Goal: Task Accomplishment & Management: Manage account settings

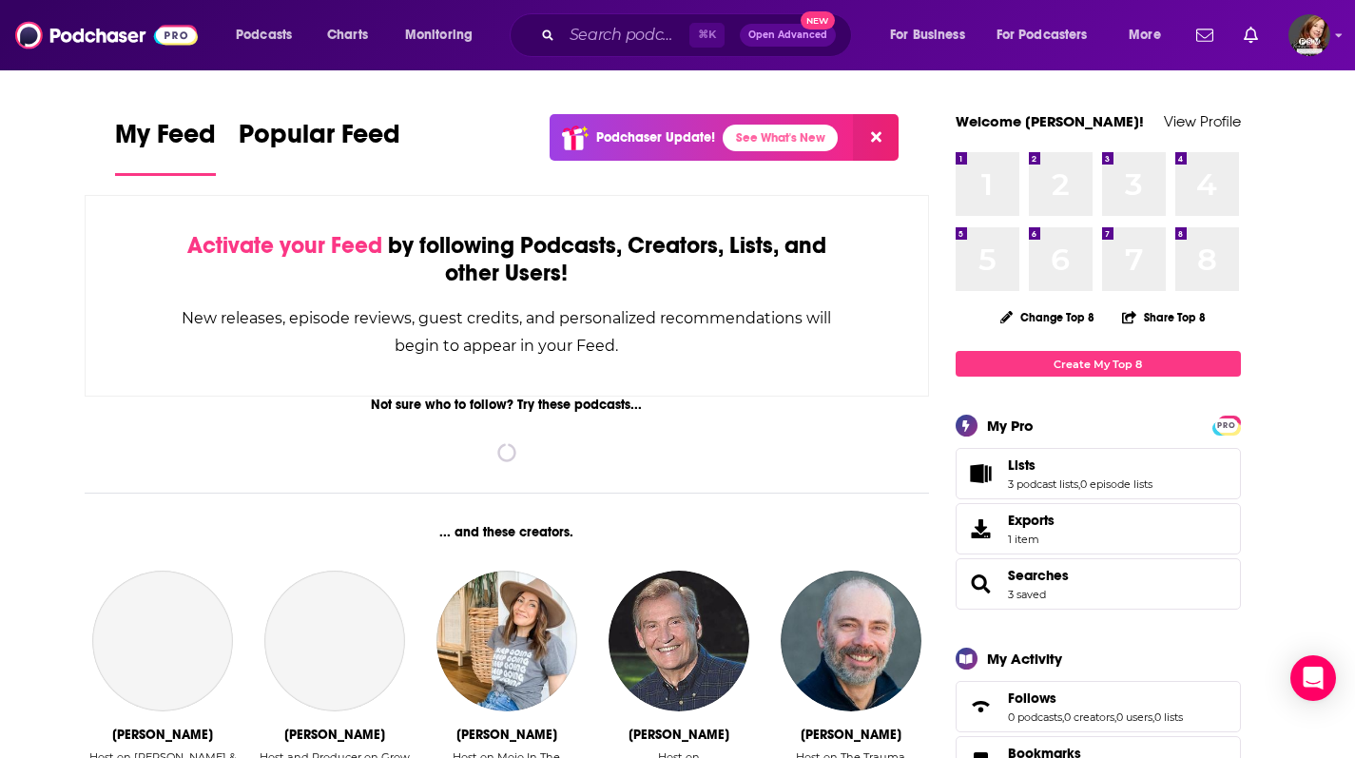
click at [877, 136] on icon at bounding box center [876, 137] width 10 height 10
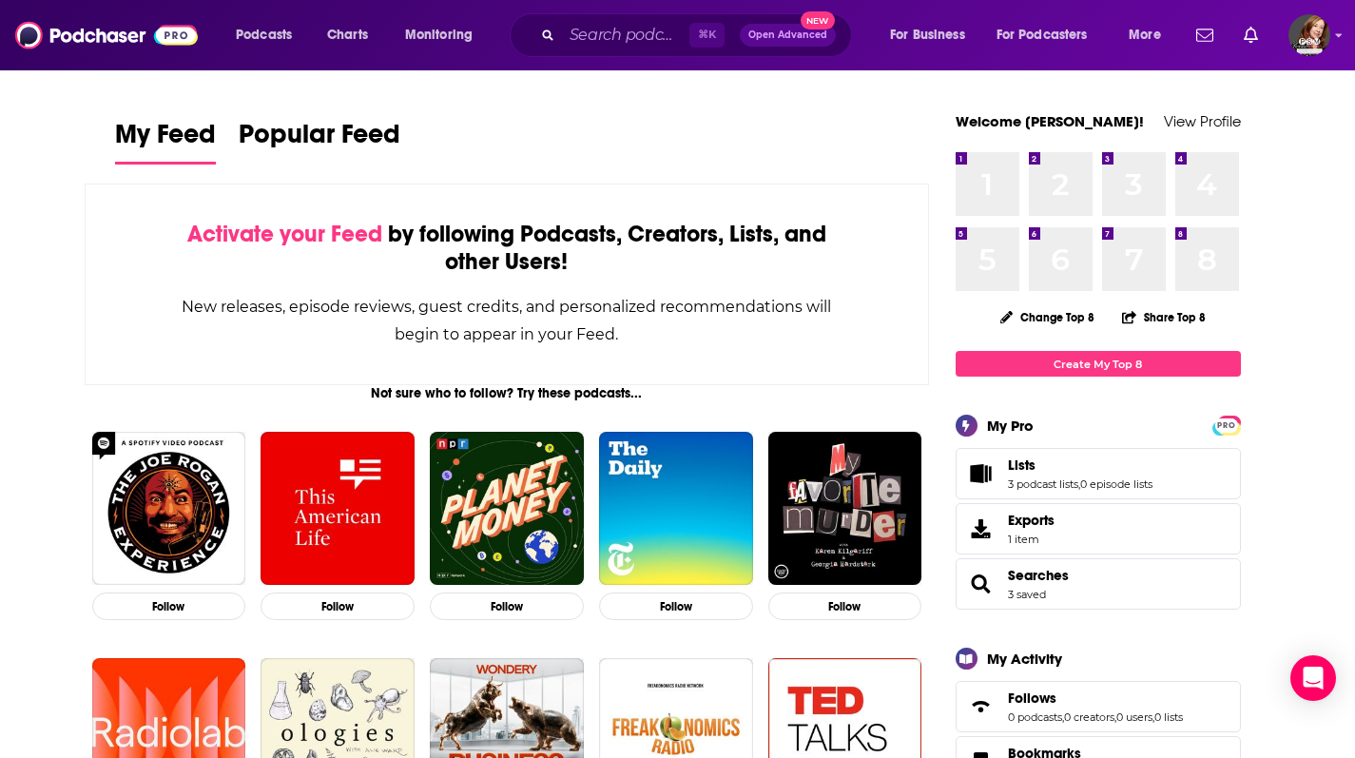
click at [1109, 463] on link "Lists" at bounding box center [1080, 465] width 145 height 17
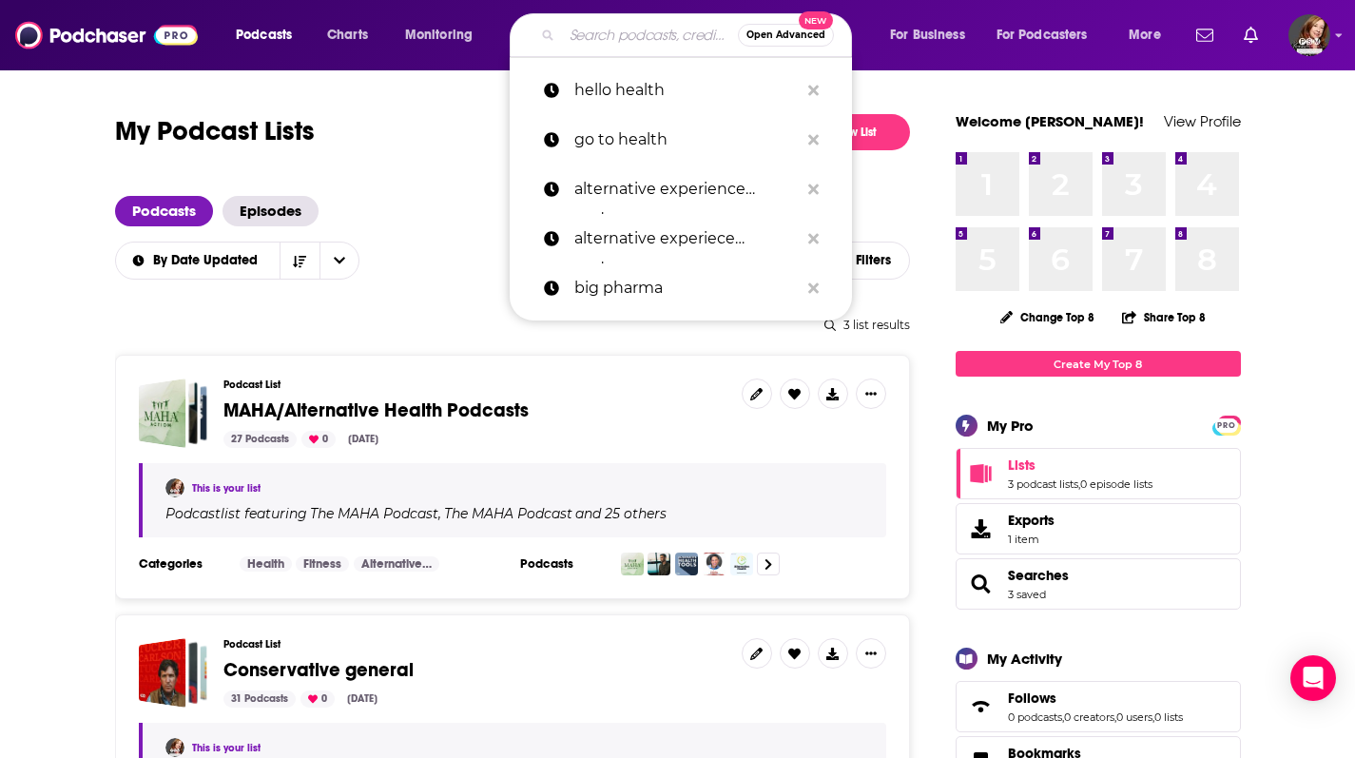
click at [632, 35] on input "Search podcasts, credits, & more..." at bounding box center [650, 35] width 176 height 30
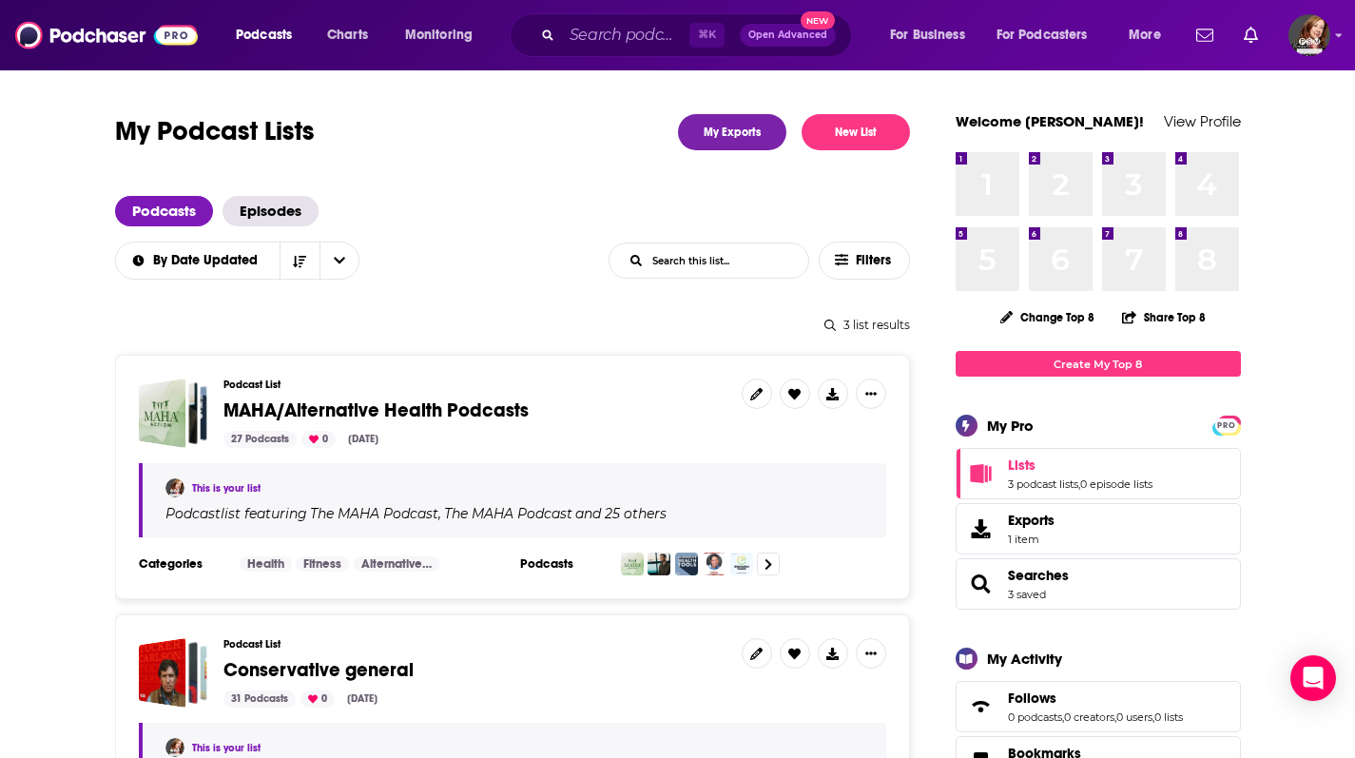
click at [471, 123] on div "My Podcast Lists My Exports New List" at bounding box center [512, 132] width 795 height 36
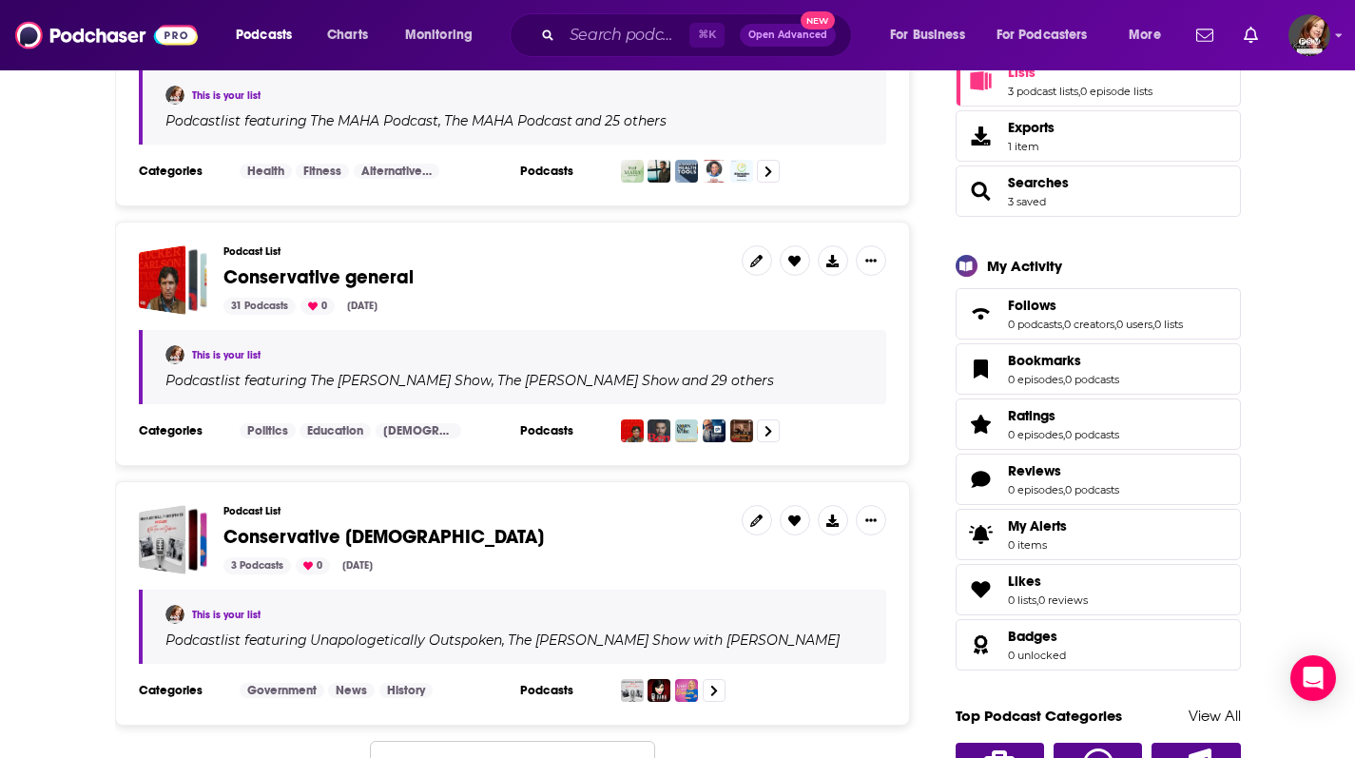
scroll to position [290, 0]
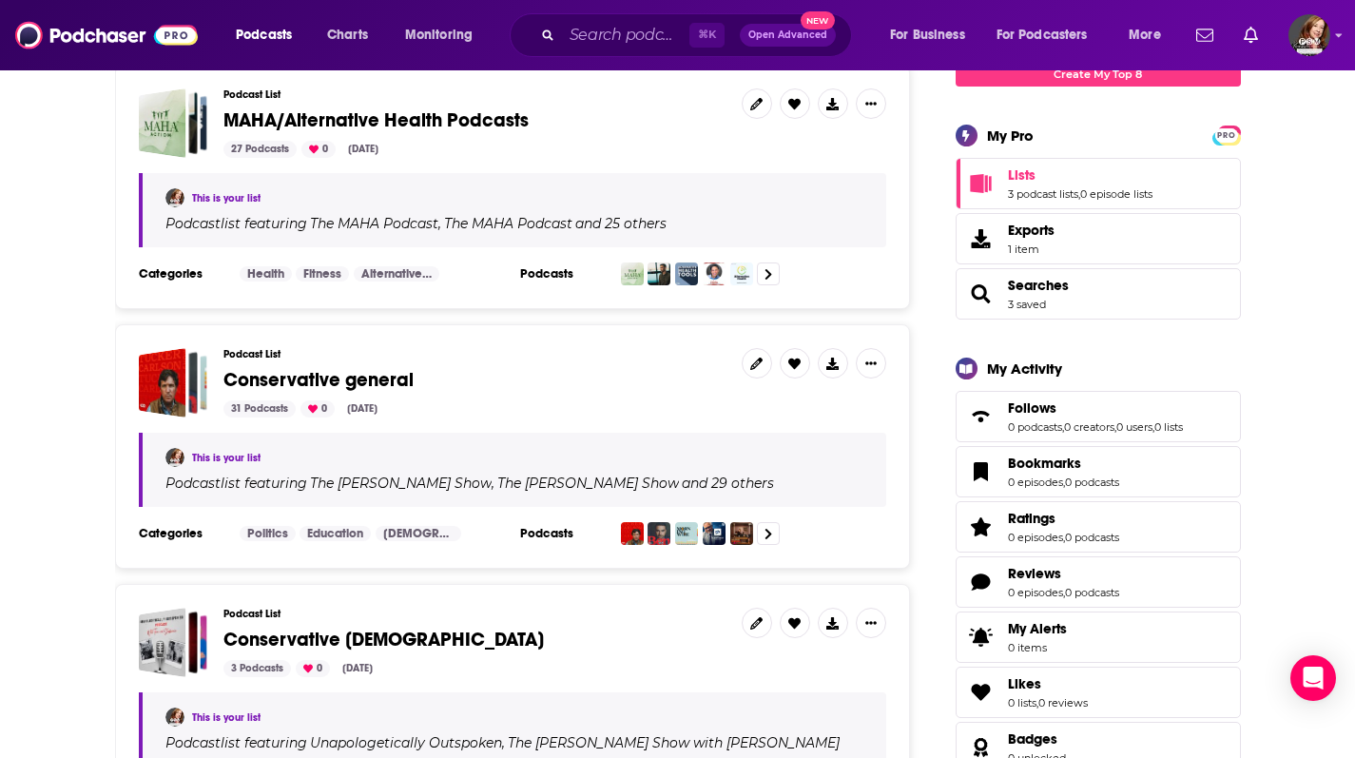
click at [1085, 256] on link "Exports 1 item" at bounding box center [1098, 238] width 285 height 51
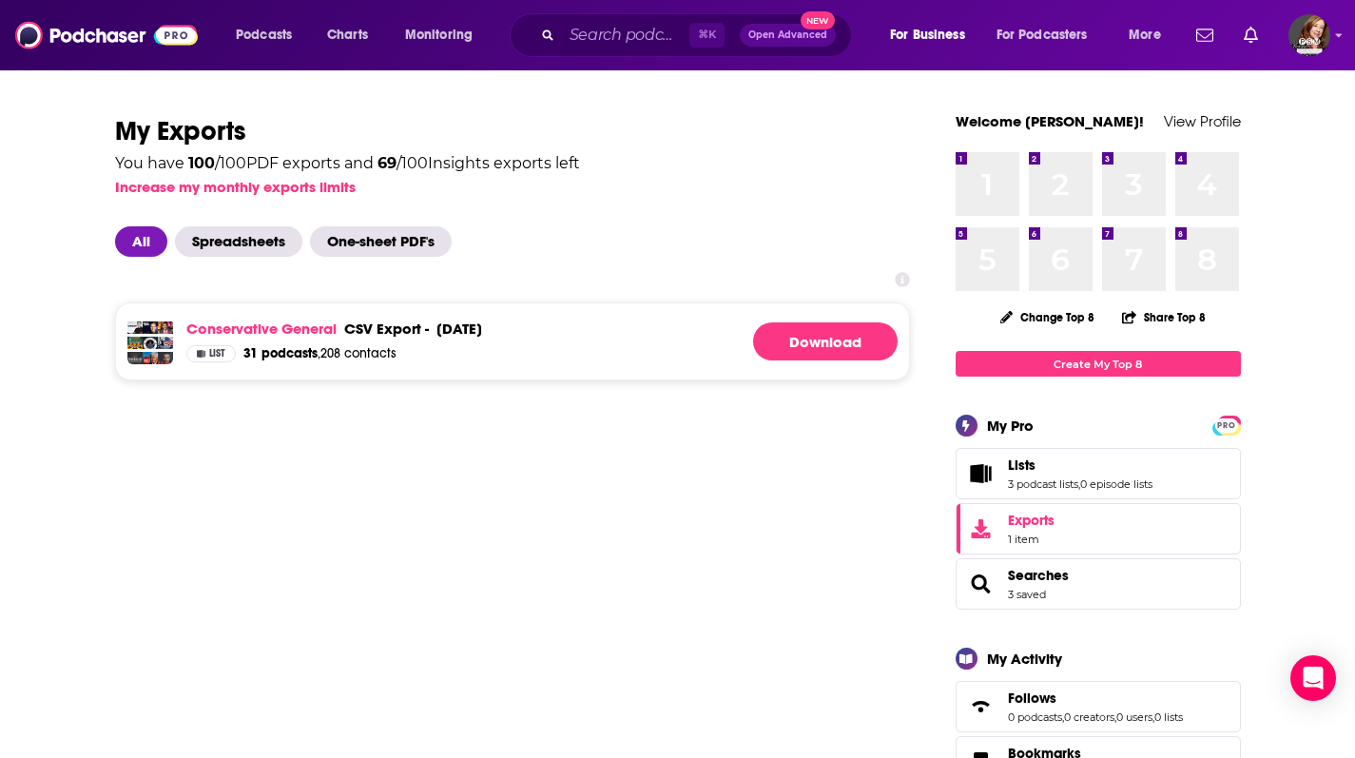
click at [775, 283] on div at bounding box center [512, 279] width 795 height 15
click at [920, 26] on span "For Business" at bounding box center [927, 35] width 75 height 27
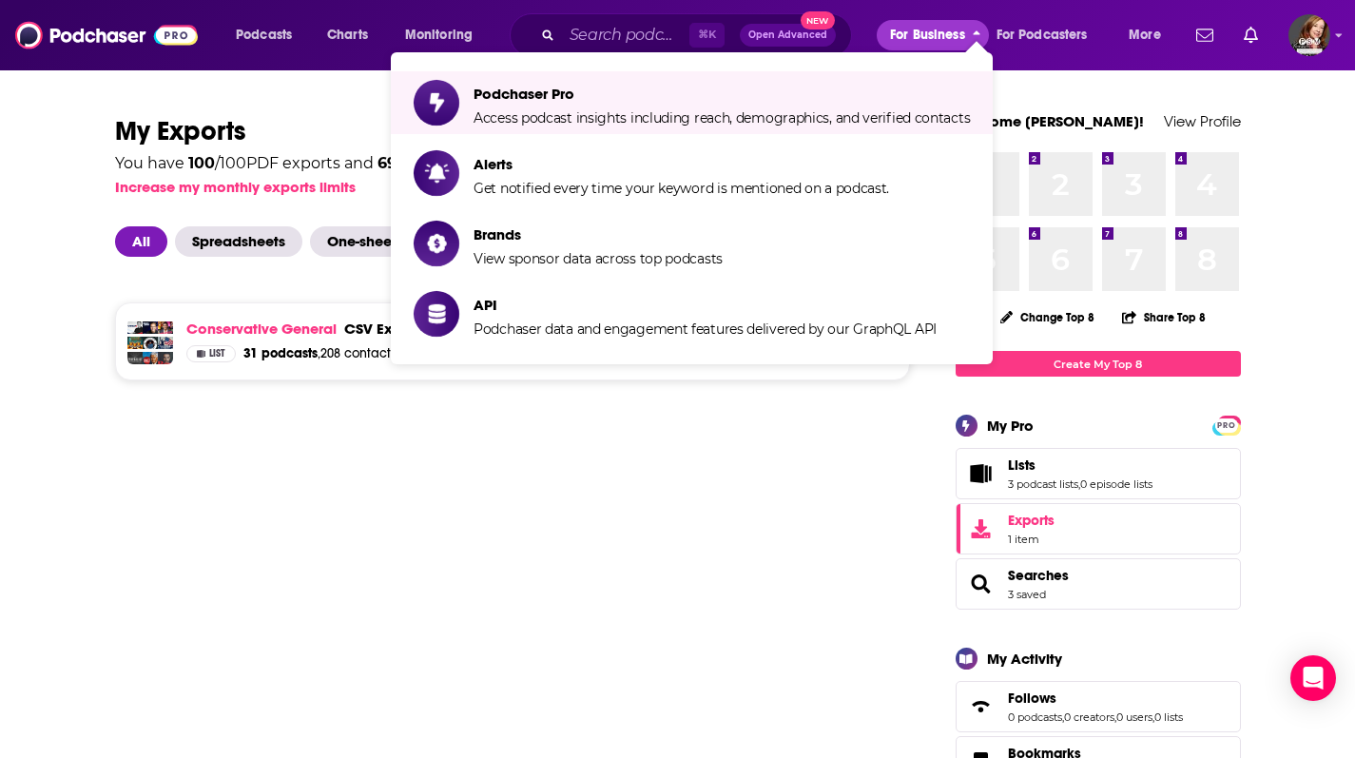
click at [963, 44] on span "For Business" at bounding box center [927, 35] width 75 height 27
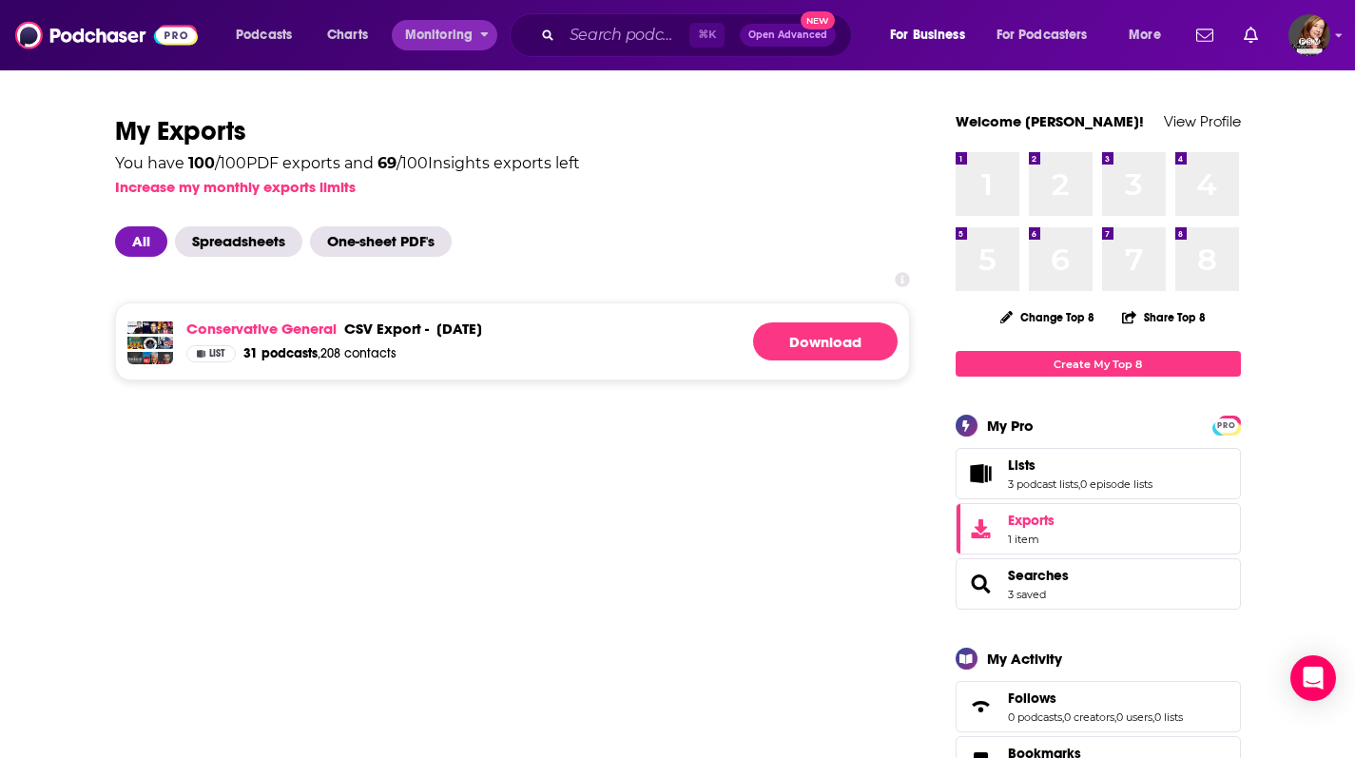
click at [435, 45] on span "Monitoring" at bounding box center [439, 35] width 68 height 27
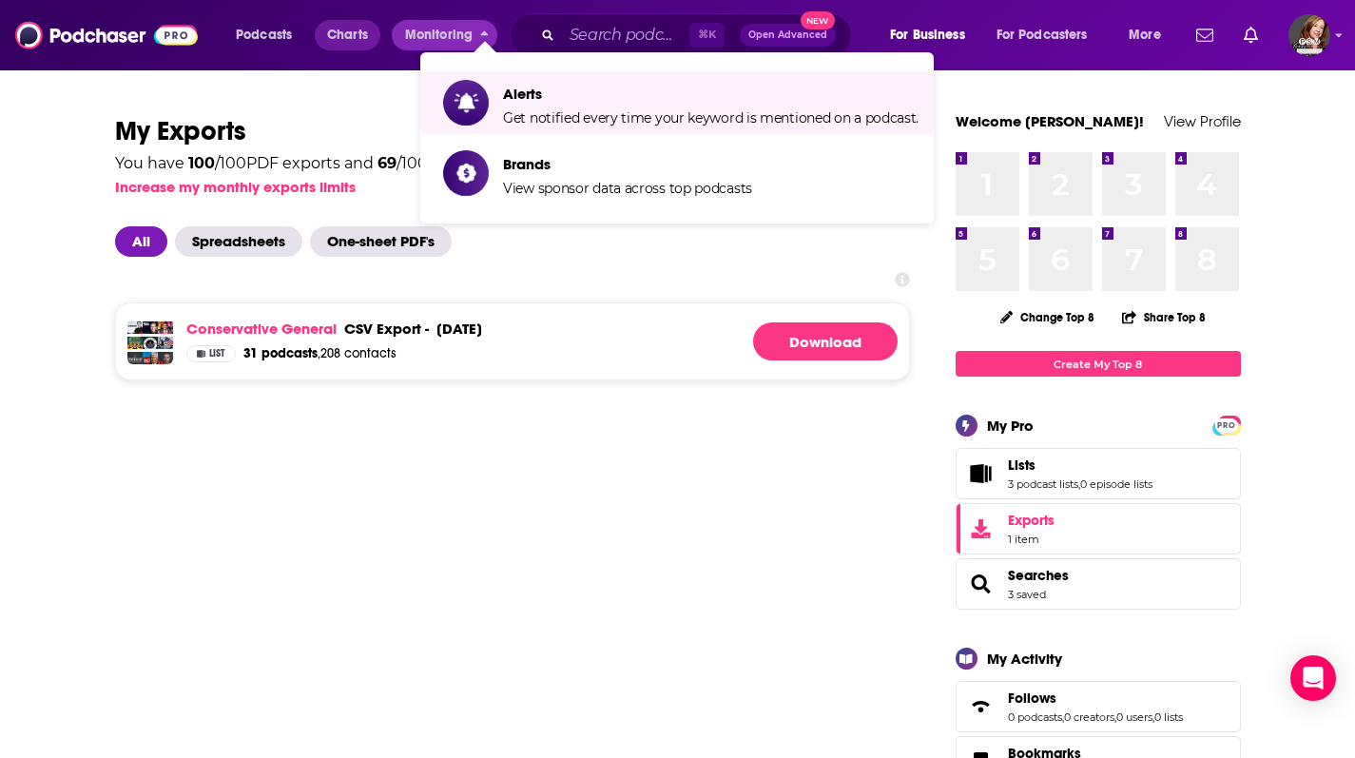
click at [360, 33] on span "Charts" at bounding box center [347, 35] width 41 height 27
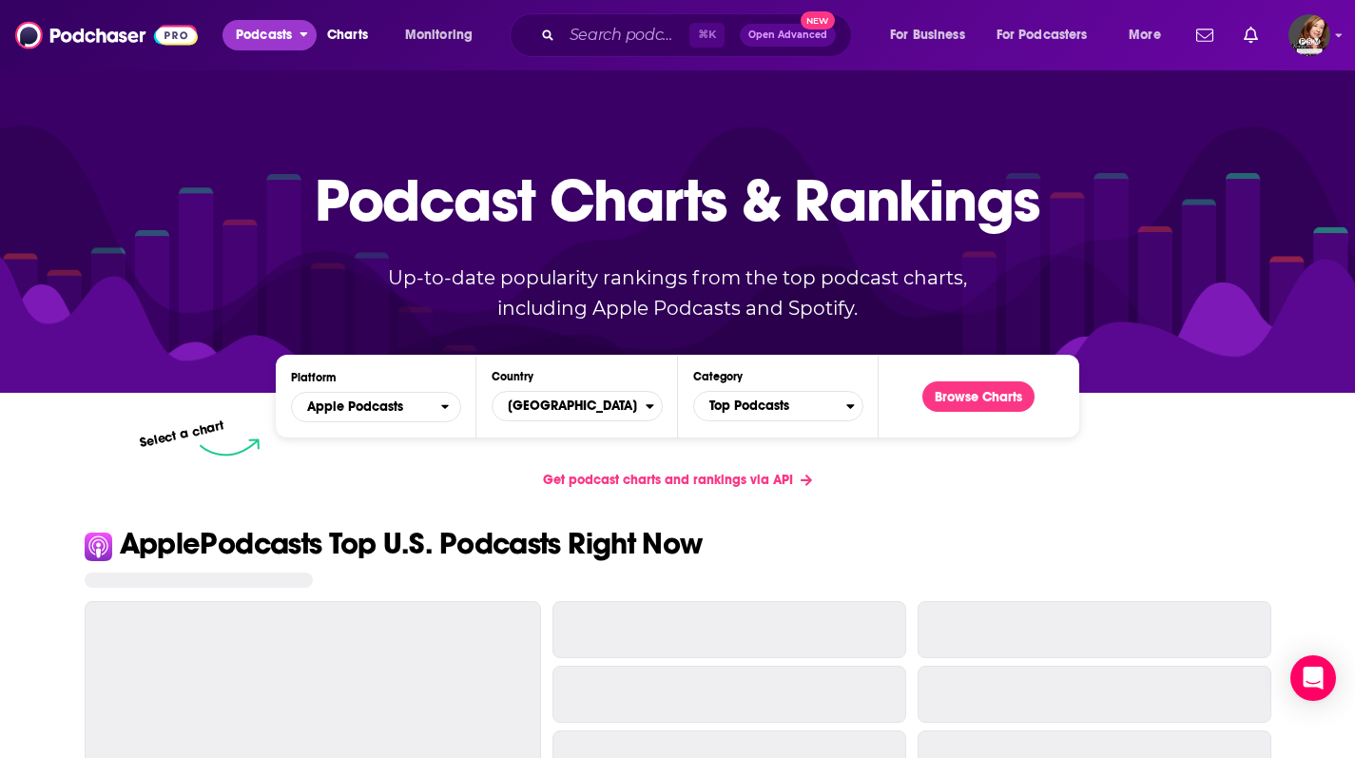
click at [284, 33] on span "Podcasts" at bounding box center [264, 35] width 56 height 27
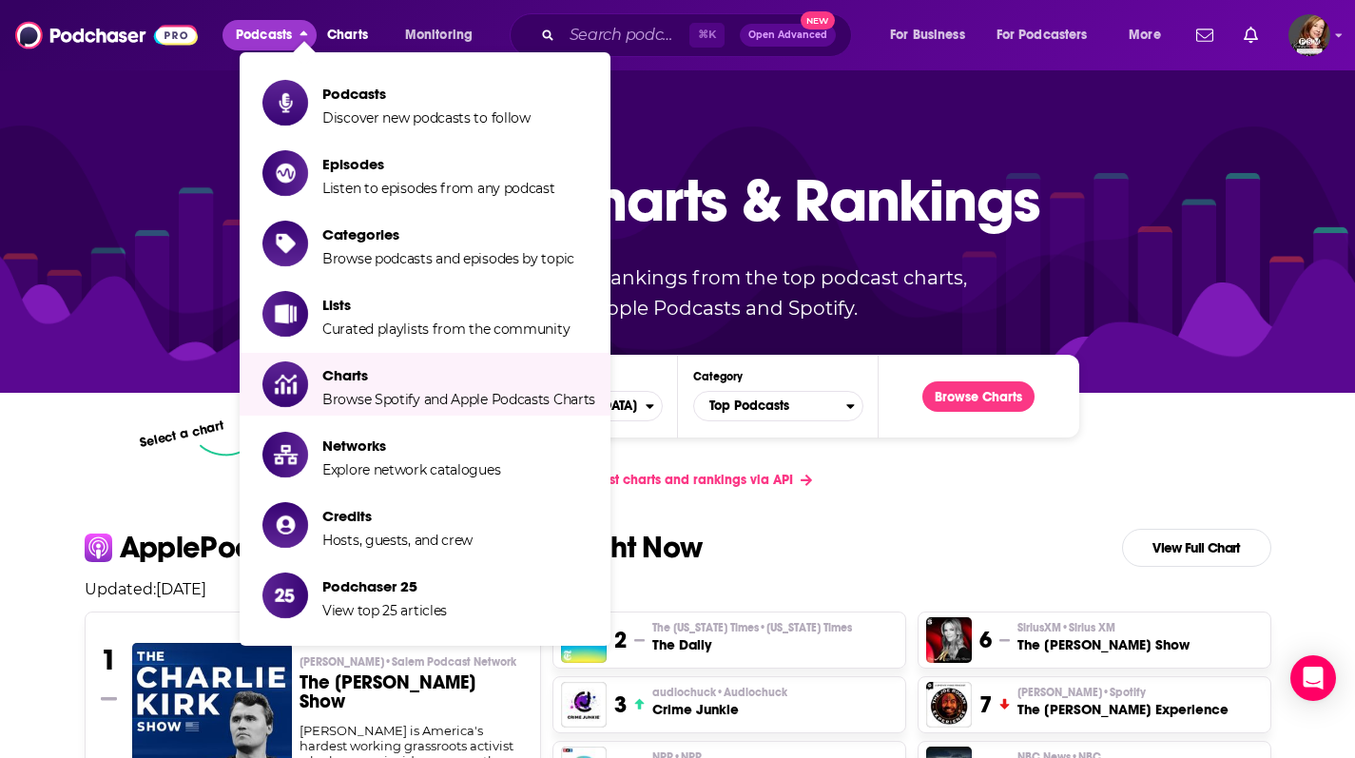
click at [112, 30] on img at bounding box center [106, 35] width 183 height 36
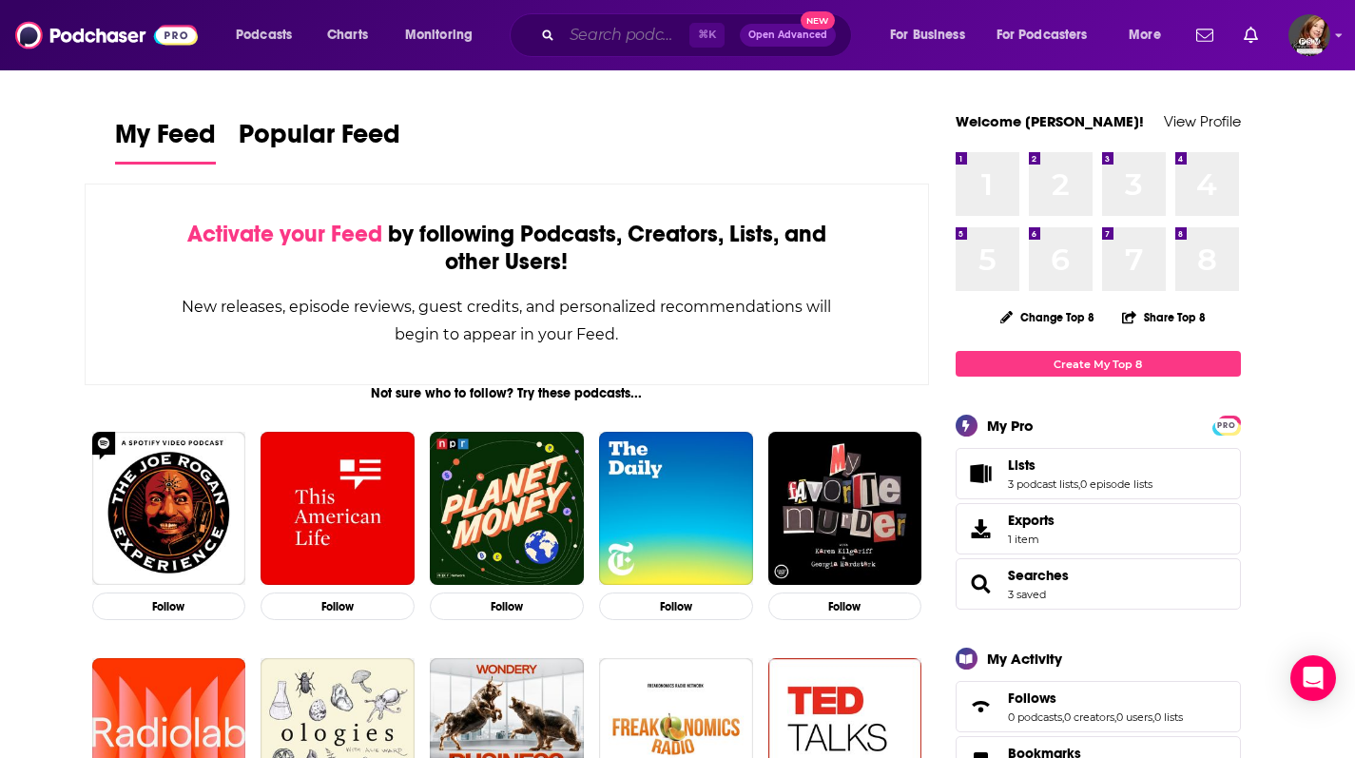
click at [624, 29] on input "Search podcasts, credits, & more..." at bounding box center [625, 35] width 127 height 30
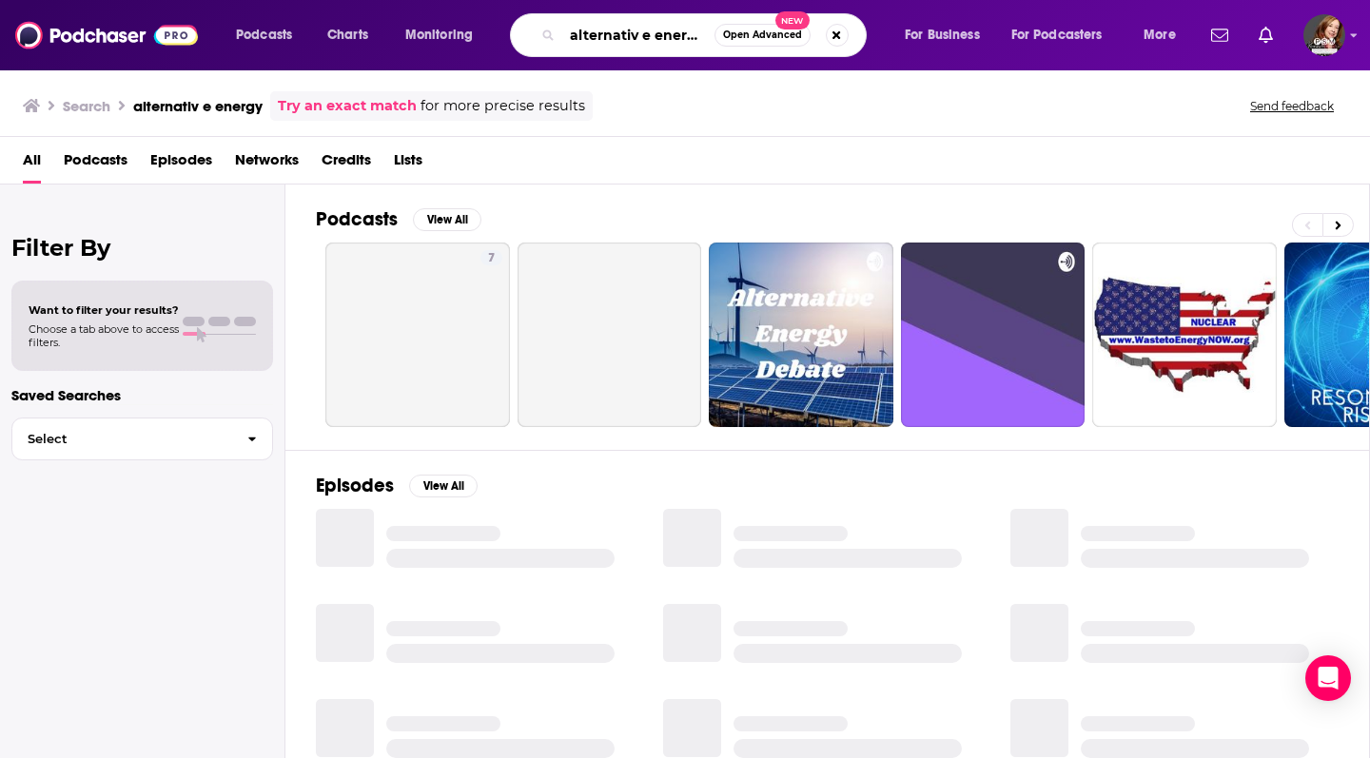
click at [645, 36] on input "alternativ e energy" at bounding box center [638, 35] width 152 height 30
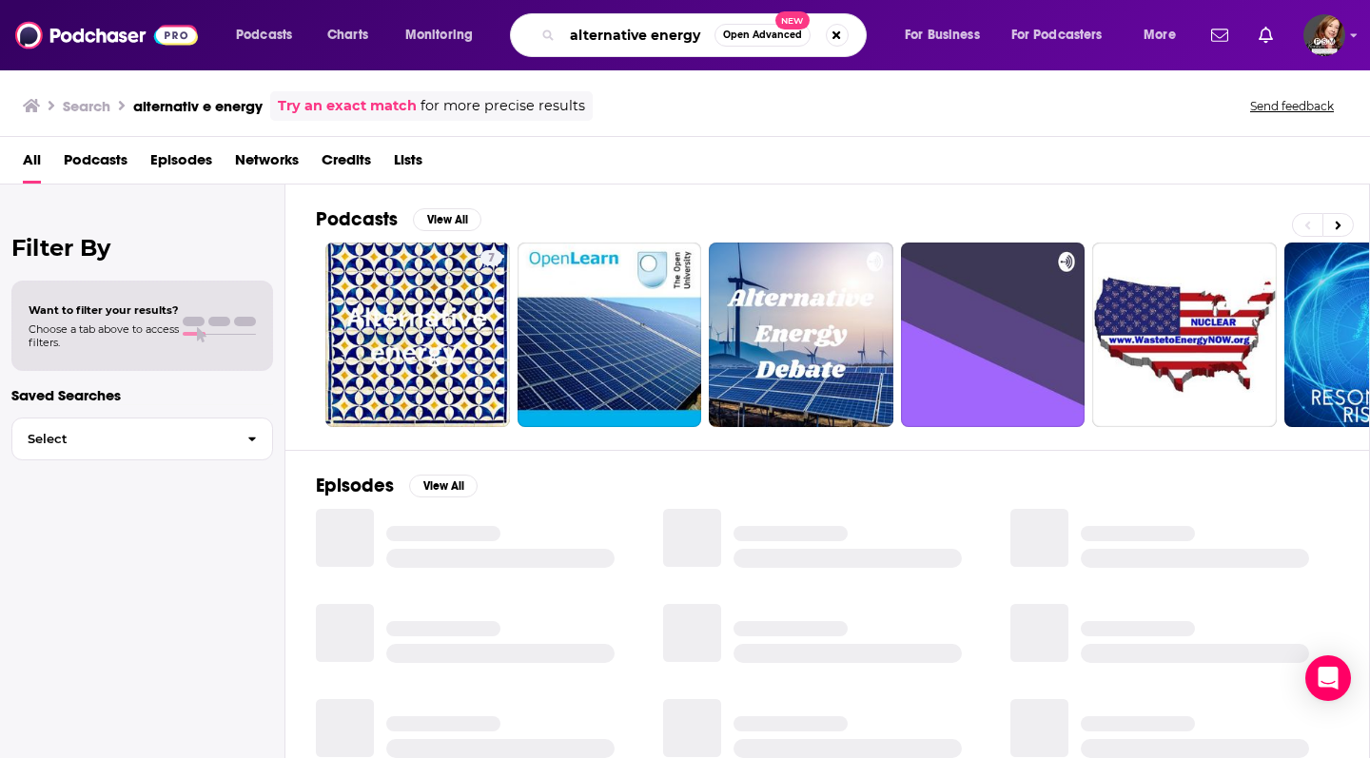
type input "alternative energy"
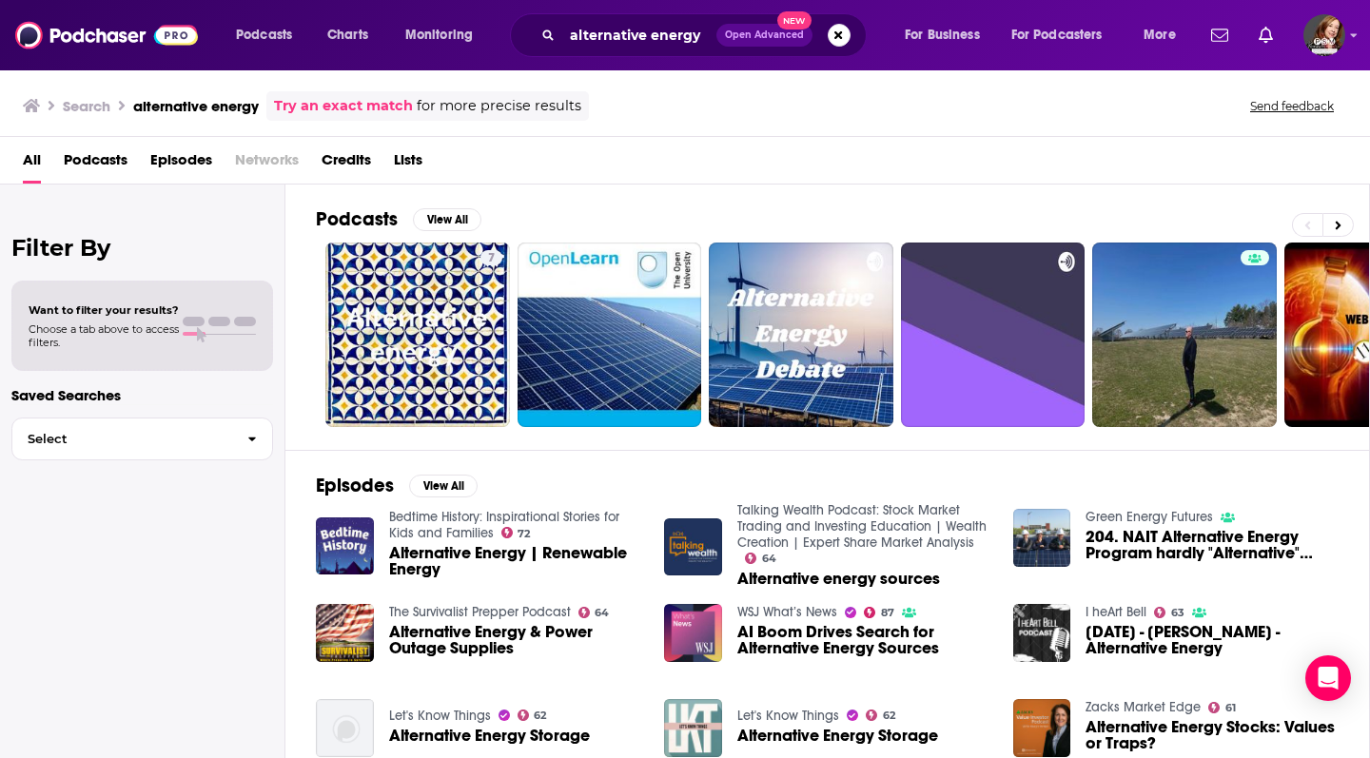
click at [419, 155] on span "Lists" at bounding box center [408, 164] width 29 height 39
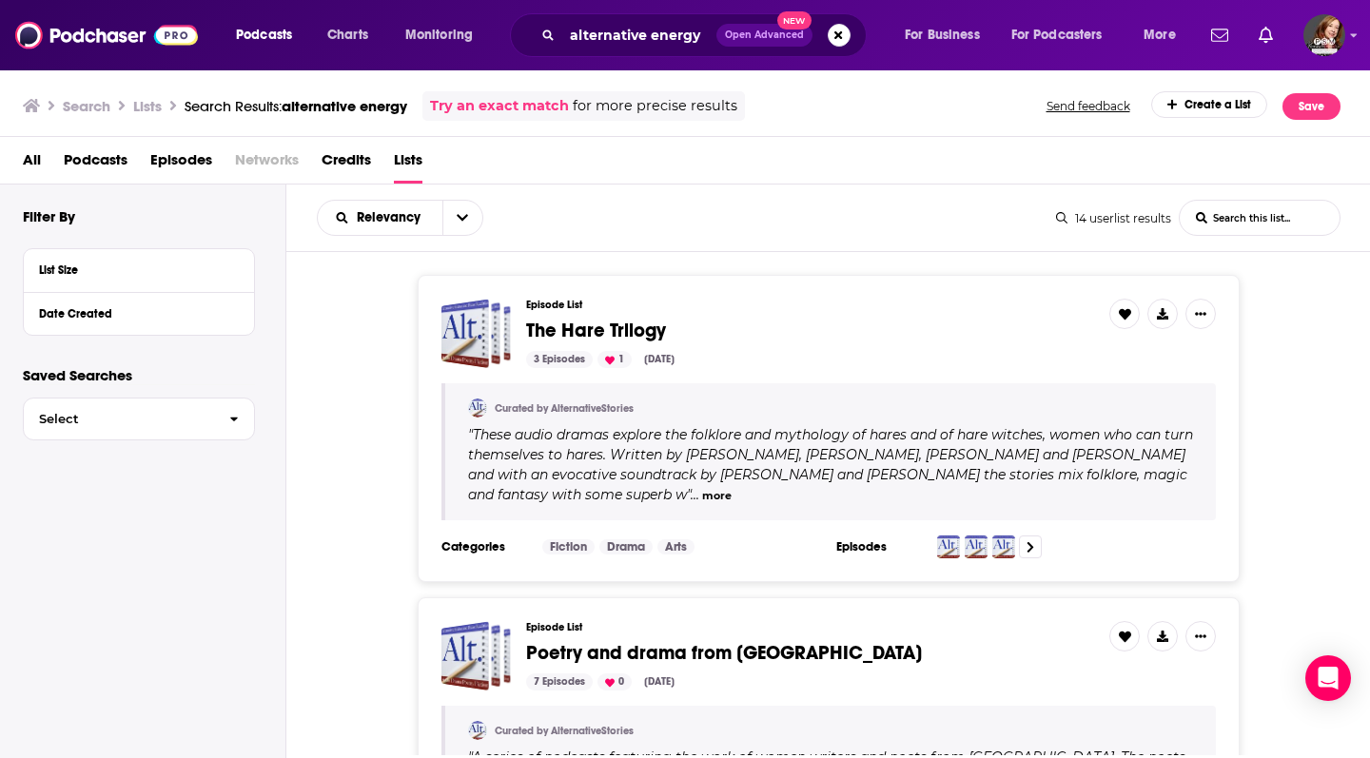
click at [104, 155] on span "Podcasts" at bounding box center [96, 164] width 64 height 39
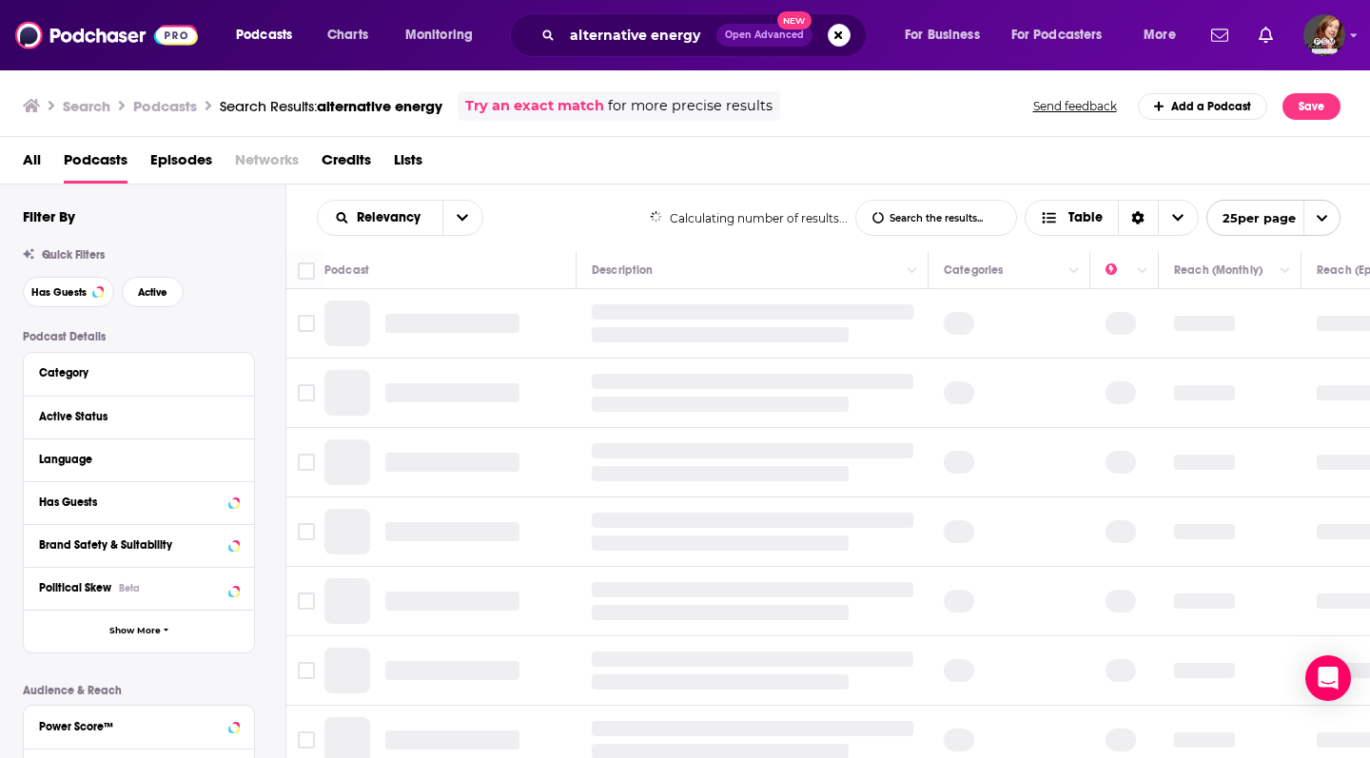
click at [359, 157] on span "Credits" at bounding box center [345, 164] width 49 height 39
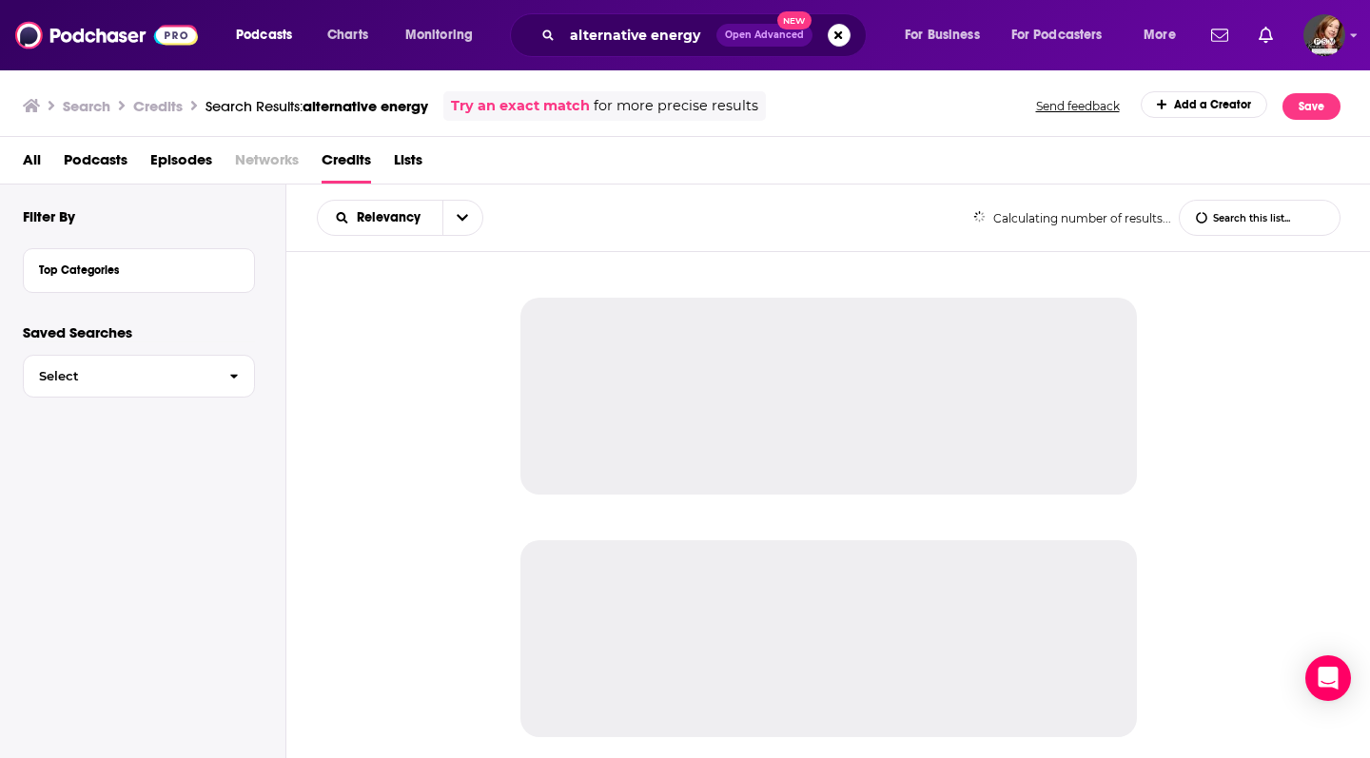
click at [418, 158] on span "Lists" at bounding box center [408, 164] width 29 height 39
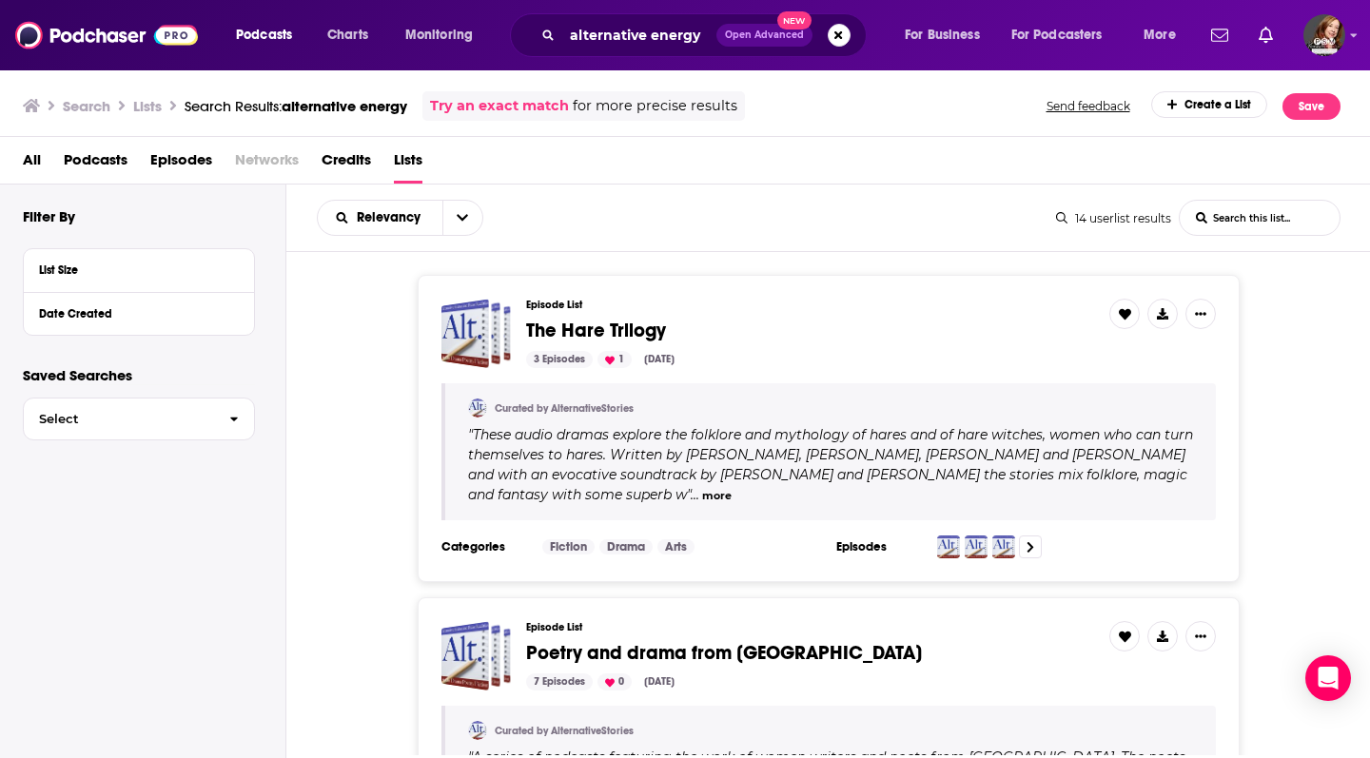
click at [111, 31] on img at bounding box center [106, 35] width 183 height 36
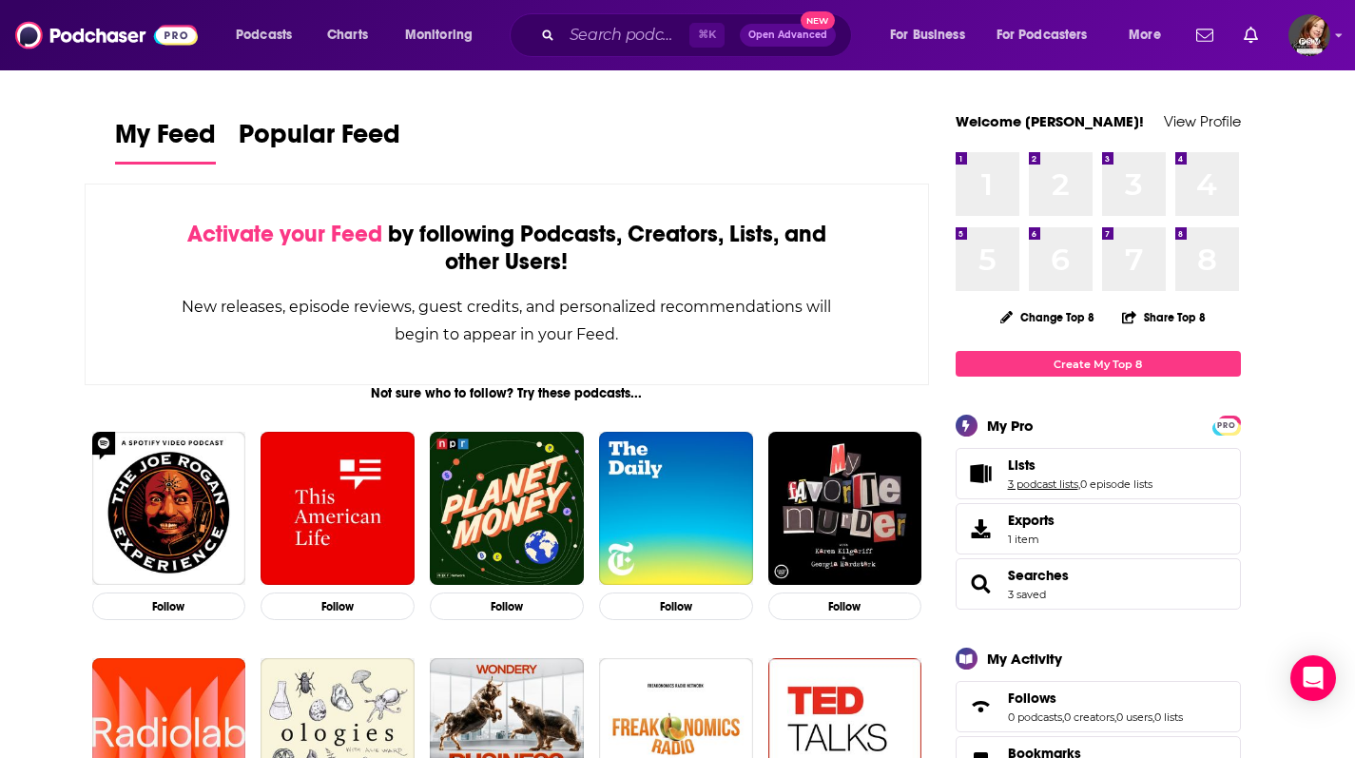
click at [1061, 484] on link "3 podcast lists" at bounding box center [1043, 483] width 70 height 13
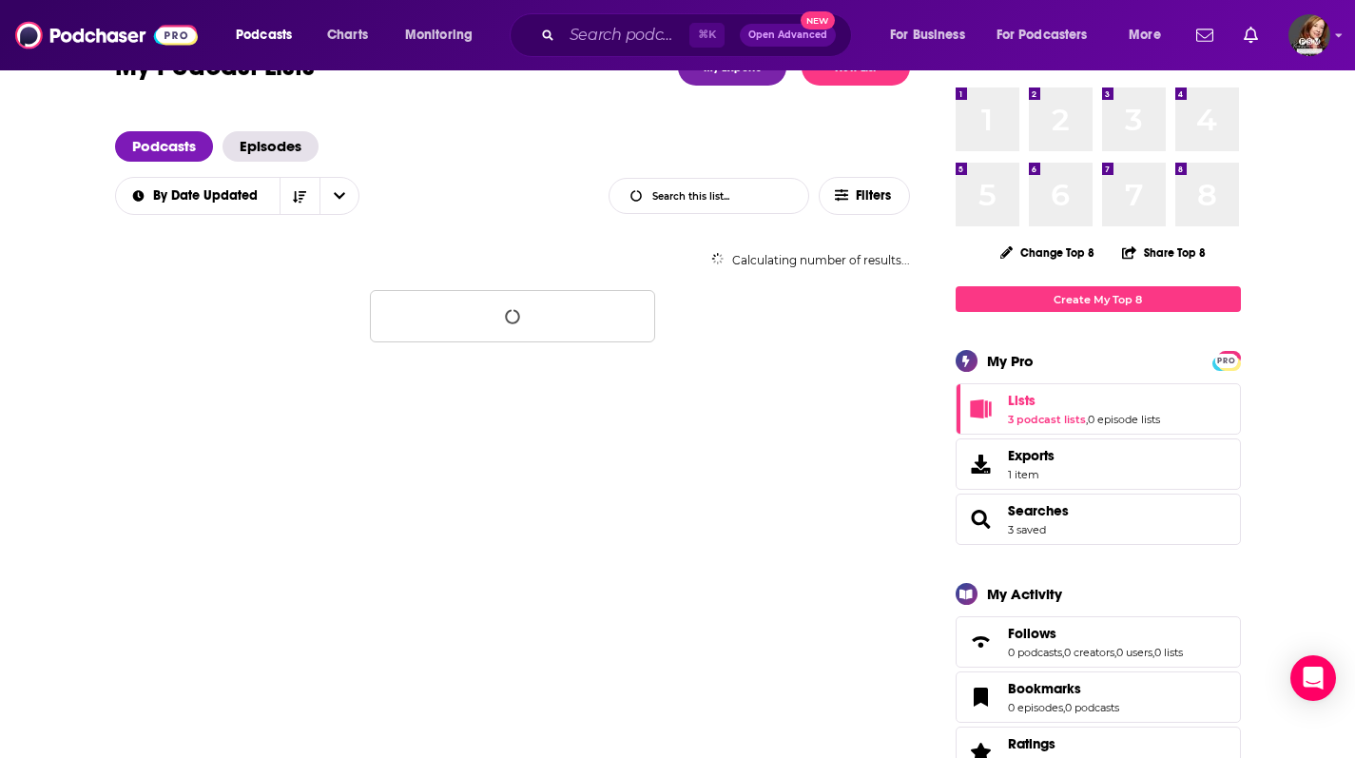
scroll to position [71, 0]
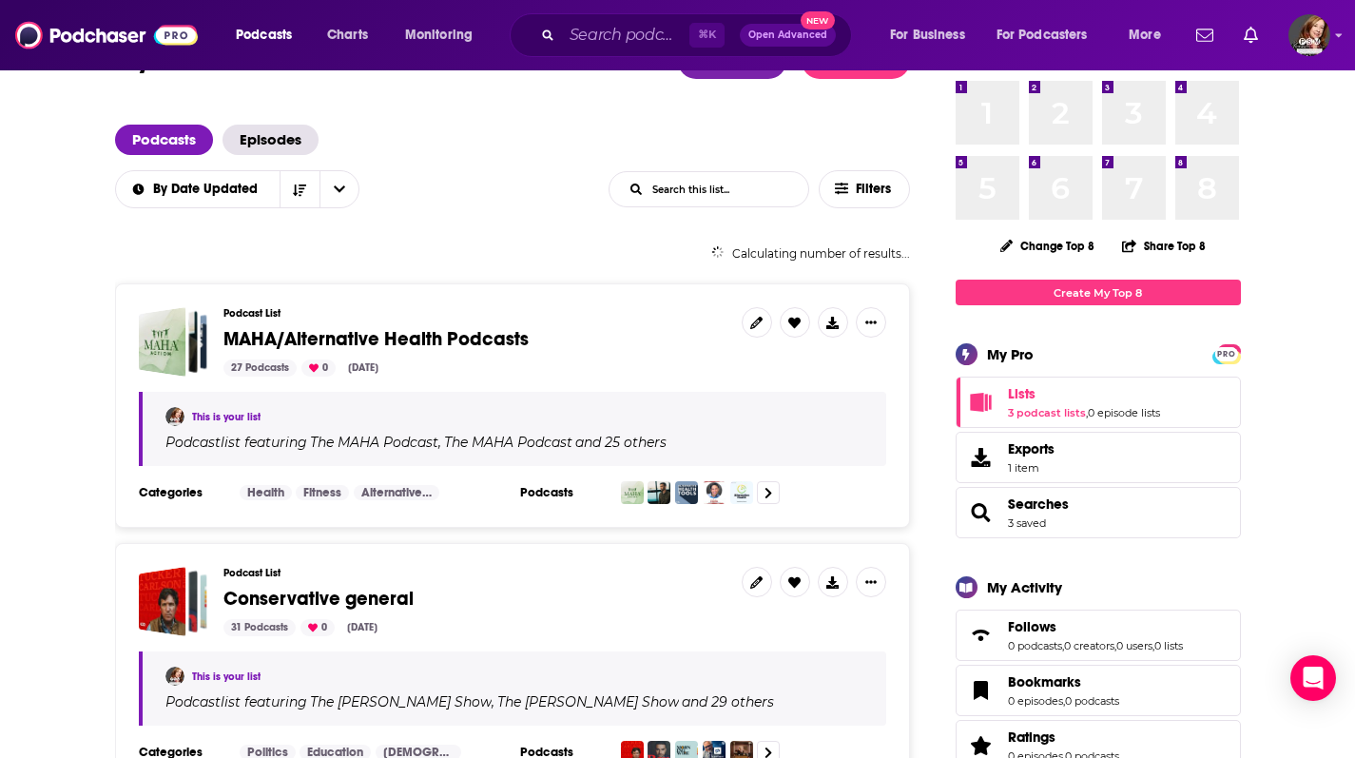
click at [458, 325] on div "Podcast List MAHA/Alternative Health Podcasts 27 Podcasts 0 Sep 12, 2025" at bounding box center [475, 341] width 503 height 69
click at [460, 336] on span "MAHA/Alternative Health Podcasts" at bounding box center [376, 339] width 305 height 24
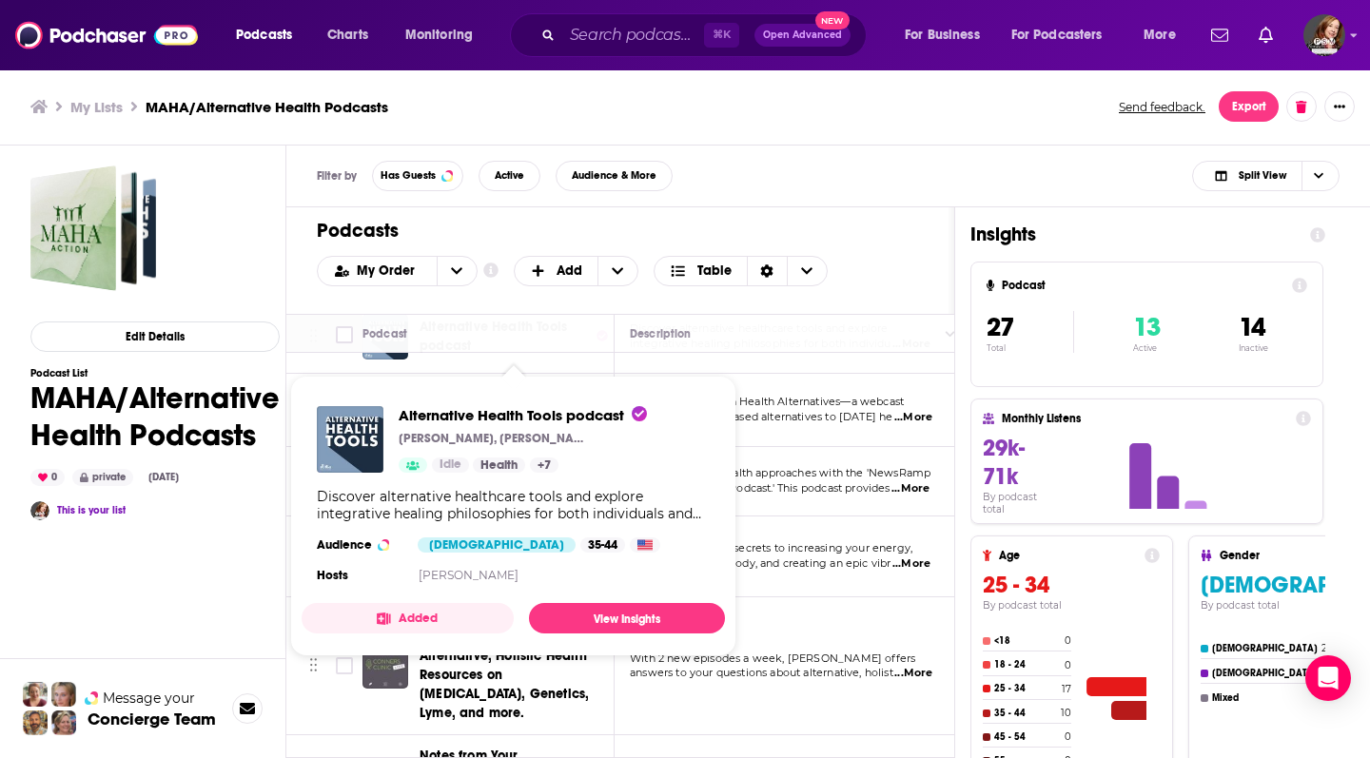
click at [880, 272] on div "My Order Customize Your List Order Select the “My Order” sort and remove all fi…" at bounding box center [620, 271] width 607 height 30
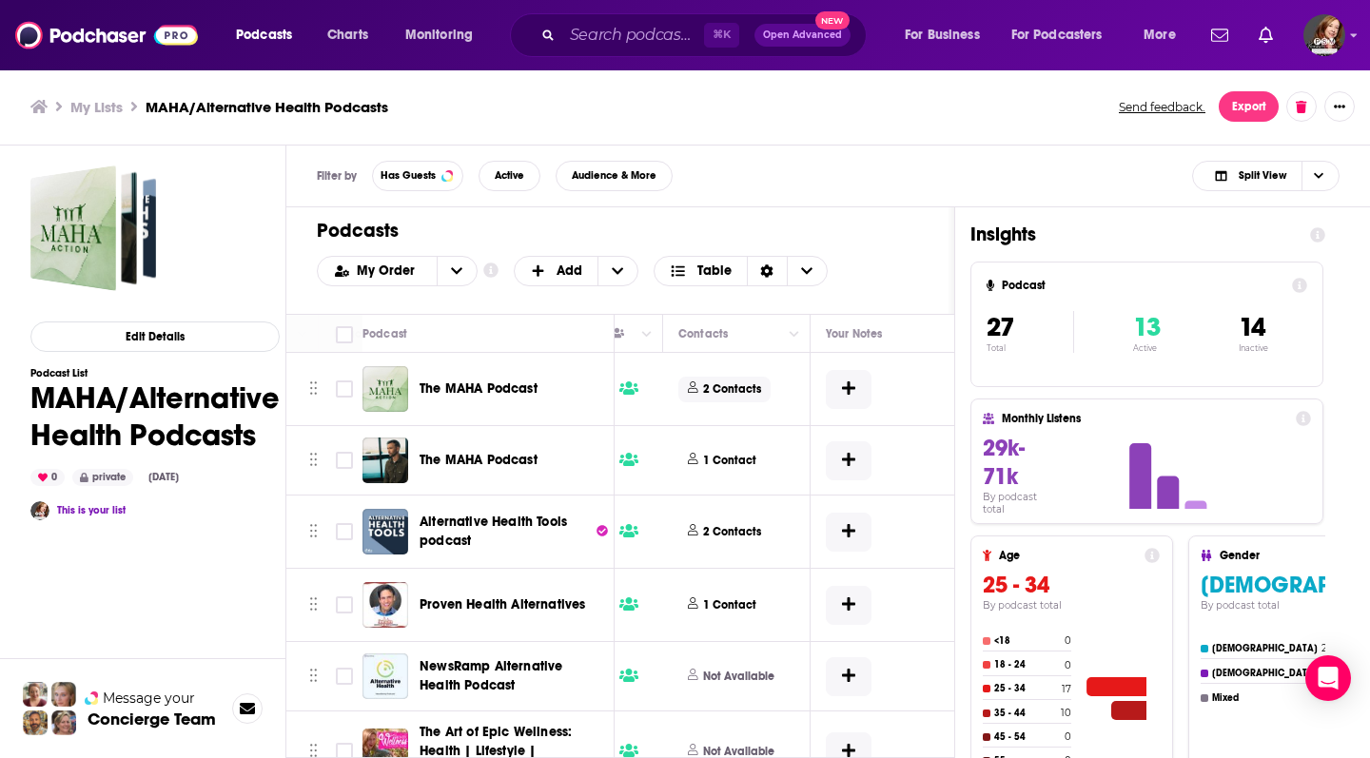
scroll to position [0, 878]
click at [766, 388] on icon at bounding box center [770, 386] width 8 height 11
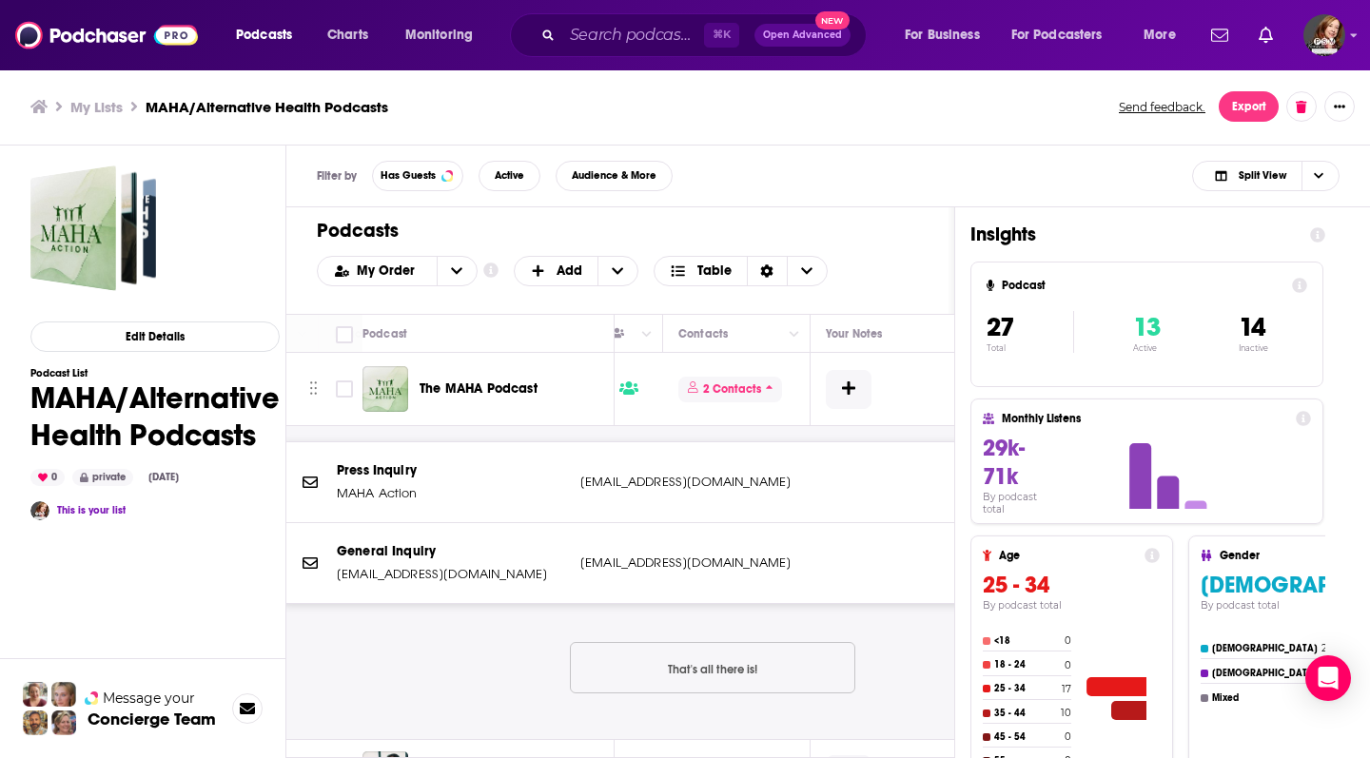
click at [769, 385] on icon at bounding box center [770, 386] width 8 height 11
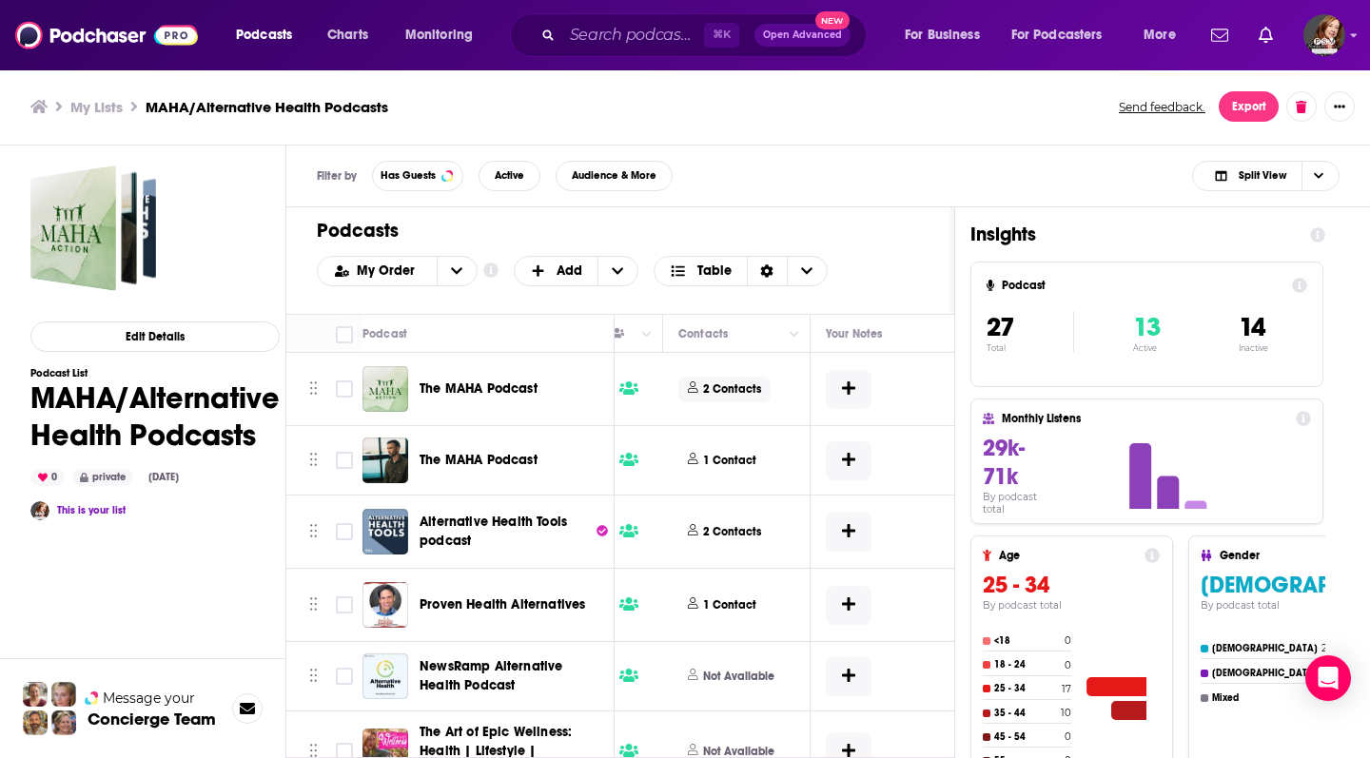
click at [105, 101] on h3 "My Lists" at bounding box center [96, 107] width 52 height 18
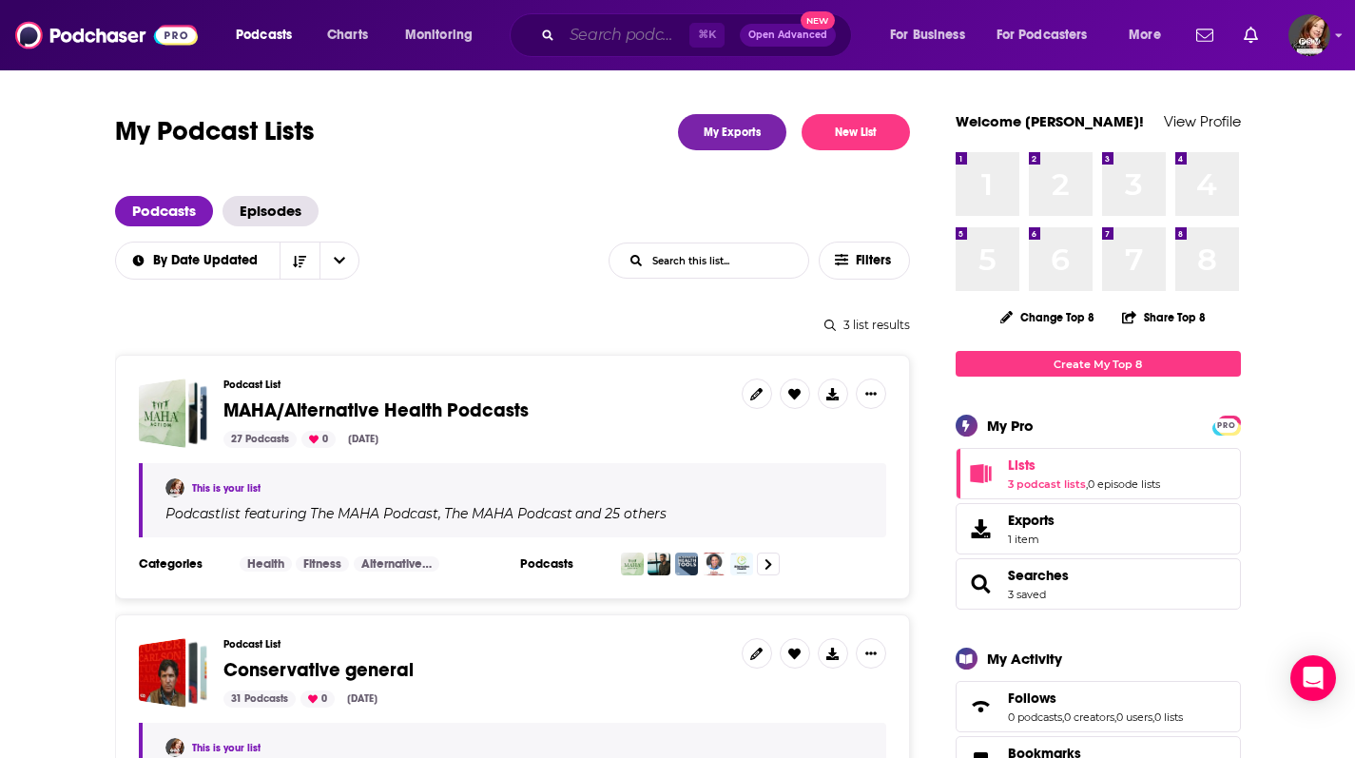
click at [605, 40] on input "Search podcasts, credits, & more..." at bounding box center [625, 35] width 127 height 30
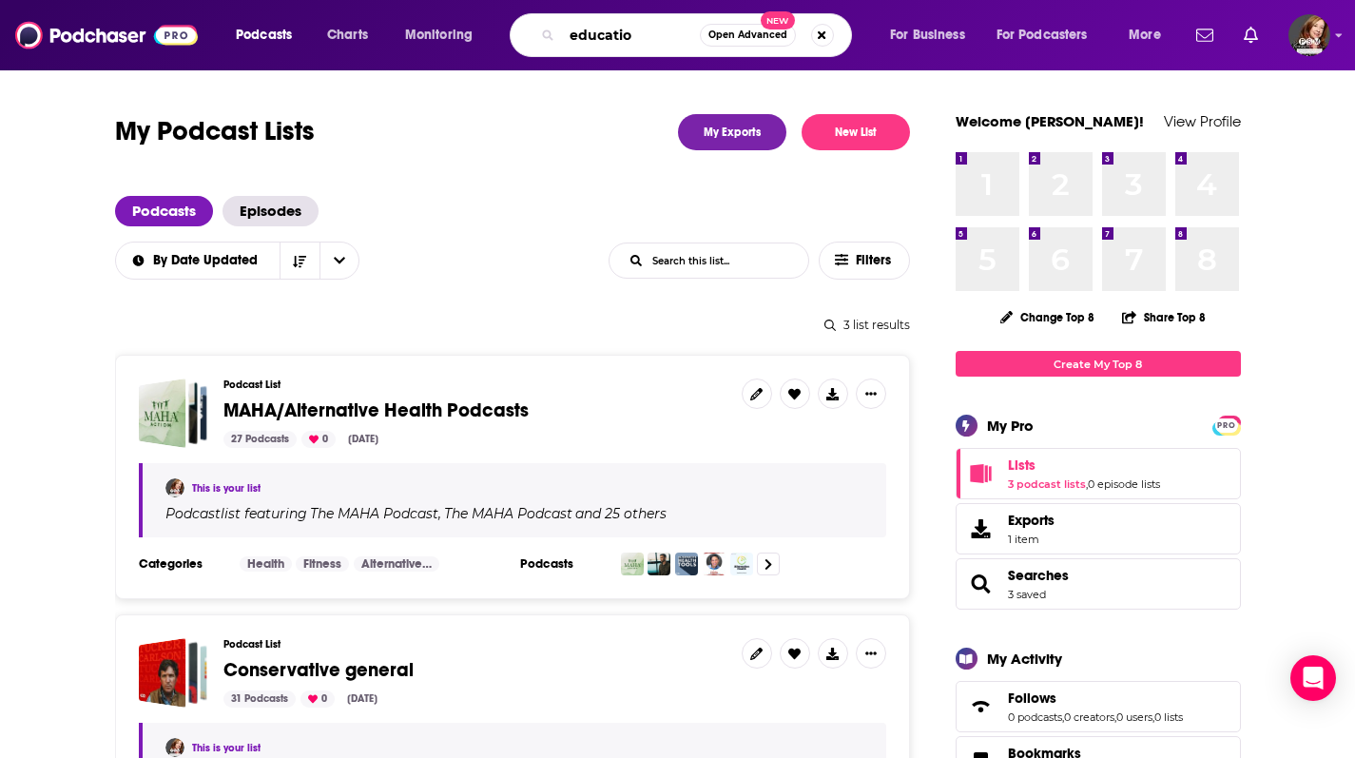
type input "education"
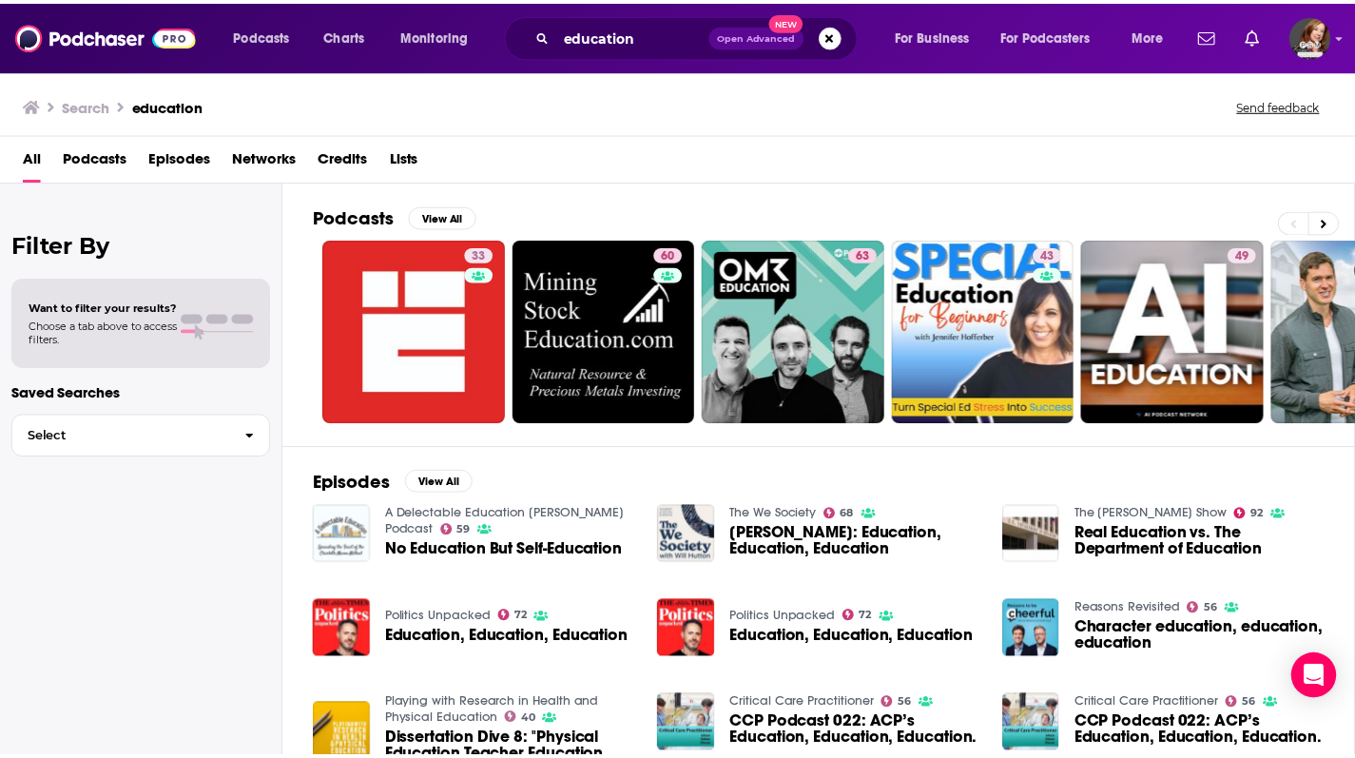
scroll to position [19, 0]
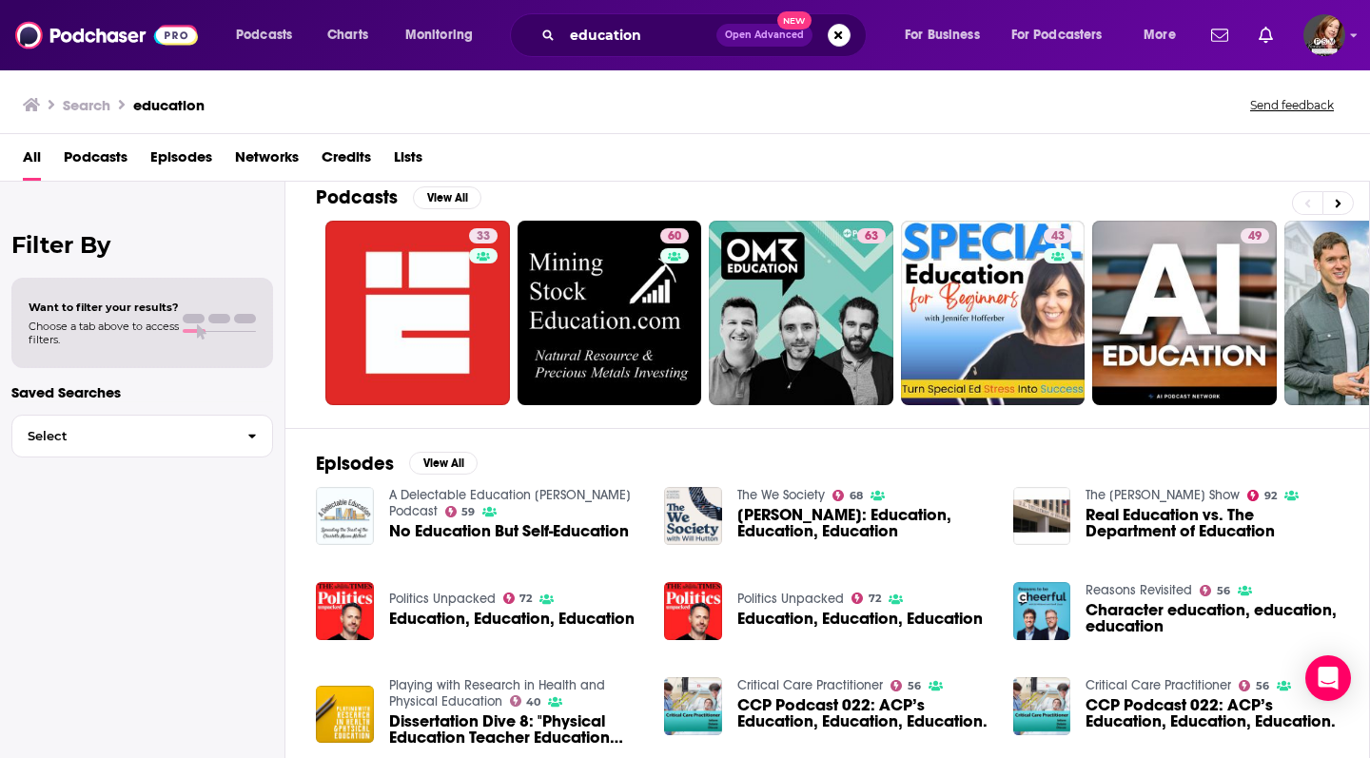
click at [406, 155] on span "Lists" at bounding box center [408, 161] width 29 height 39
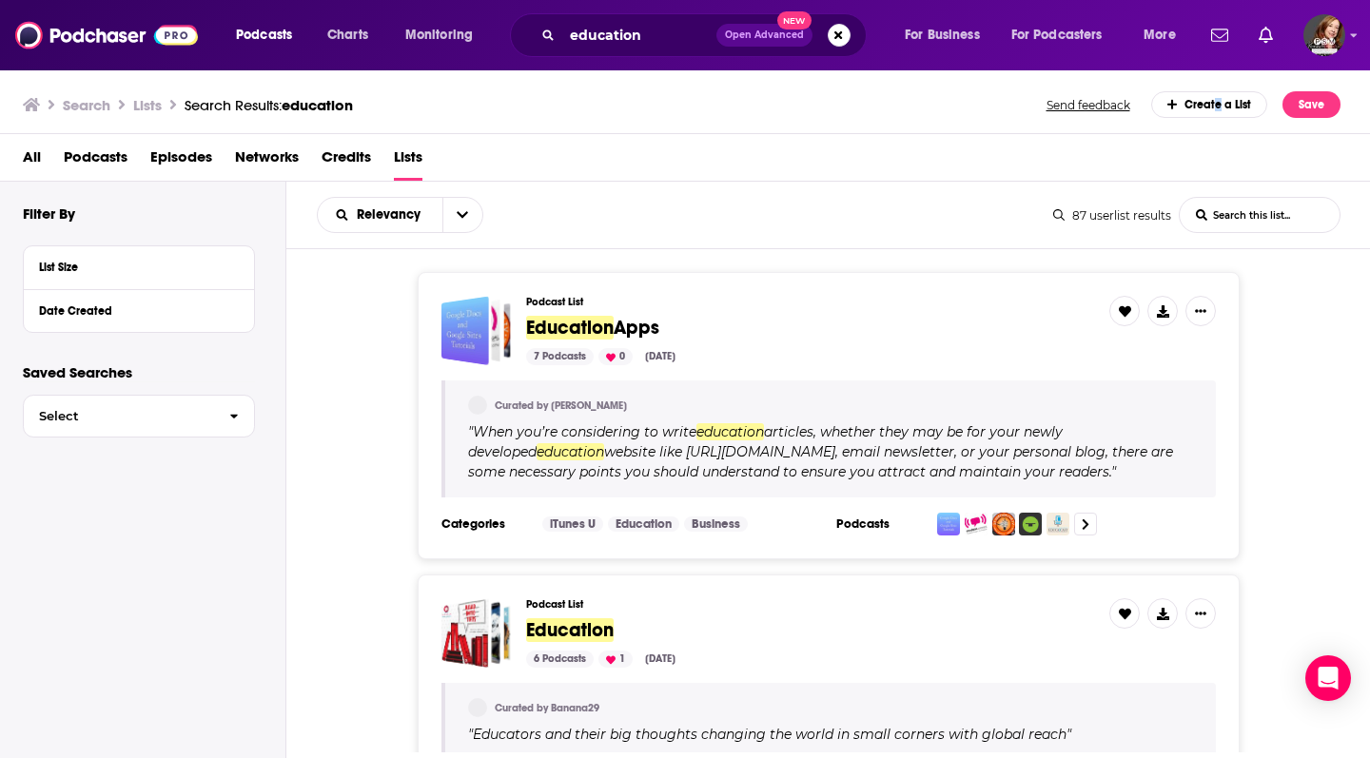
click at [1217, 103] on div "Create a List" at bounding box center [1209, 104] width 117 height 27
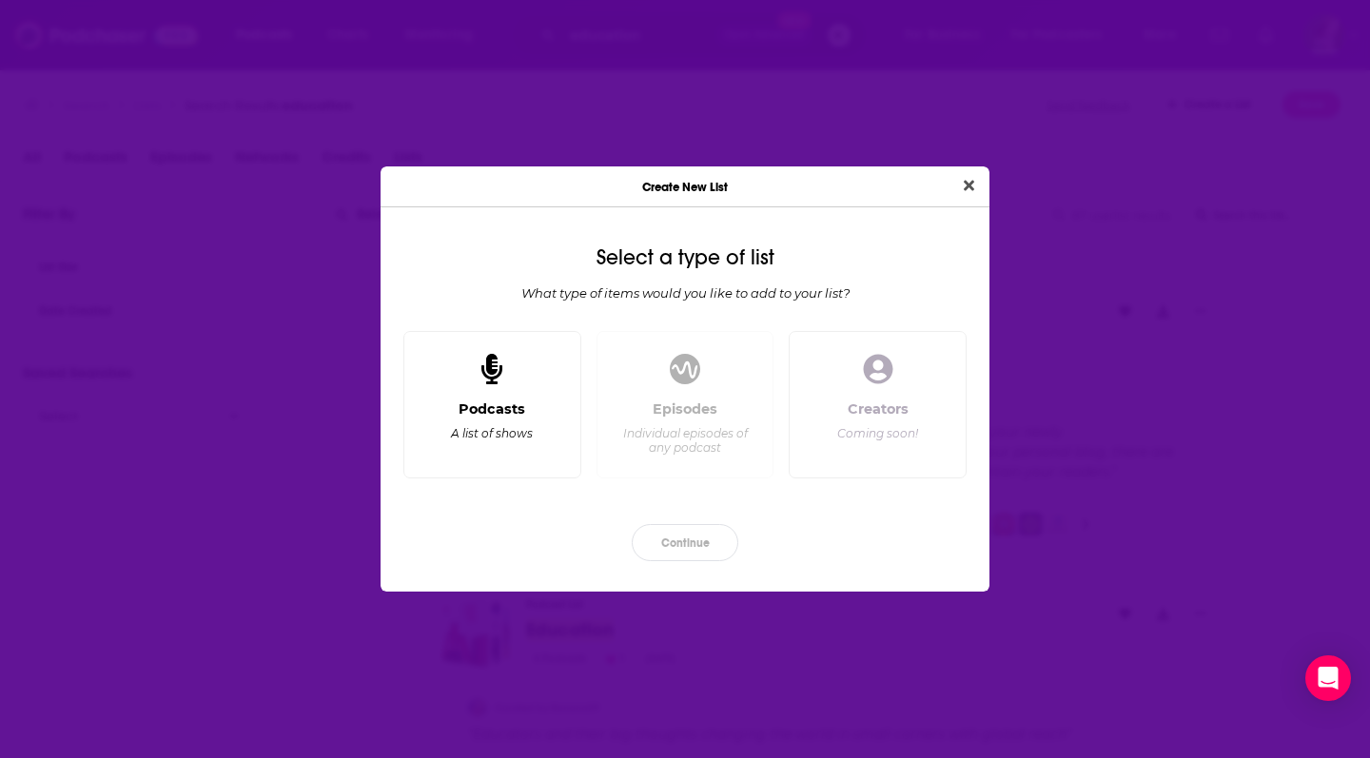
click at [560, 410] on div "Podcasts A list of shows" at bounding box center [492, 431] width 146 height 63
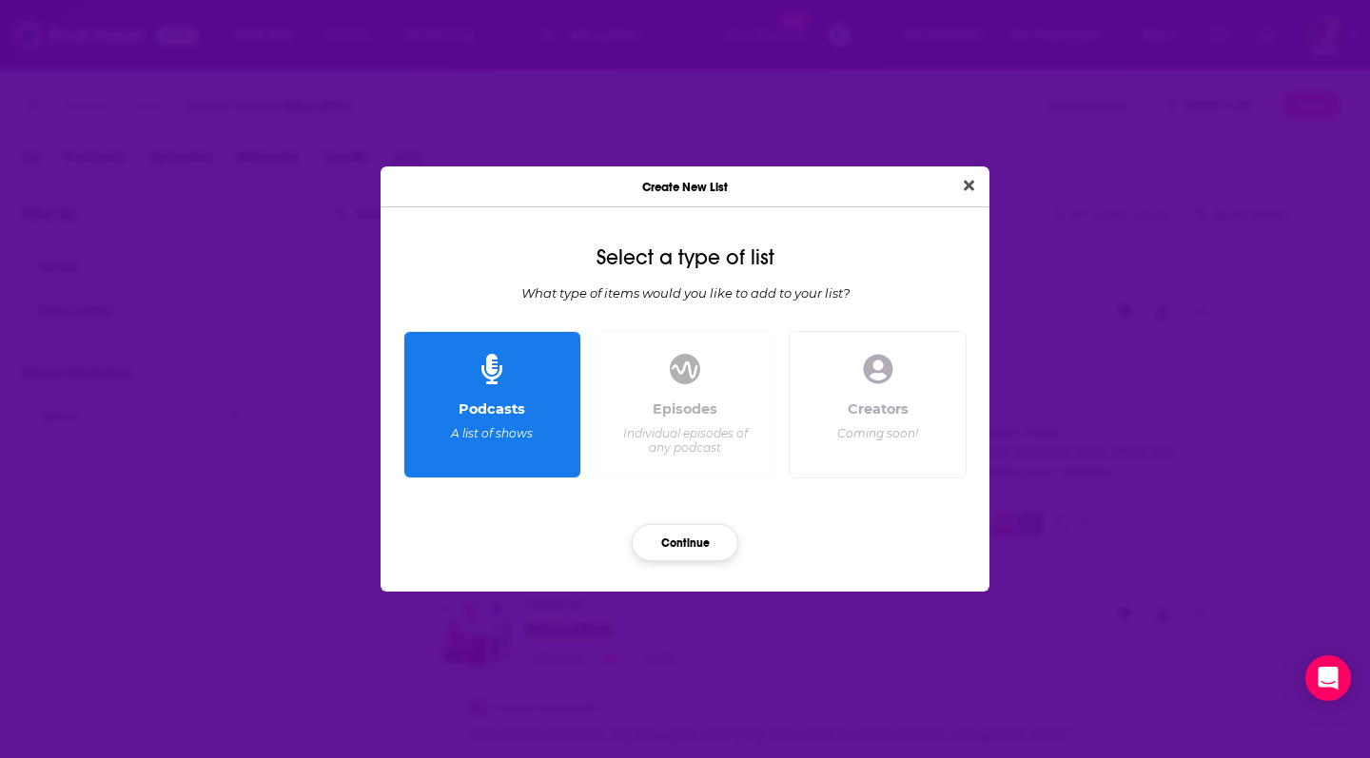
click at [682, 538] on button "Continue" at bounding box center [685, 542] width 107 height 37
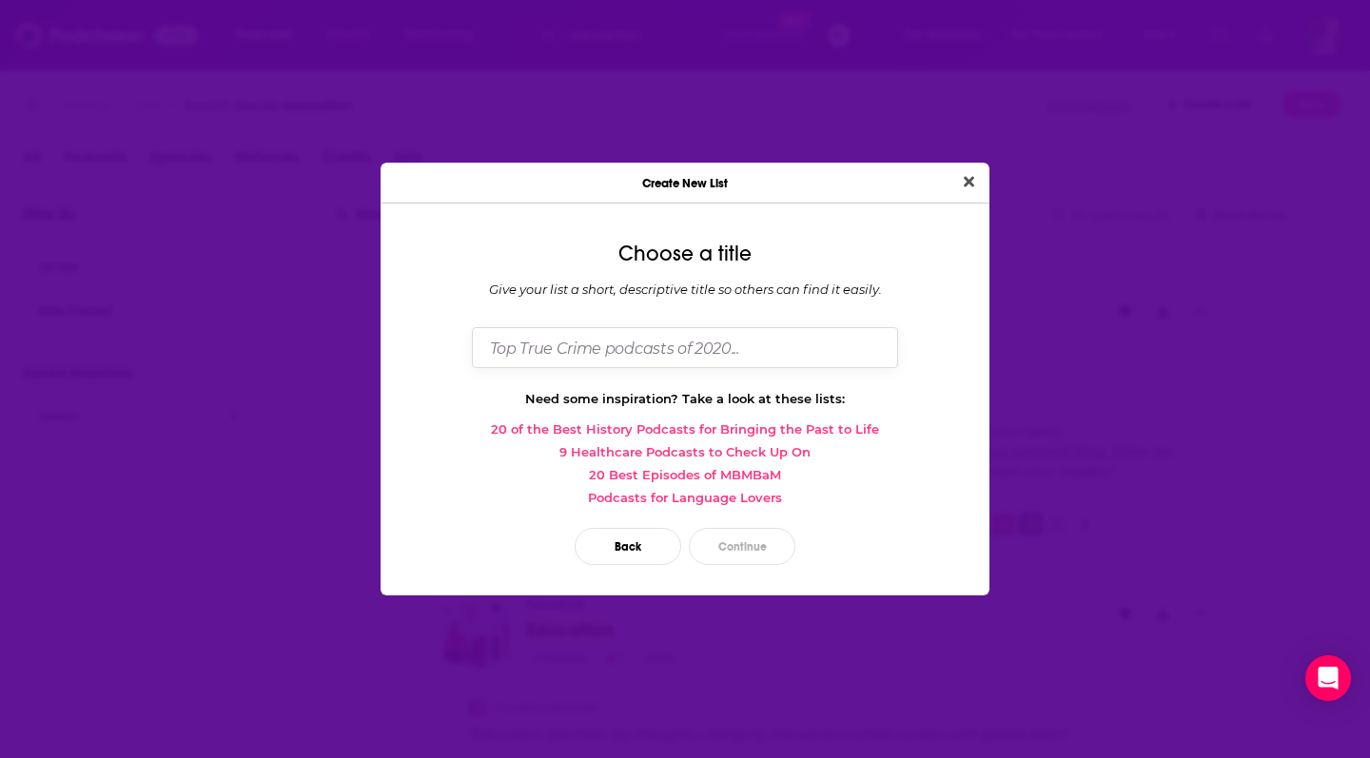
click at [711, 349] on input "Dialog" at bounding box center [685, 347] width 426 height 41
type input "Education test"
click at [744, 547] on button "Continue" at bounding box center [742, 546] width 107 height 37
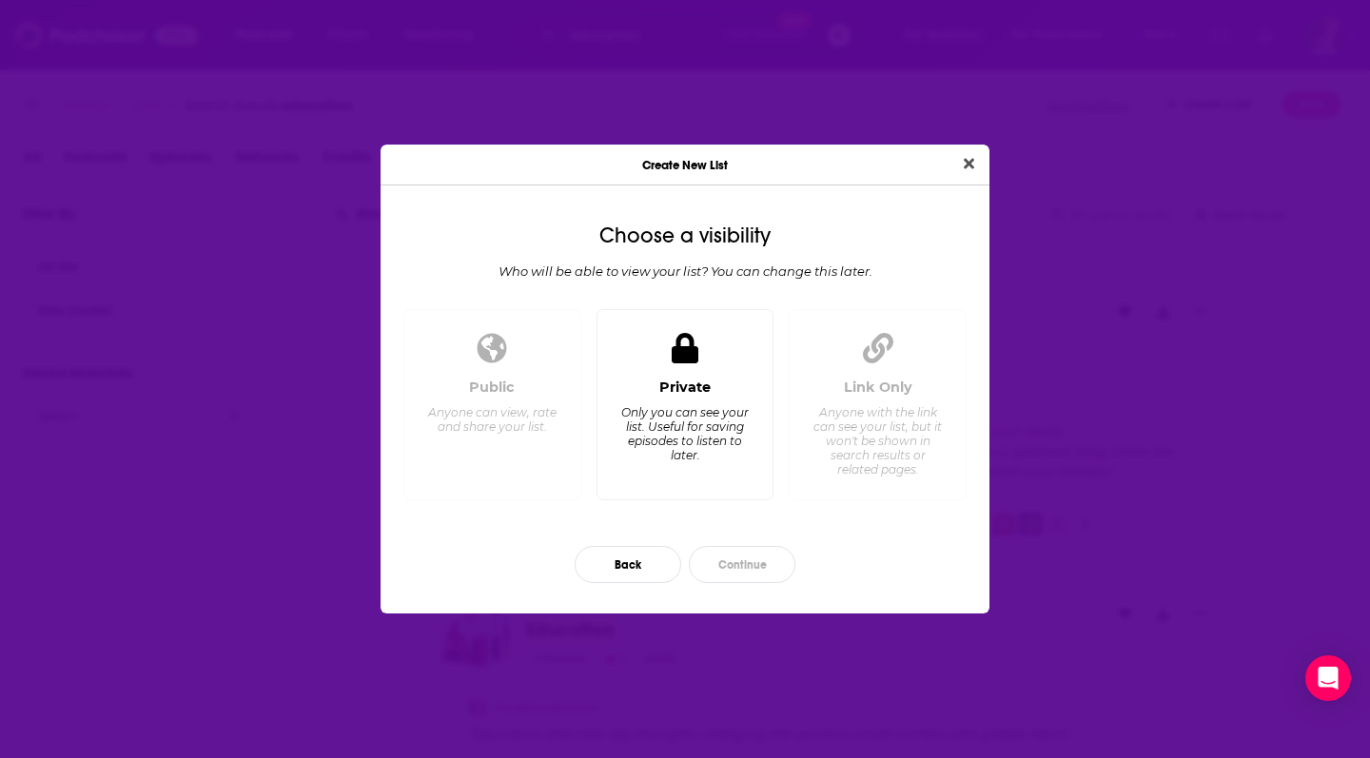
click at [697, 455] on div "Only you can see your list. Useful for saving episodes to listen to later." at bounding box center [684, 433] width 130 height 57
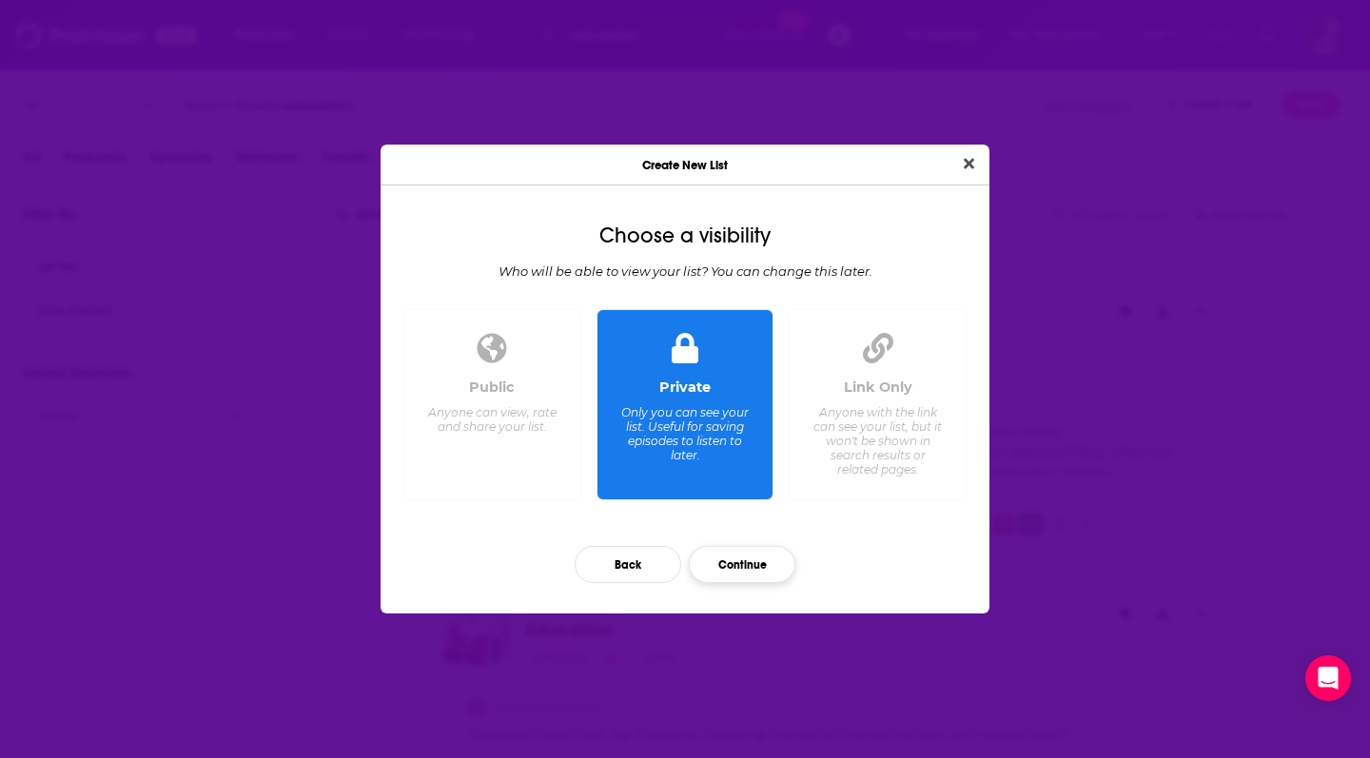
click at [737, 565] on button "Continue" at bounding box center [742, 564] width 107 height 37
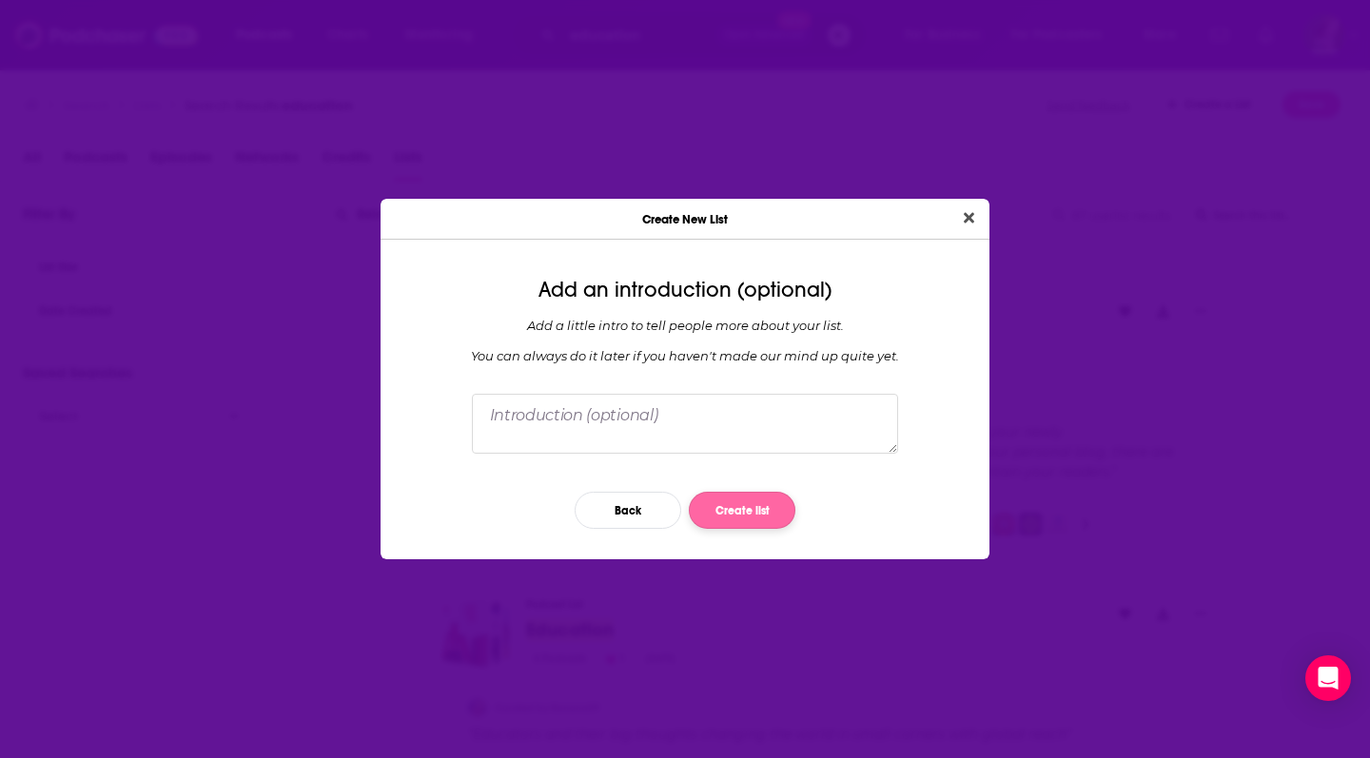
click at [728, 510] on button "Create list" at bounding box center [742, 510] width 107 height 37
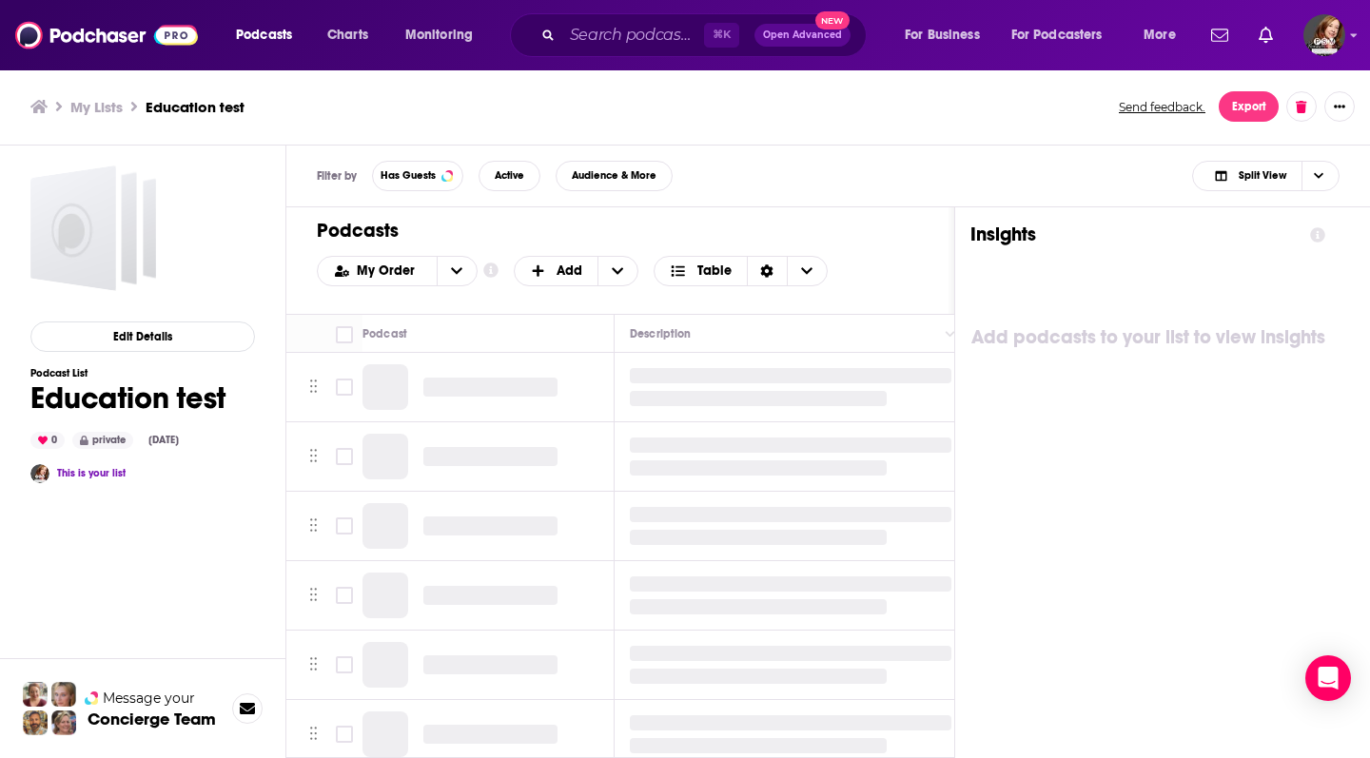
click at [42, 105] on icon at bounding box center [38, 106] width 17 height 15
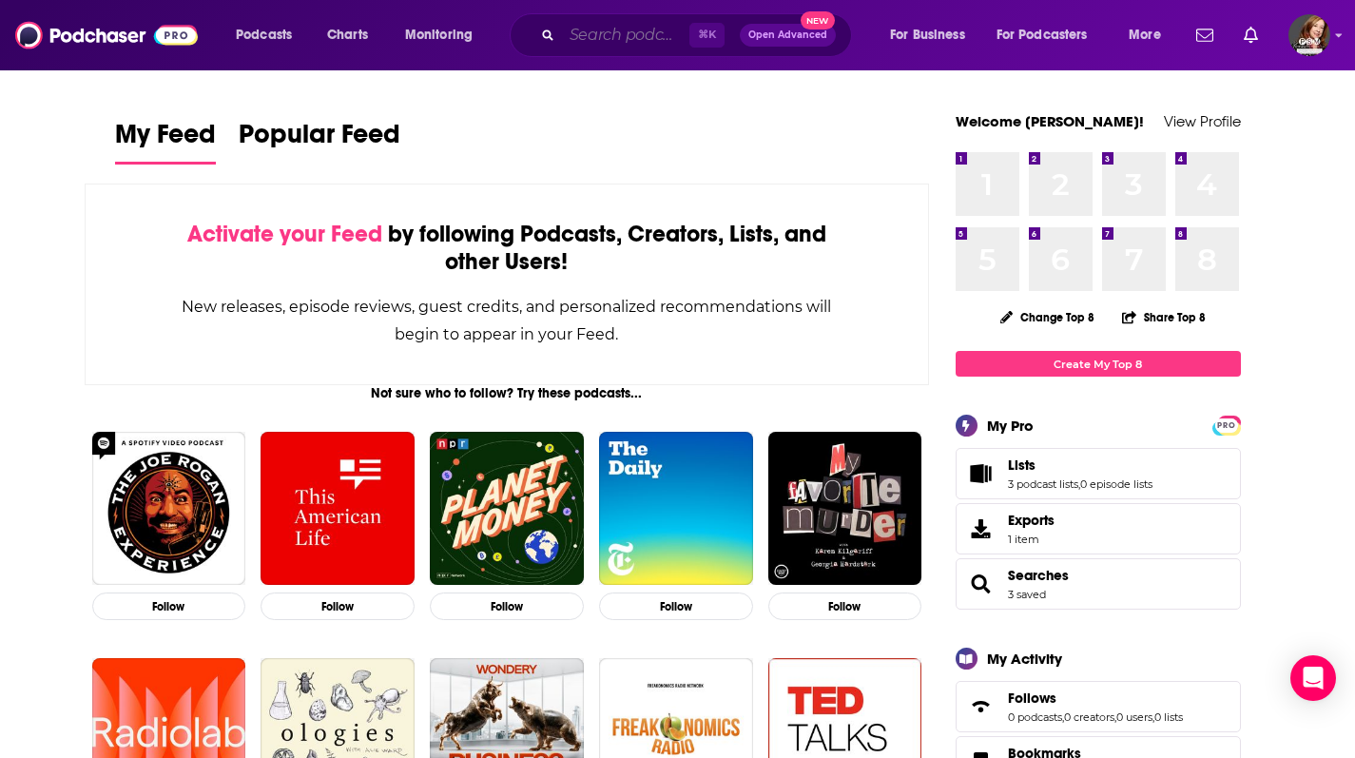
click at [613, 32] on input "Search podcasts, credits, & more..." at bounding box center [625, 35] width 127 height 30
click at [614, 36] on input "Search podcasts, credits, & more..." at bounding box center [625, 35] width 127 height 30
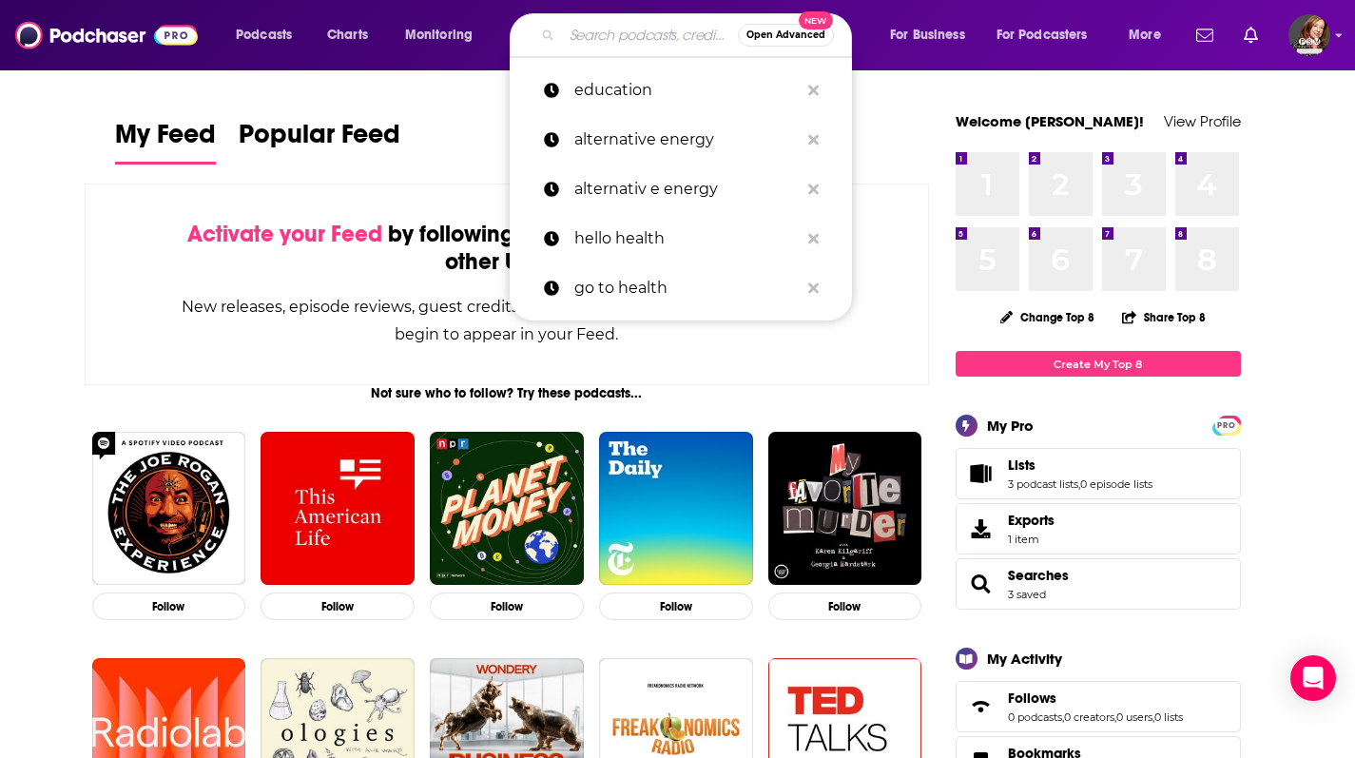
click at [592, 41] on input "Search podcasts, credits, & more..." at bounding box center [650, 35] width 176 height 30
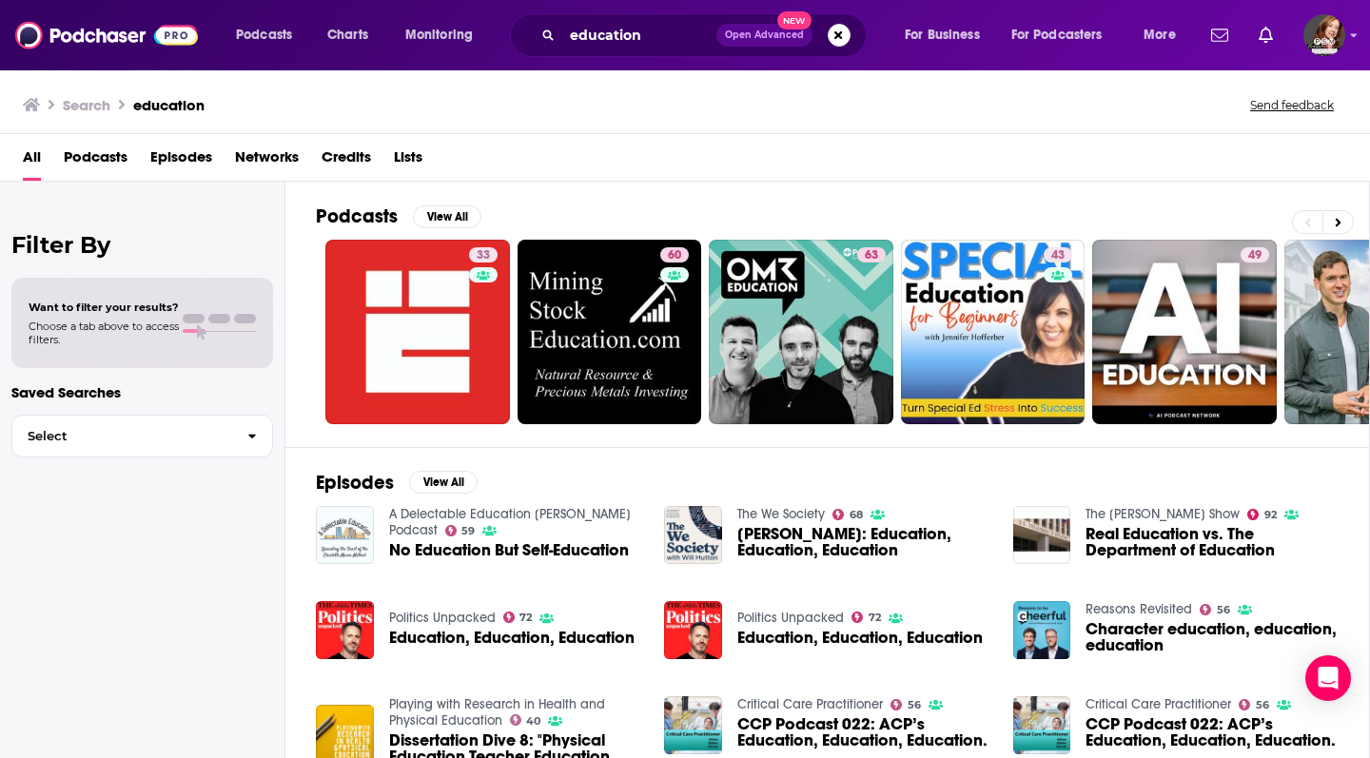
click at [84, 160] on span "Podcasts" at bounding box center [96, 161] width 64 height 39
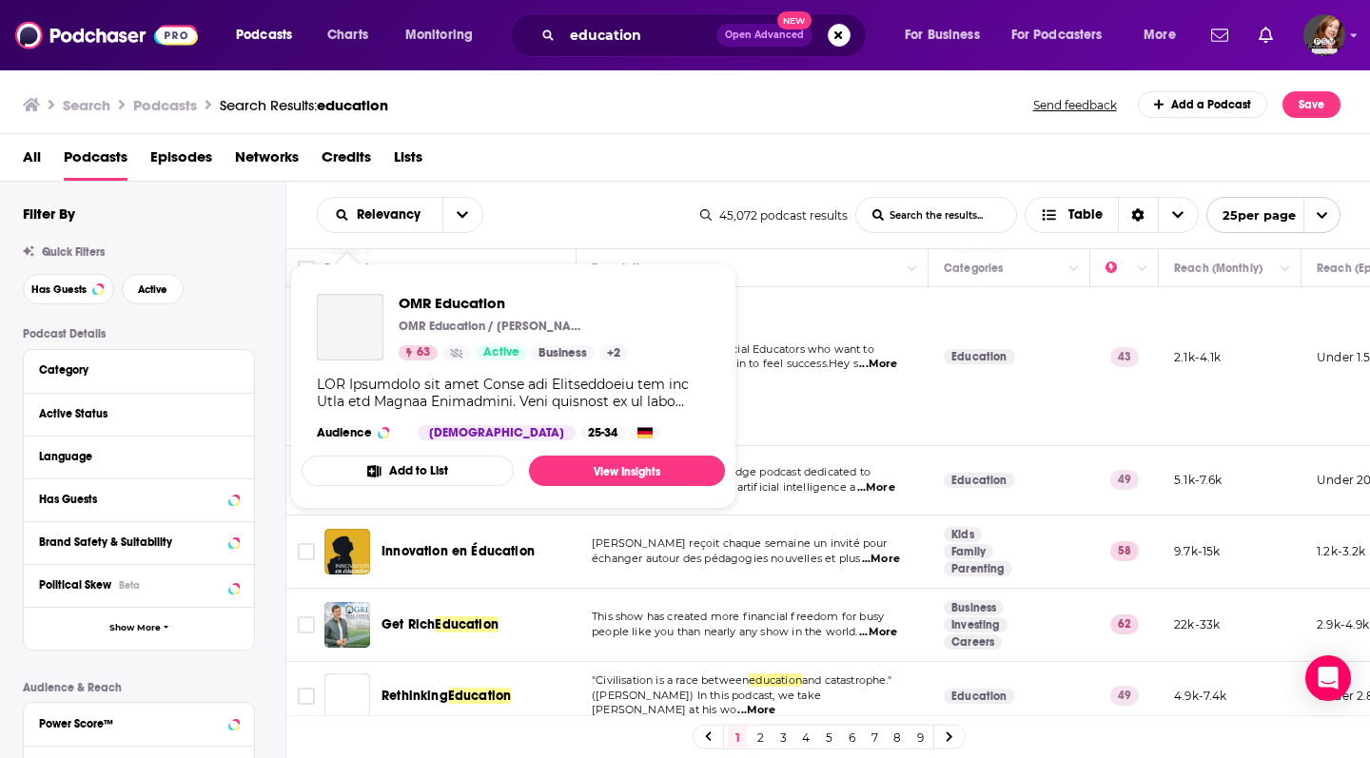
scroll to position [263, 0]
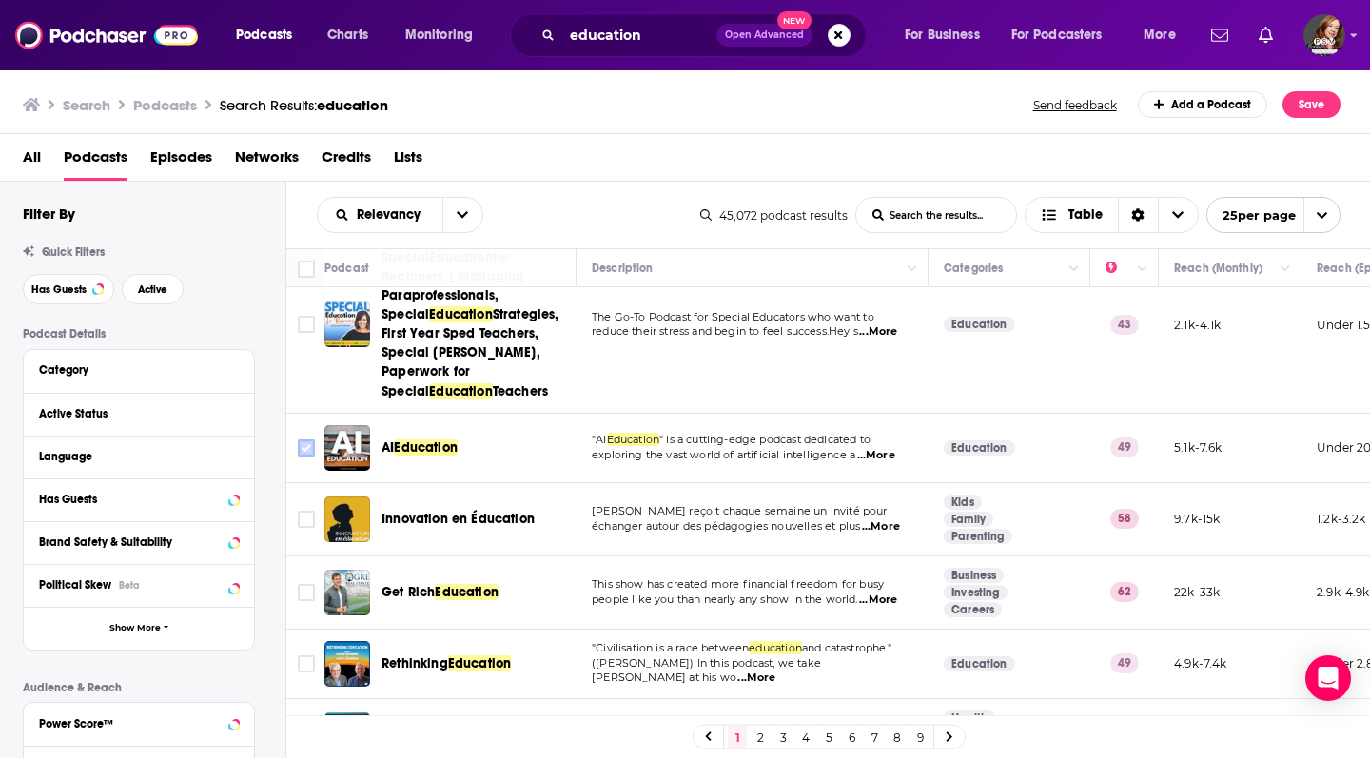
click at [312, 439] on input "Toggle select row" at bounding box center [306, 447] width 17 height 17
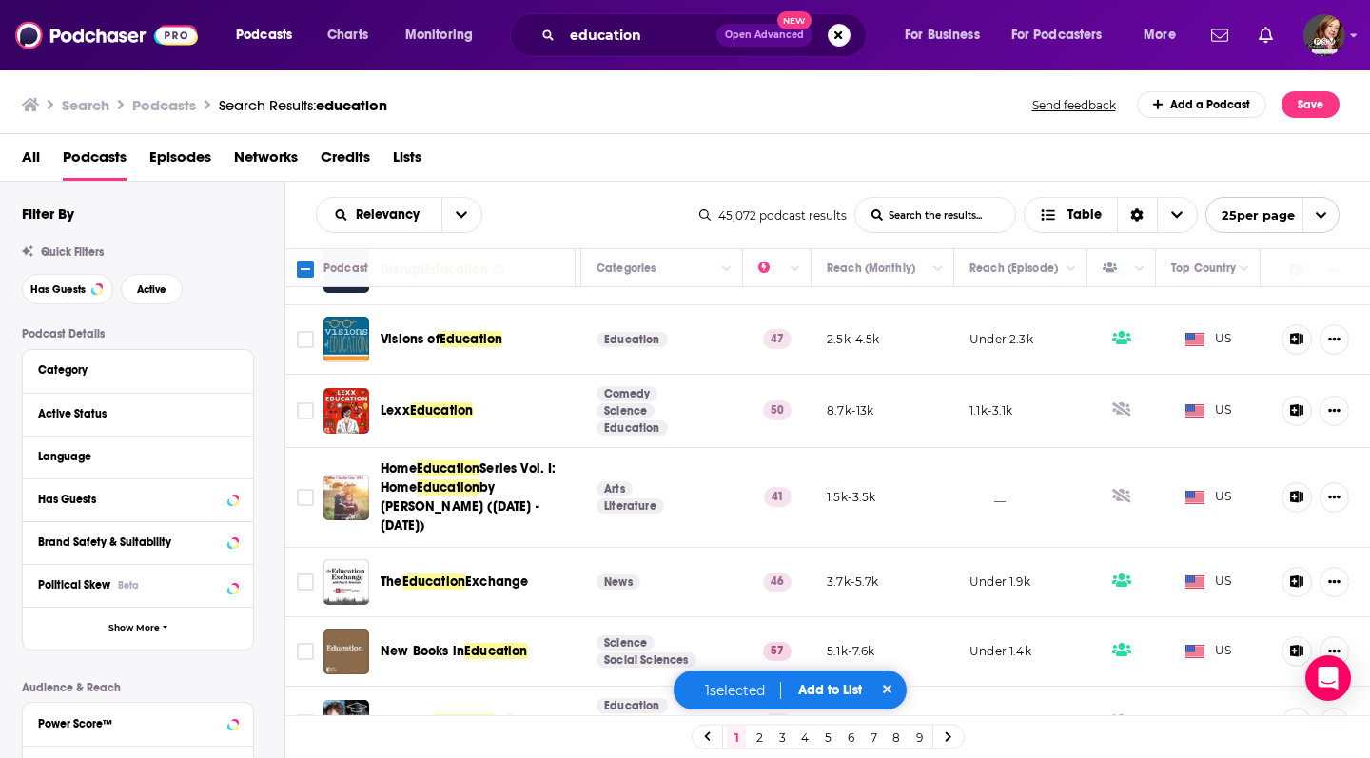
scroll to position [1503, 356]
click at [757, 735] on link "2" at bounding box center [759, 737] width 19 height 23
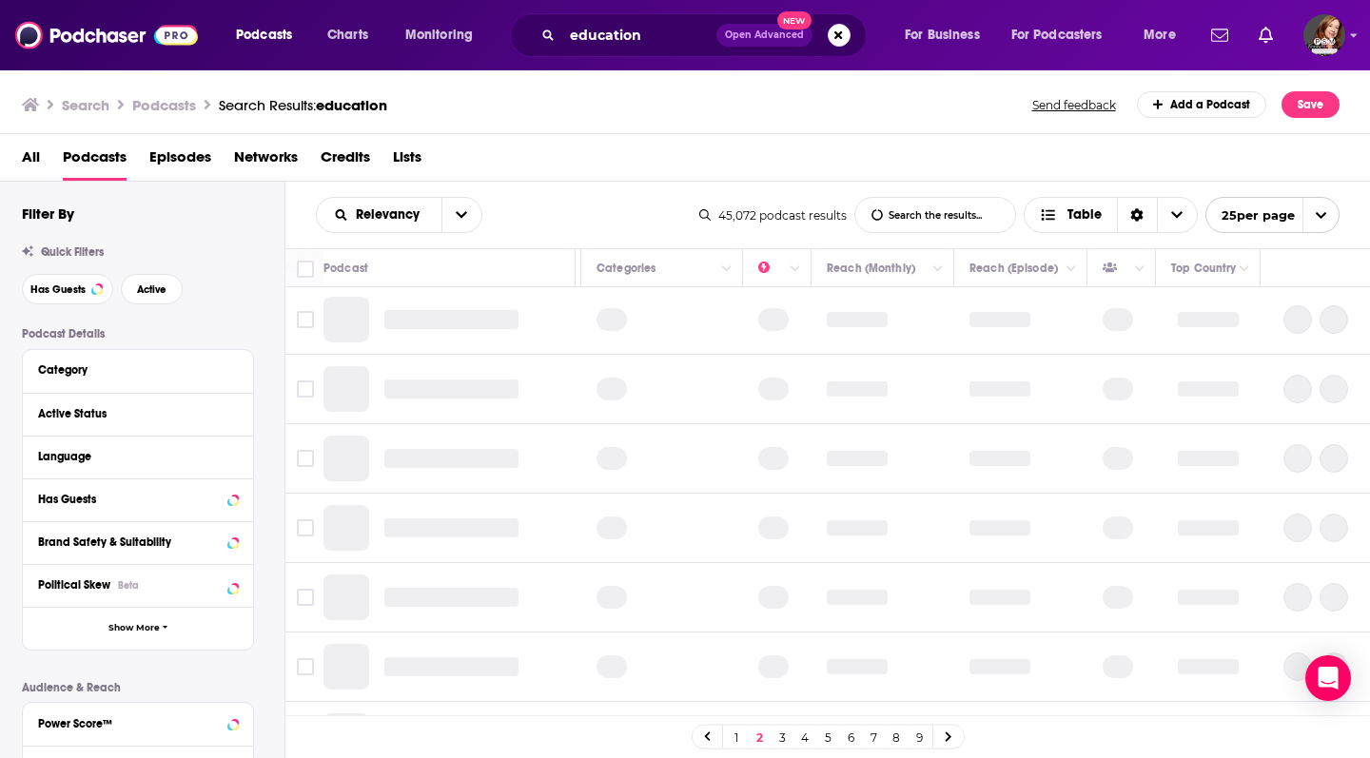
scroll to position [0, 356]
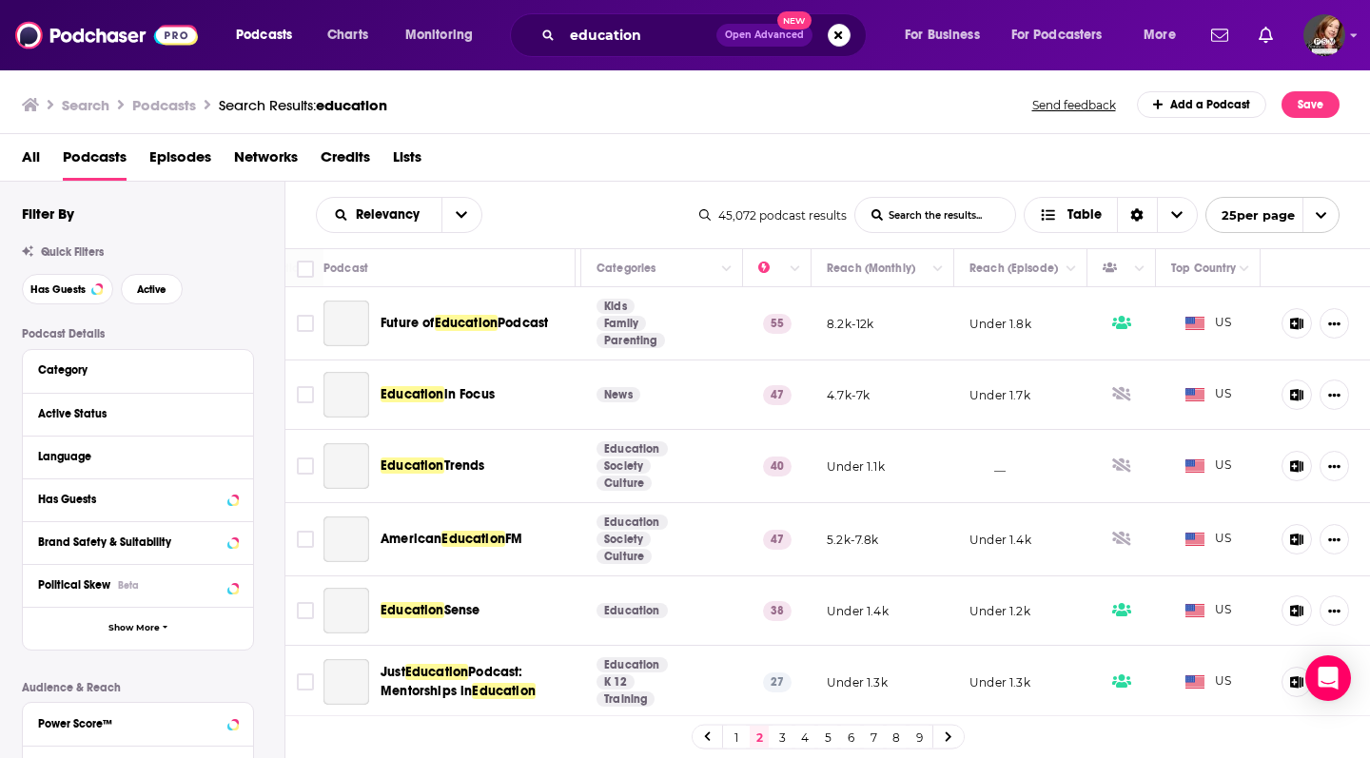
click at [731, 730] on link "1" at bounding box center [736, 737] width 19 height 23
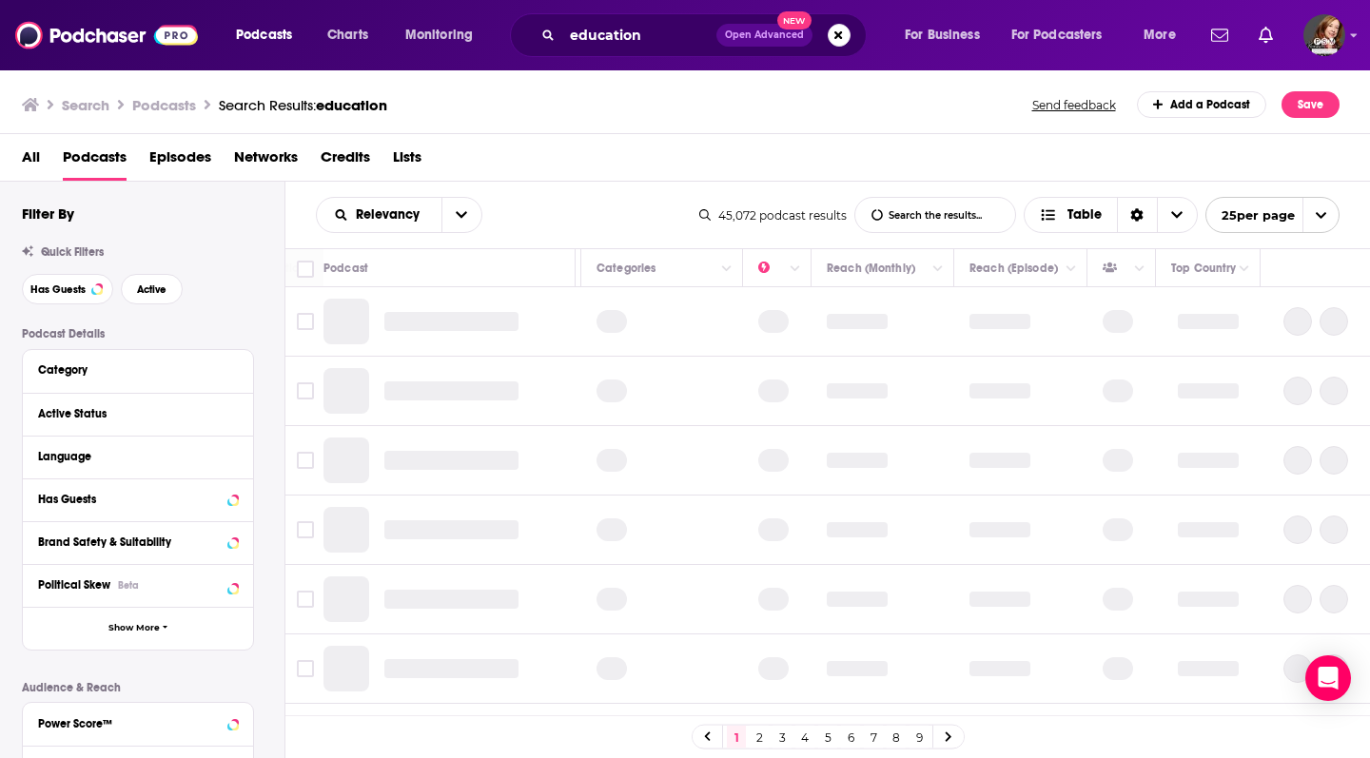
click at [759, 732] on link "2" at bounding box center [759, 737] width 19 height 23
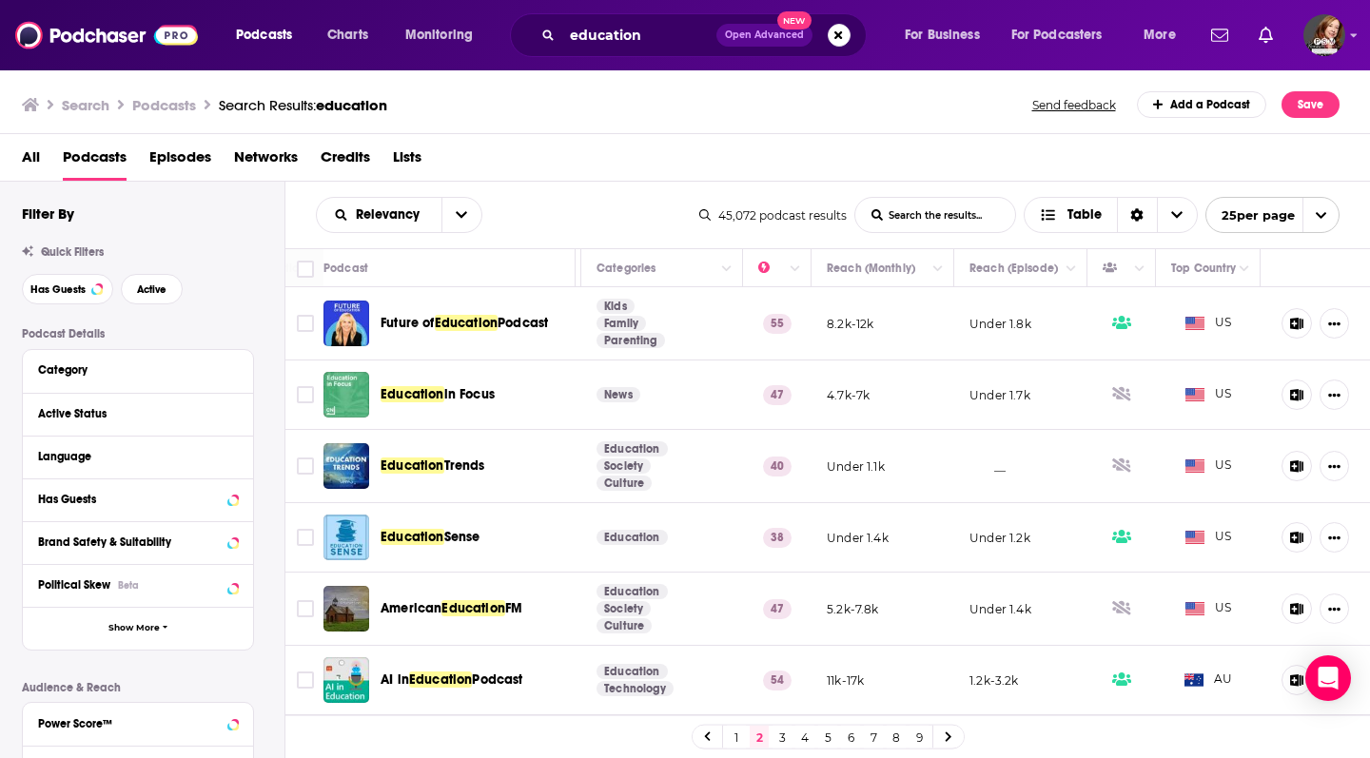
scroll to position [0, 356]
click at [587, 34] on input "education" at bounding box center [639, 35] width 154 height 30
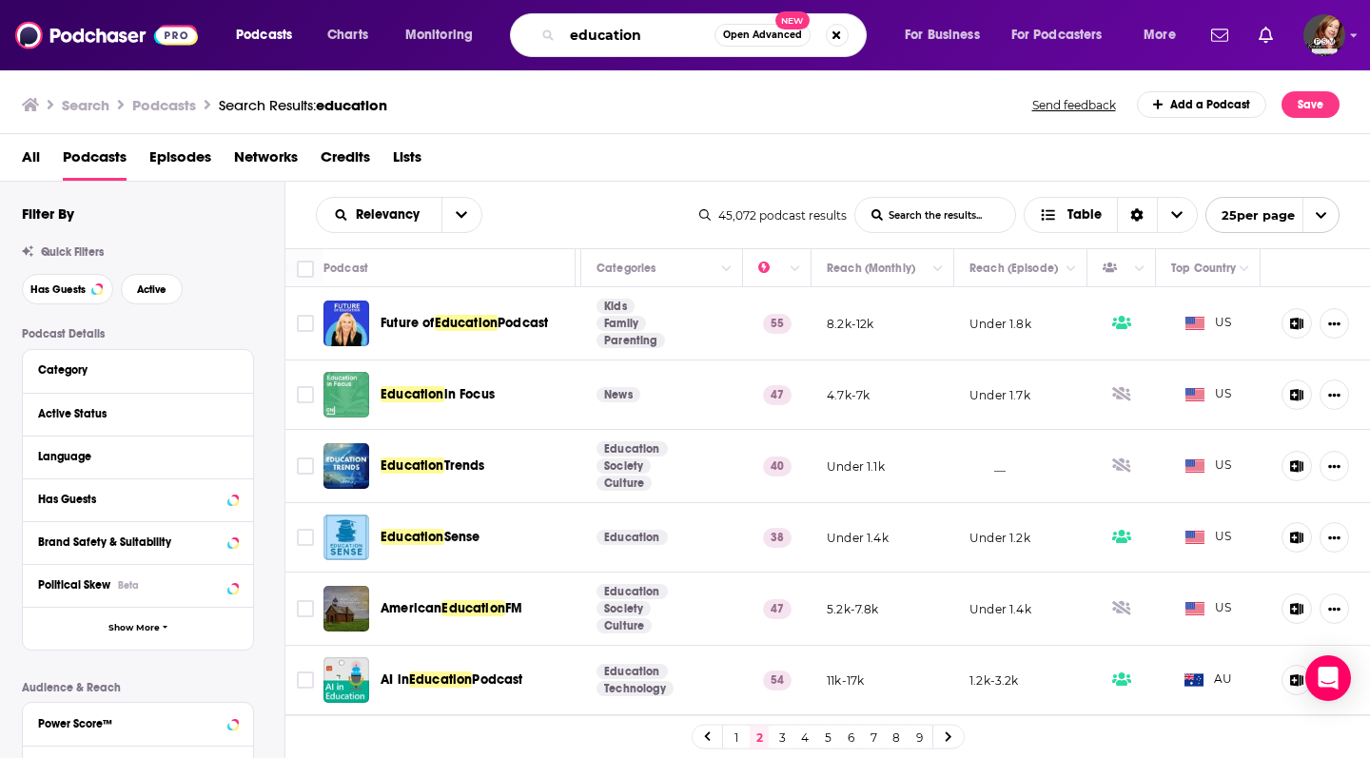
click at [587, 34] on input "education" at bounding box center [638, 35] width 152 height 30
type input "free speech"
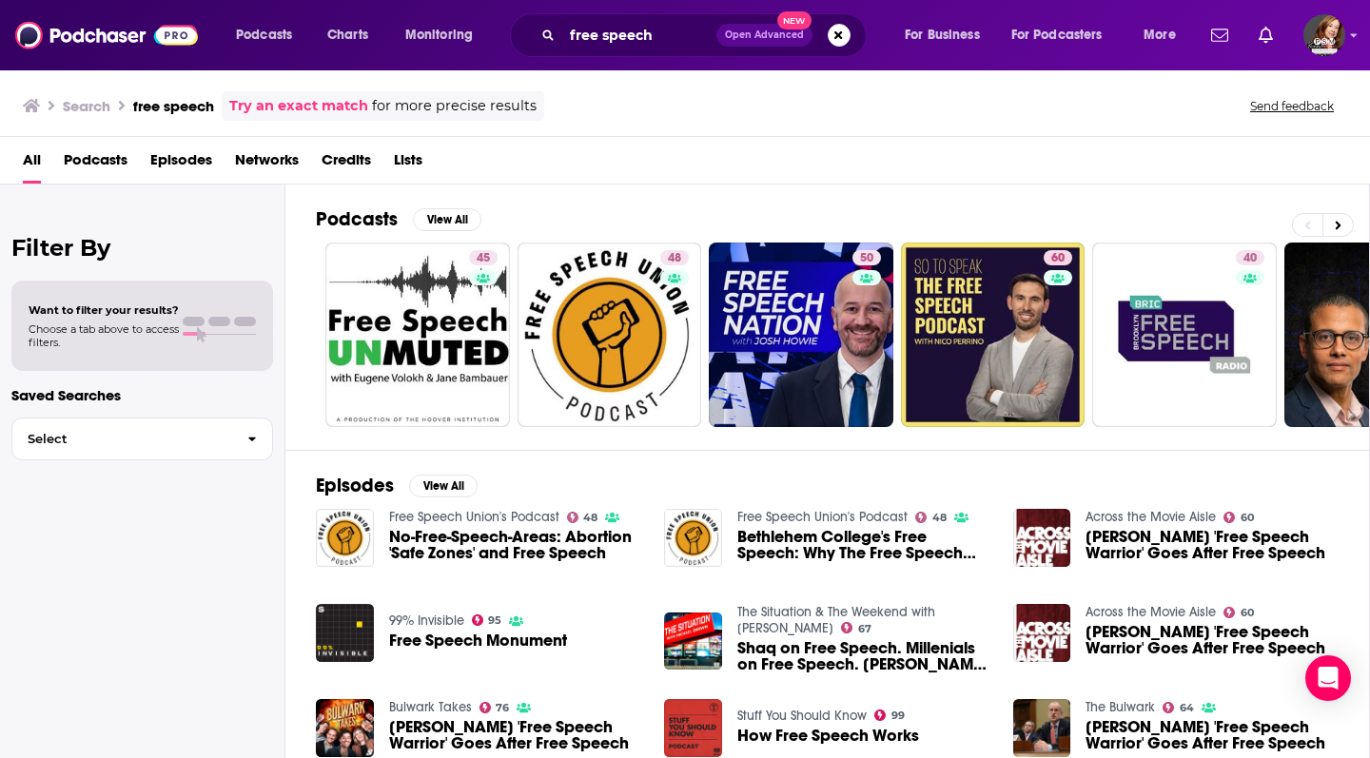
click at [113, 164] on span "Podcasts" at bounding box center [96, 164] width 64 height 39
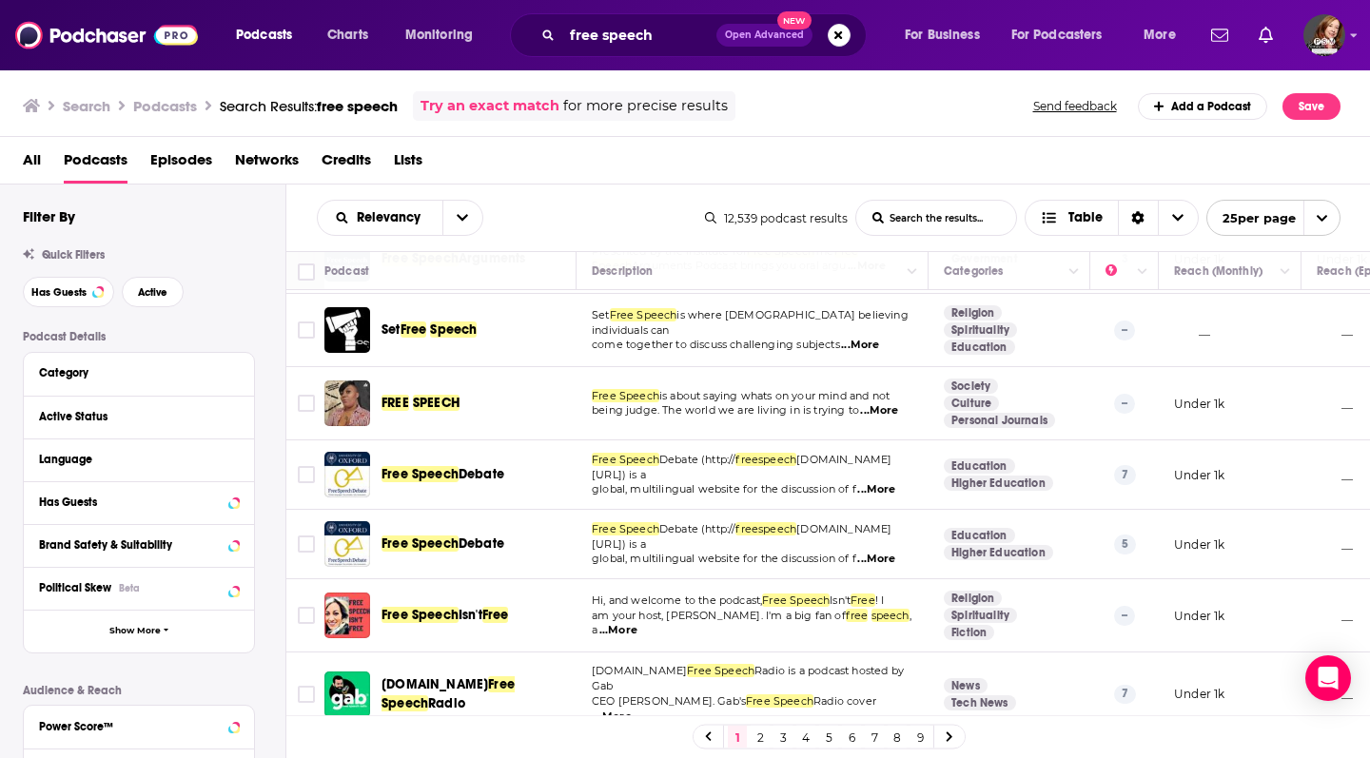
scroll to position [977, 0]
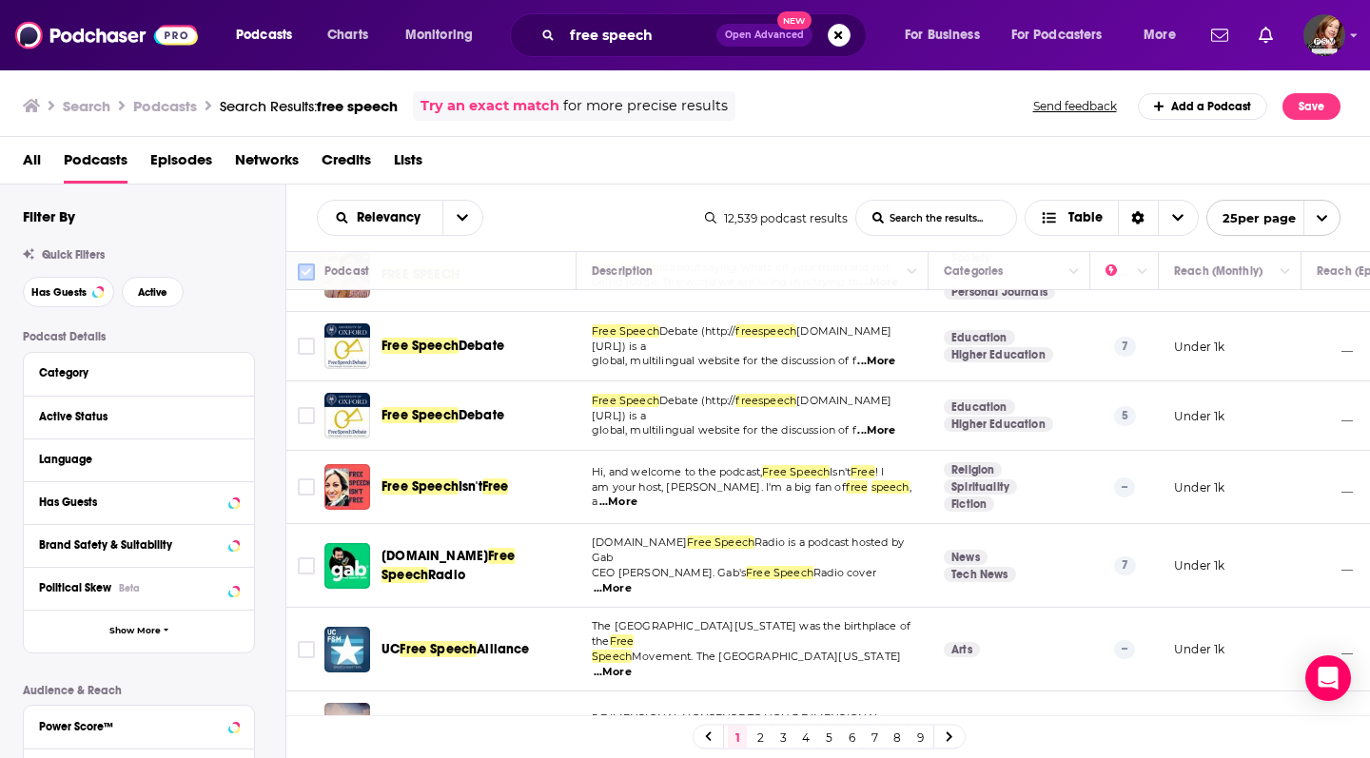
click at [305, 273] on input "Toggle select all" at bounding box center [306, 271] width 17 height 17
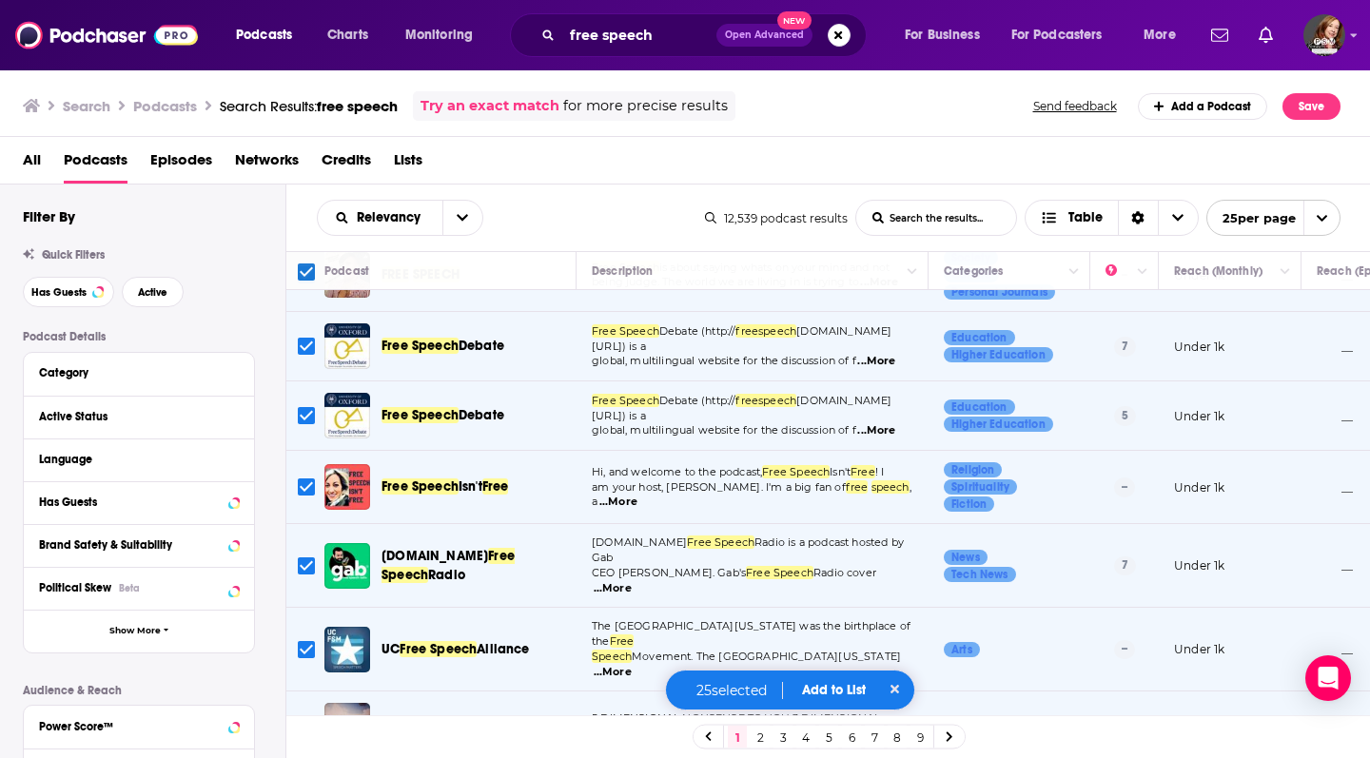
click at [1336, 226] on span "open menu" at bounding box center [1321, 218] width 36 height 34
click at [1279, 315] on button "100 per page" at bounding box center [1273, 314] width 132 height 29
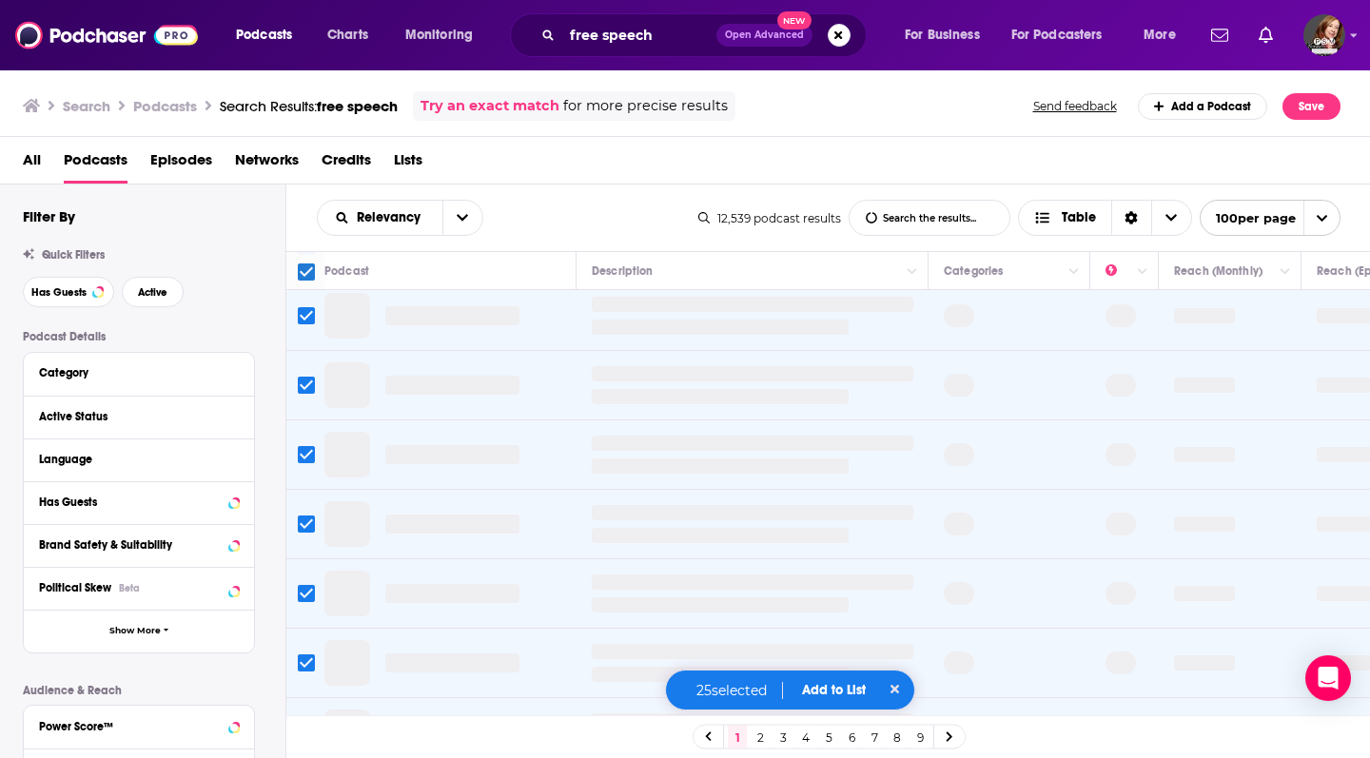
scroll to position [0, 0]
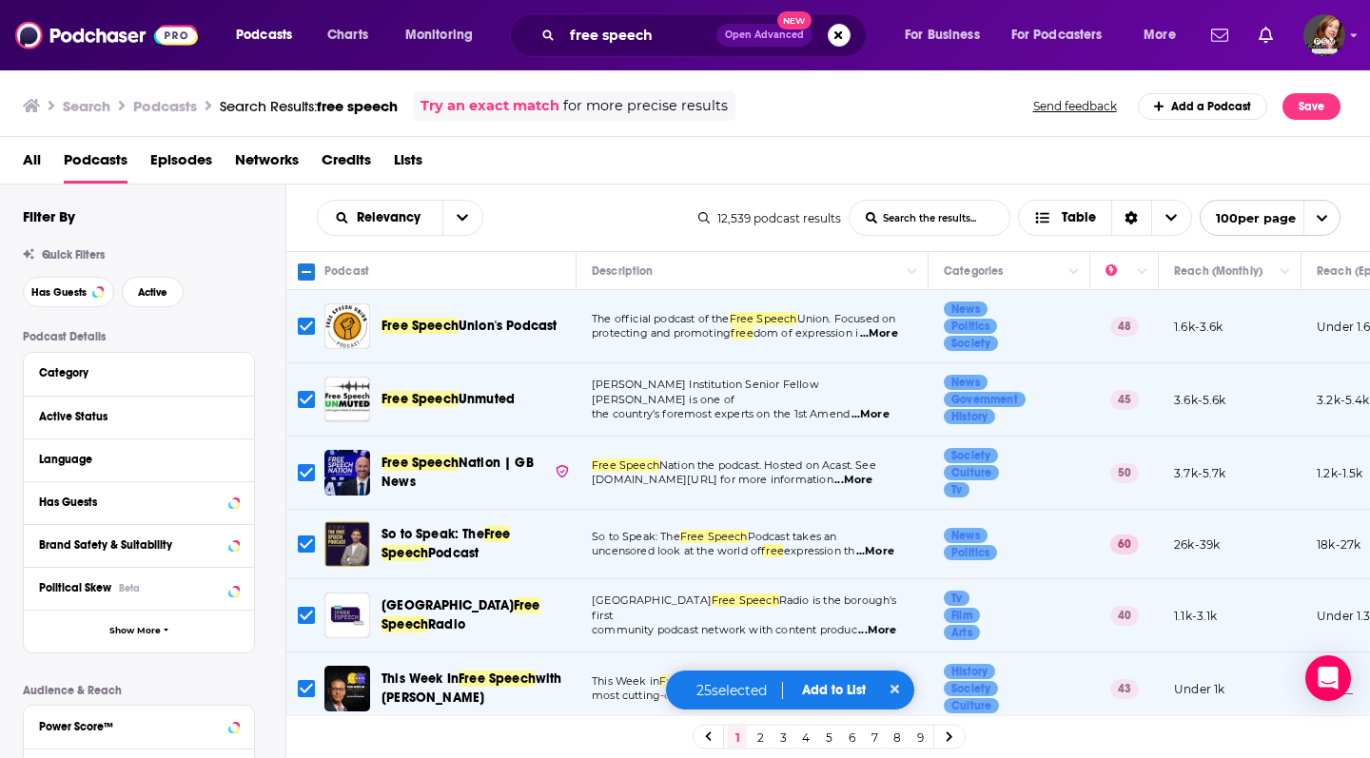
click at [304, 269] on input "Toggle select all" at bounding box center [306, 271] width 17 height 17
click at [294, 270] on th at bounding box center [305, 271] width 38 height 38
drag, startPoint x: 299, startPoint y: 270, endPoint x: 321, endPoint y: 271, distance: 21.9
click at [299, 270] on input "Toggle select all" at bounding box center [306, 271] width 17 height 17
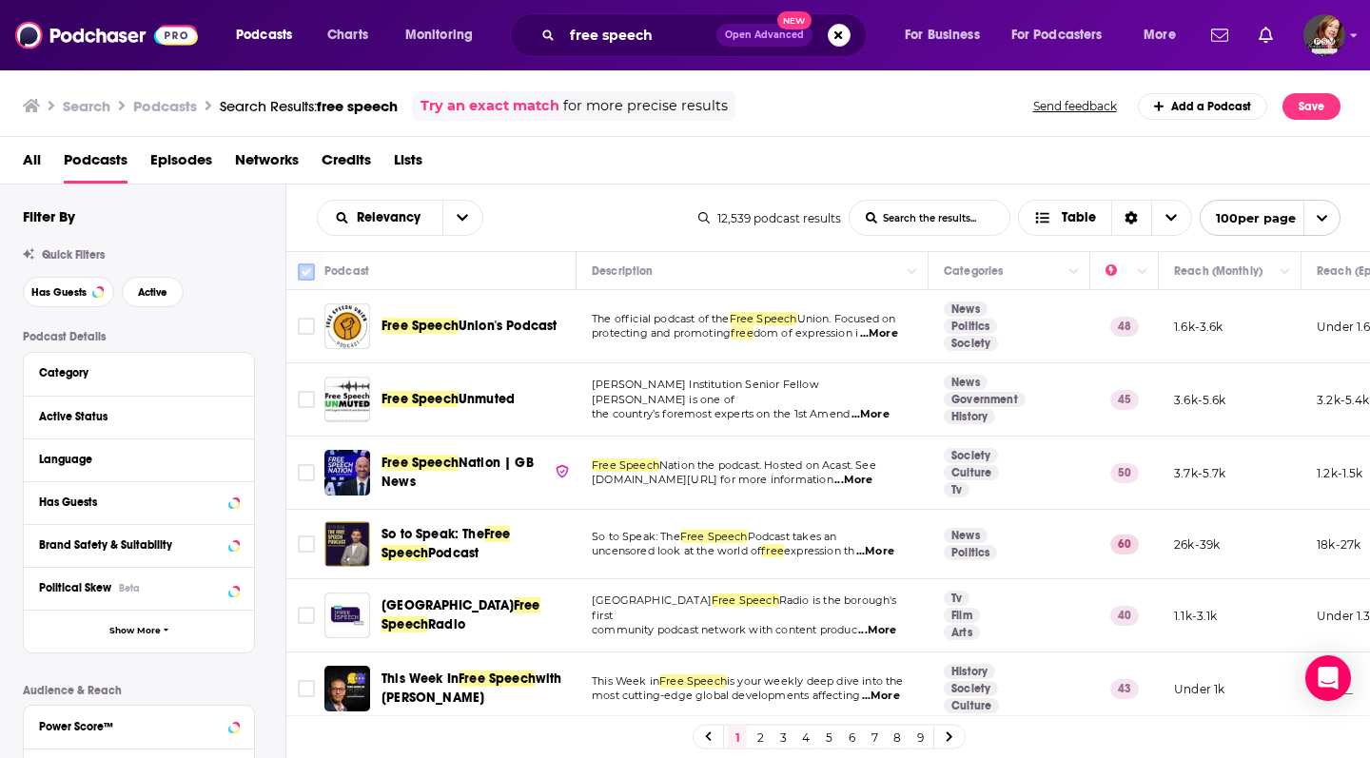
click at [308, 267] on input "Toggle select all" at bounding box center [306, 271] width 17 height 17
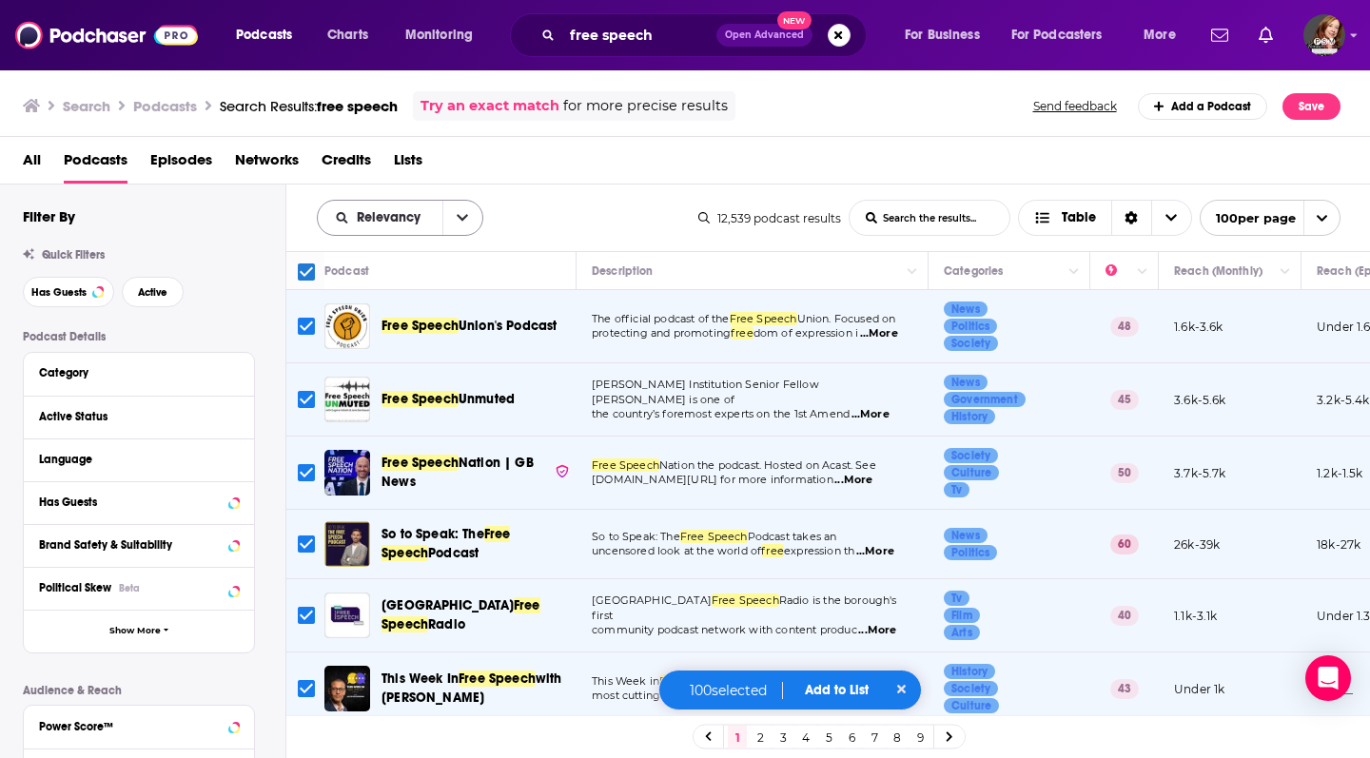
click at [479, 204] on button "open menu" at bounding box center [462, 218] width 40 height 34
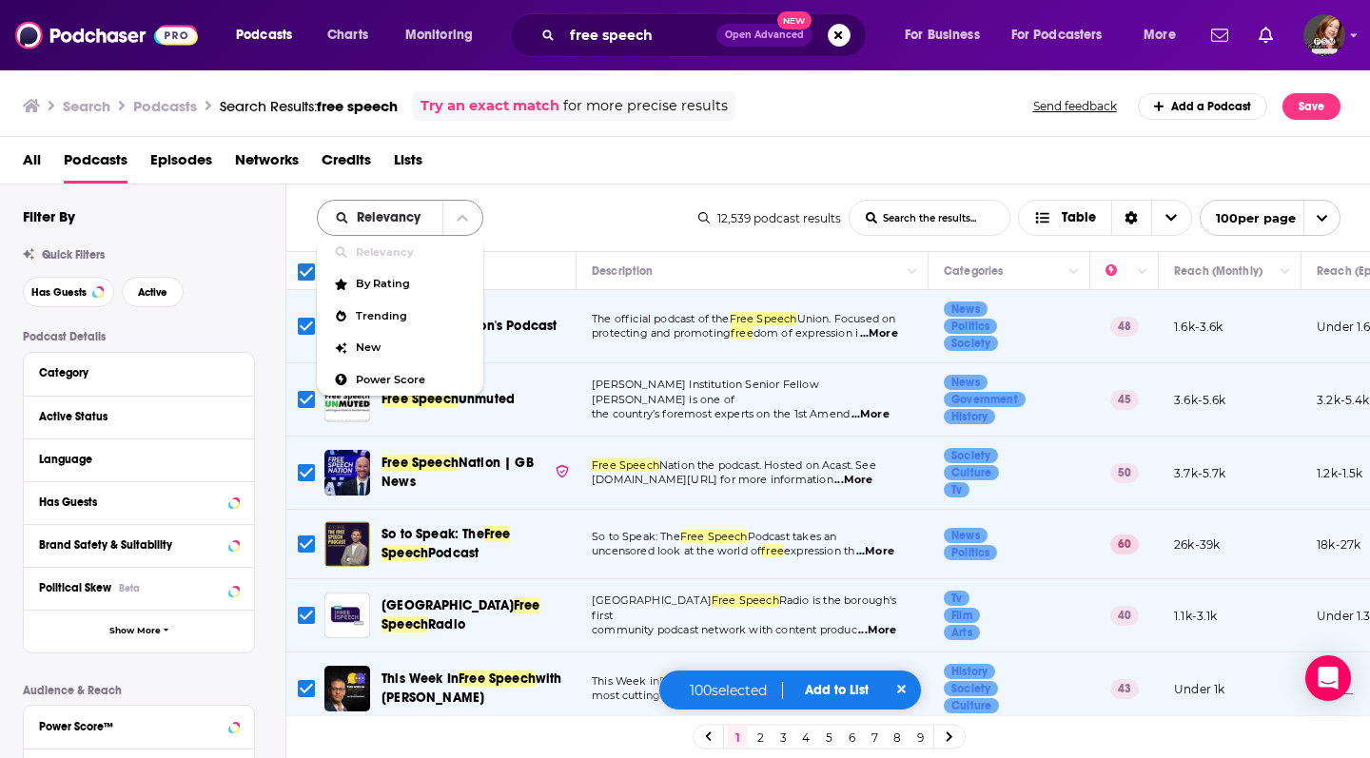
click at [470, 214] on button "close menu" at bounding box center [462, 218] width 40 height 34
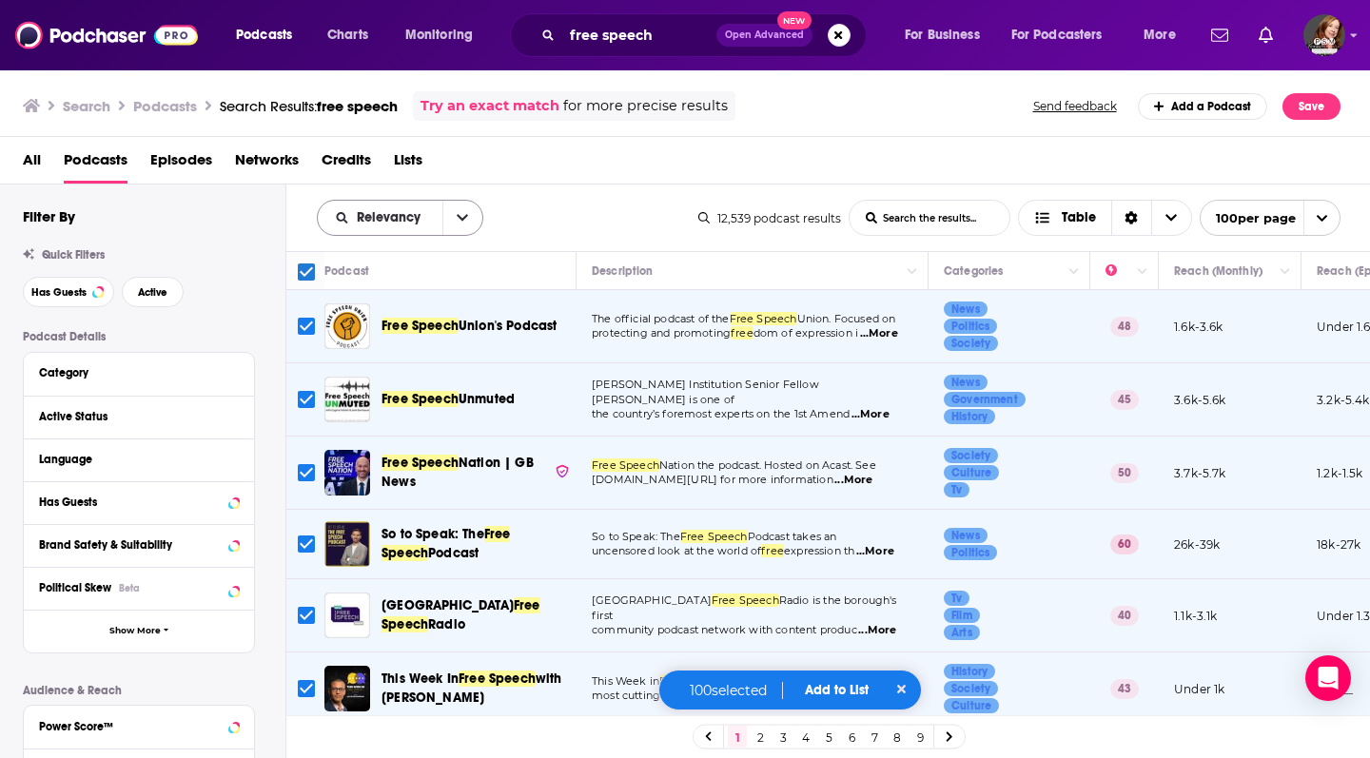
click at [470, 214] on button "open menu" at bounding box center [462, 218] width 40 height 34
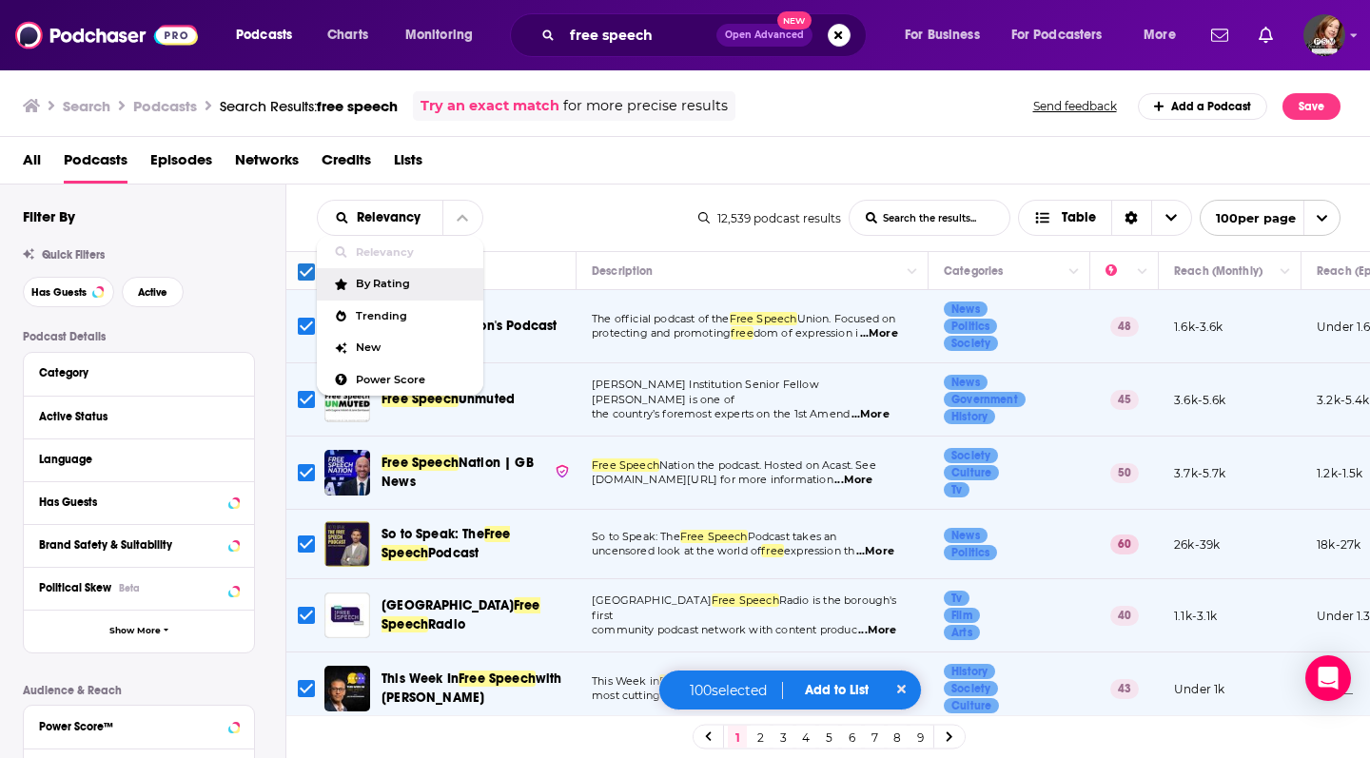
click at [427, 286] on span "By Rating" at bounding box center [412, 284] width 112 height 10
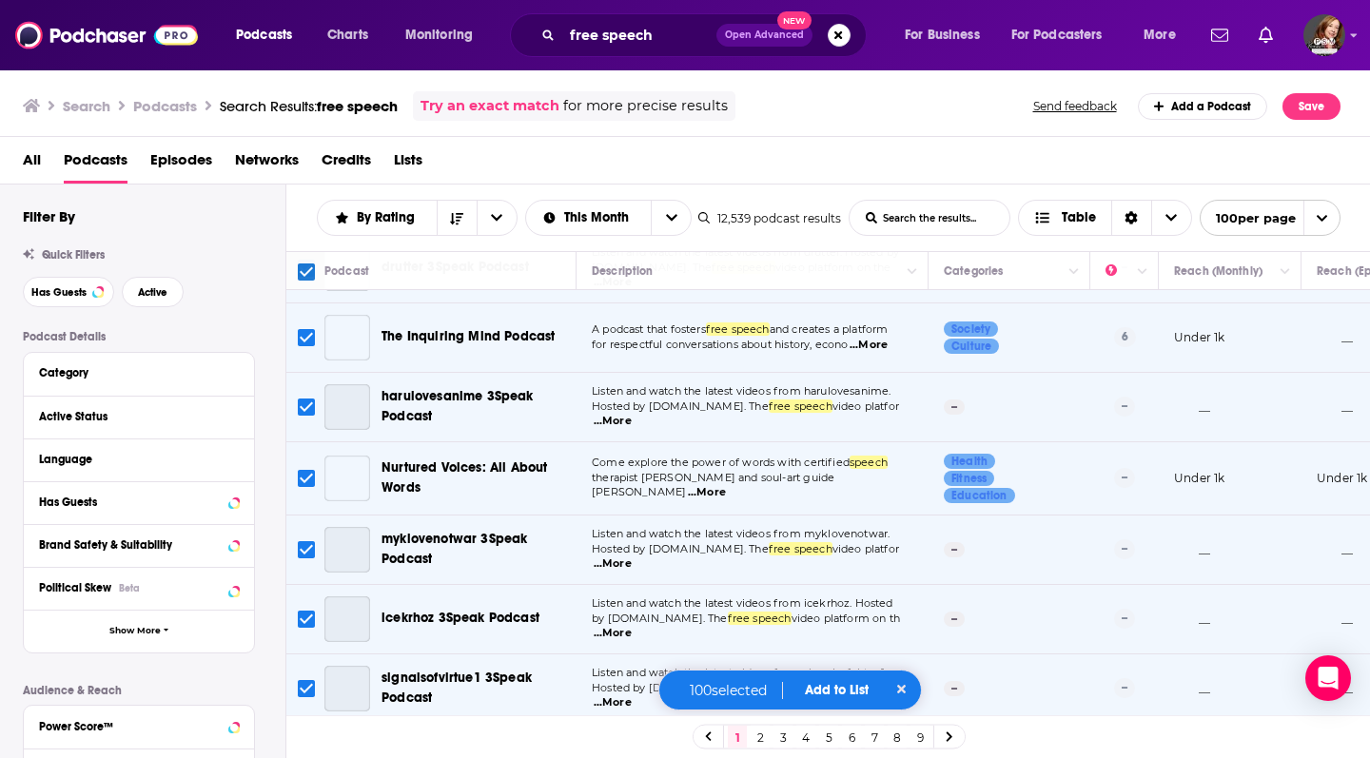
scroll to position [2057, 0]
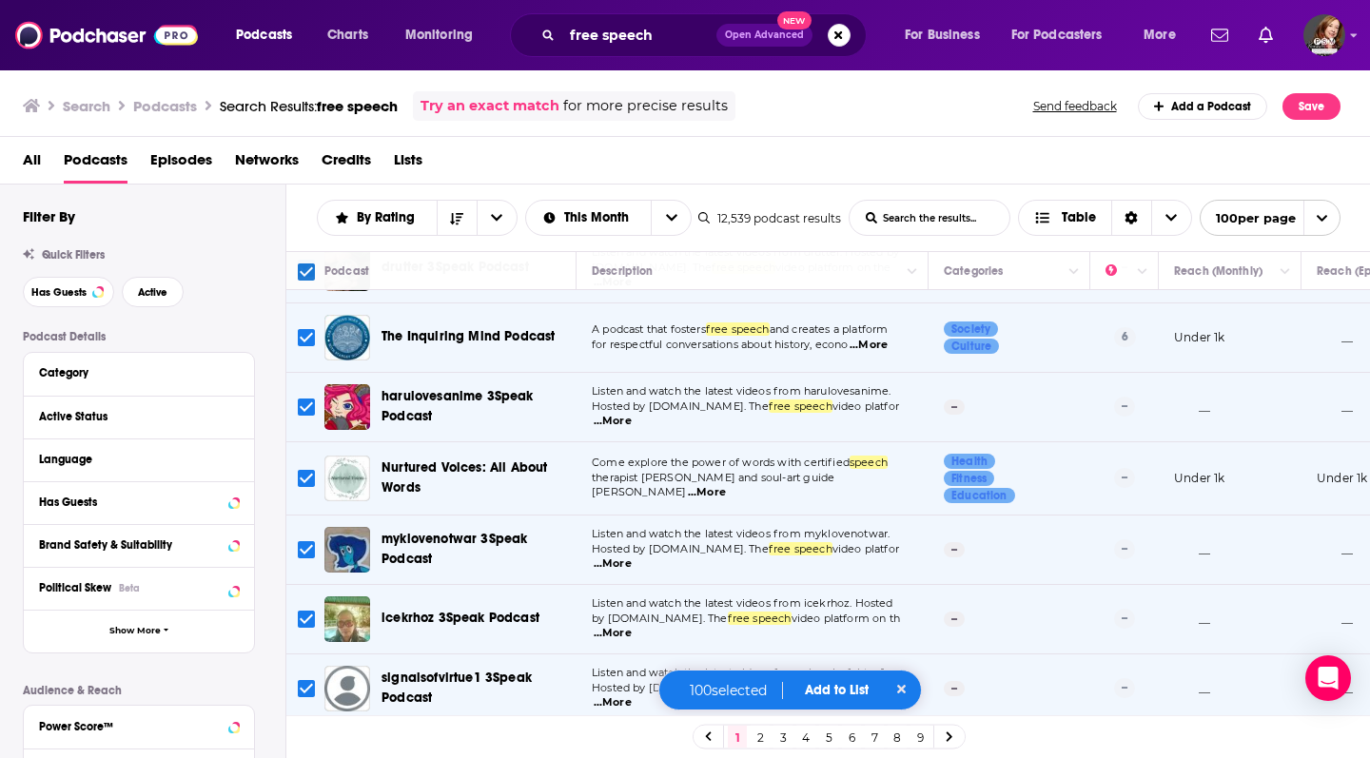
click at [851, 692] on button "Add to List" at bounding box center [836, 690] width 94 height 16
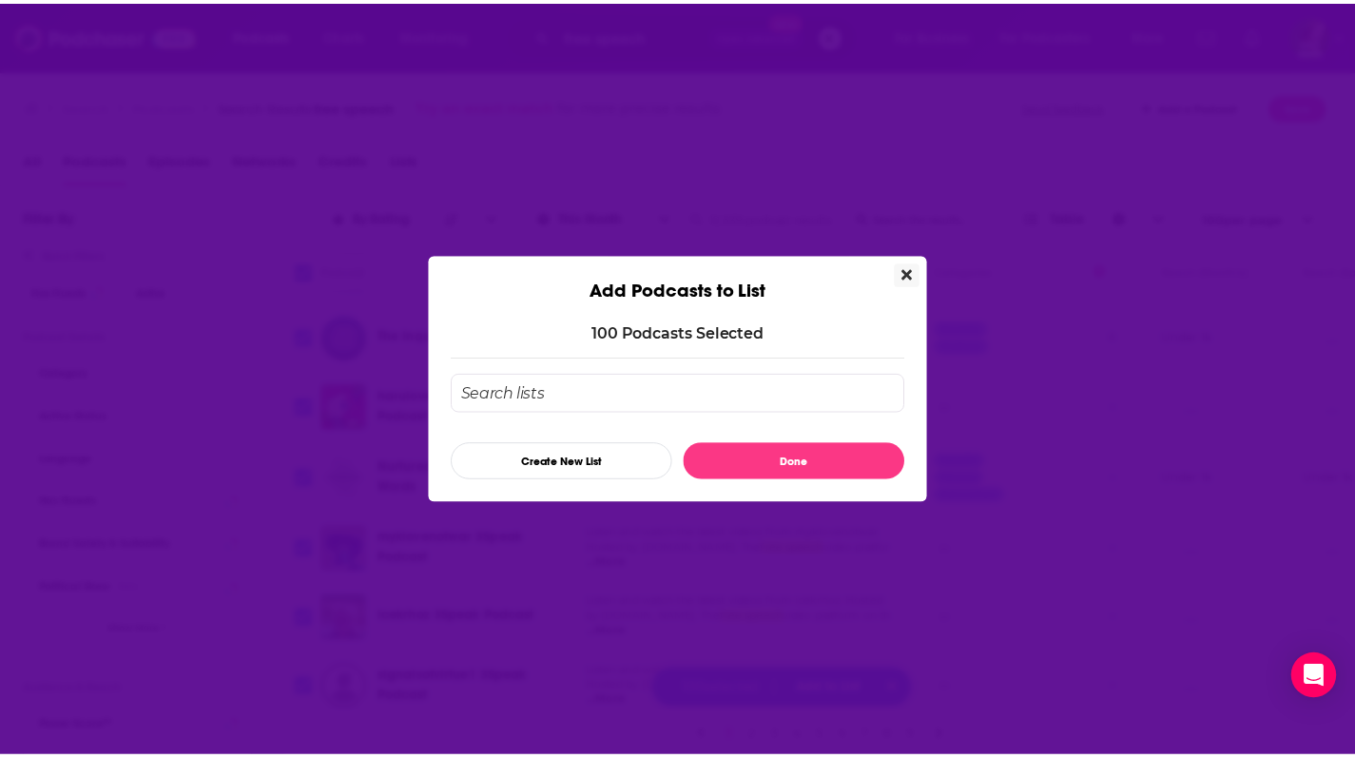
scroll to position [145, 0]
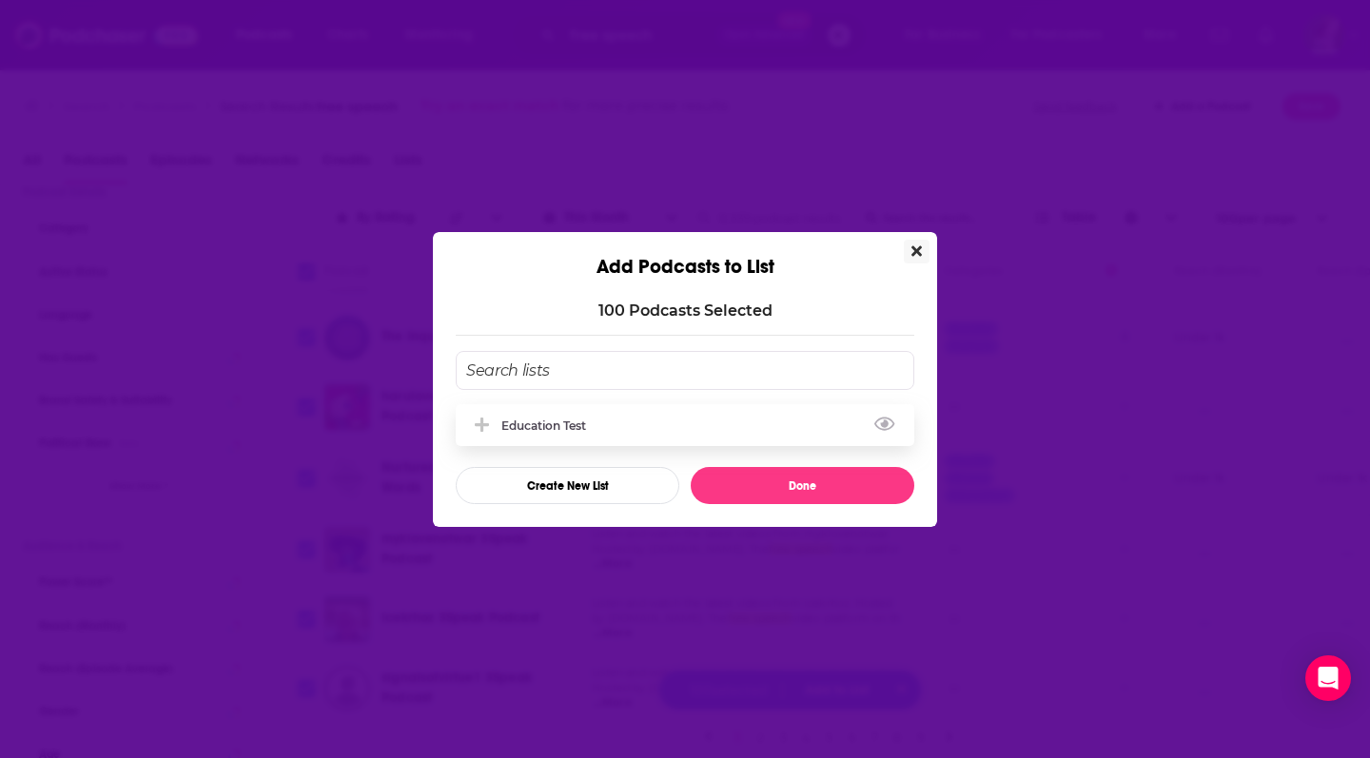
click at [545, 420] on div "Education test" at bounding box center [549, 426] width 96 height 14
click at [760, 430] on div "Education test" at bounding box center [685, 425] width 458 height 42
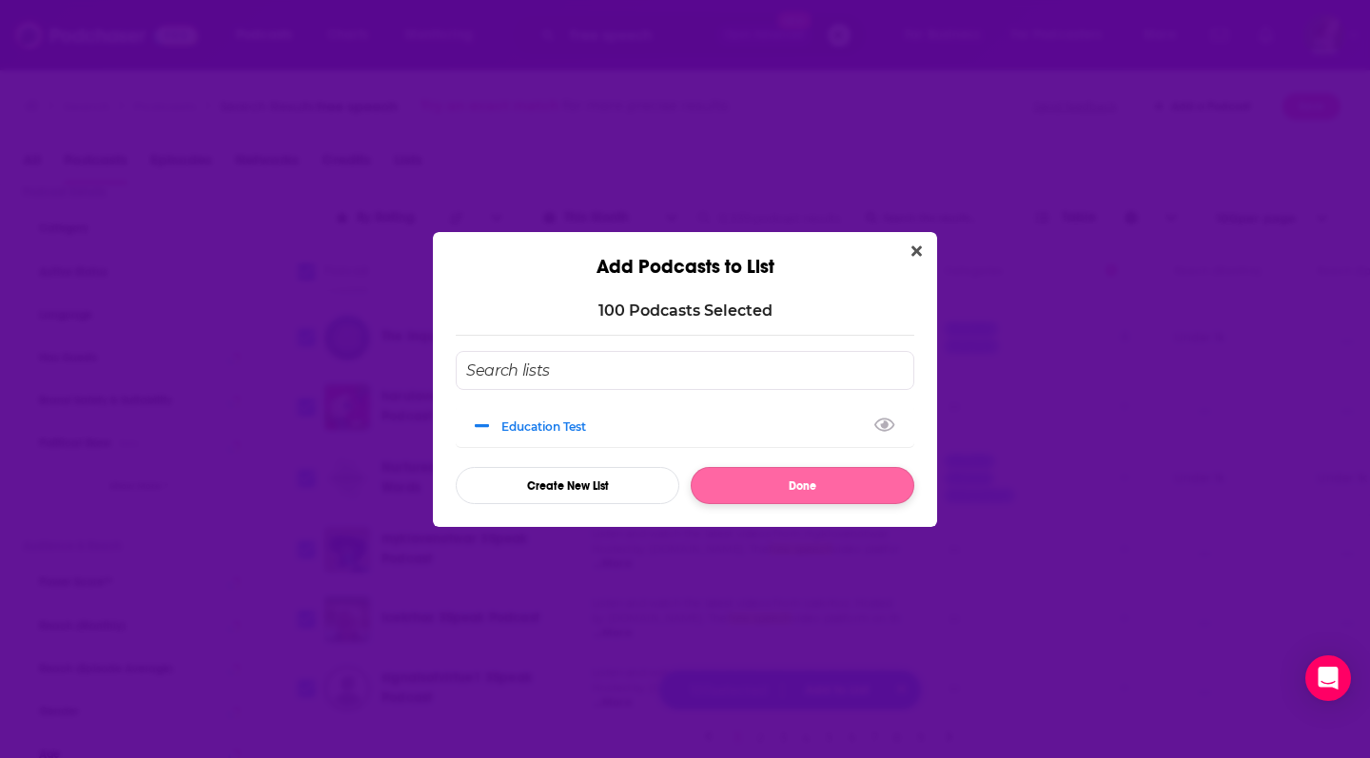
click at [832, 489] on button "Done" at bounding box center [803, 485] width 224 height 37
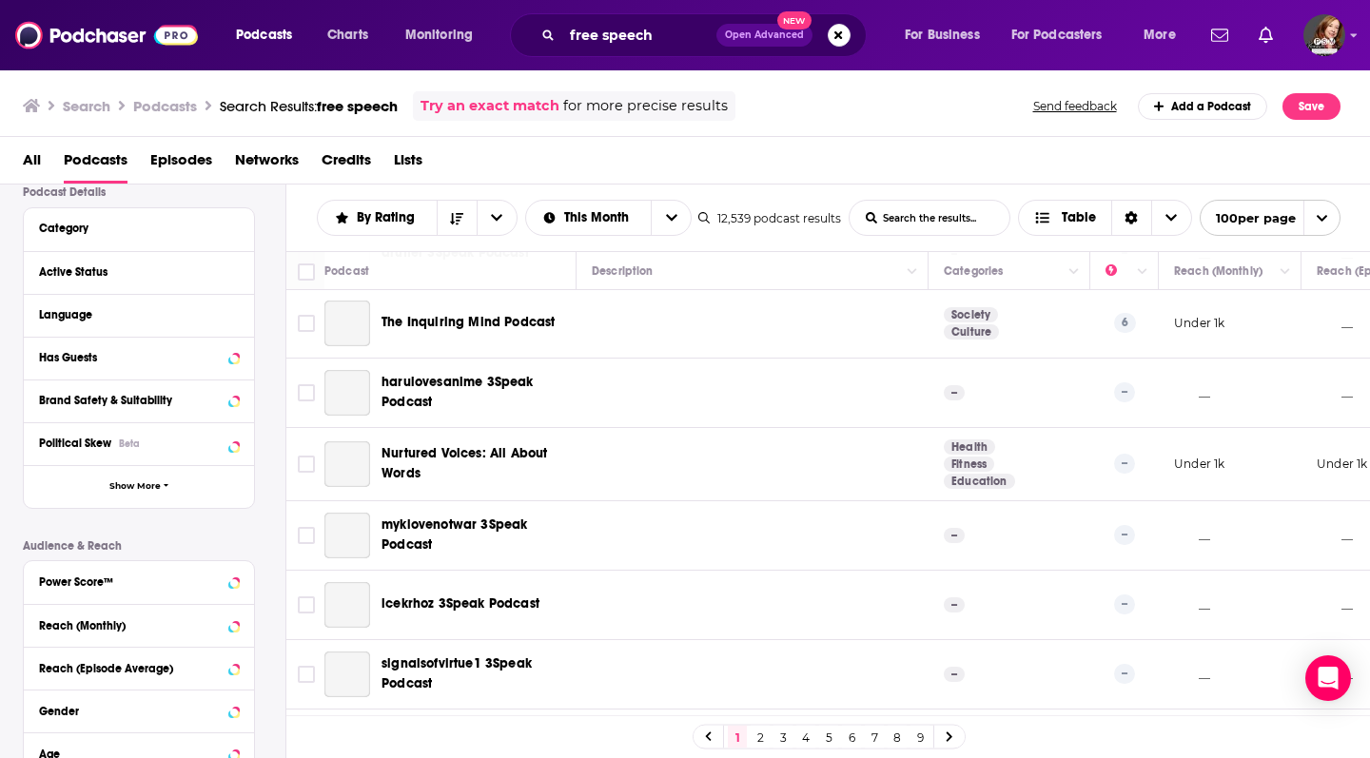
checkbox input "false"
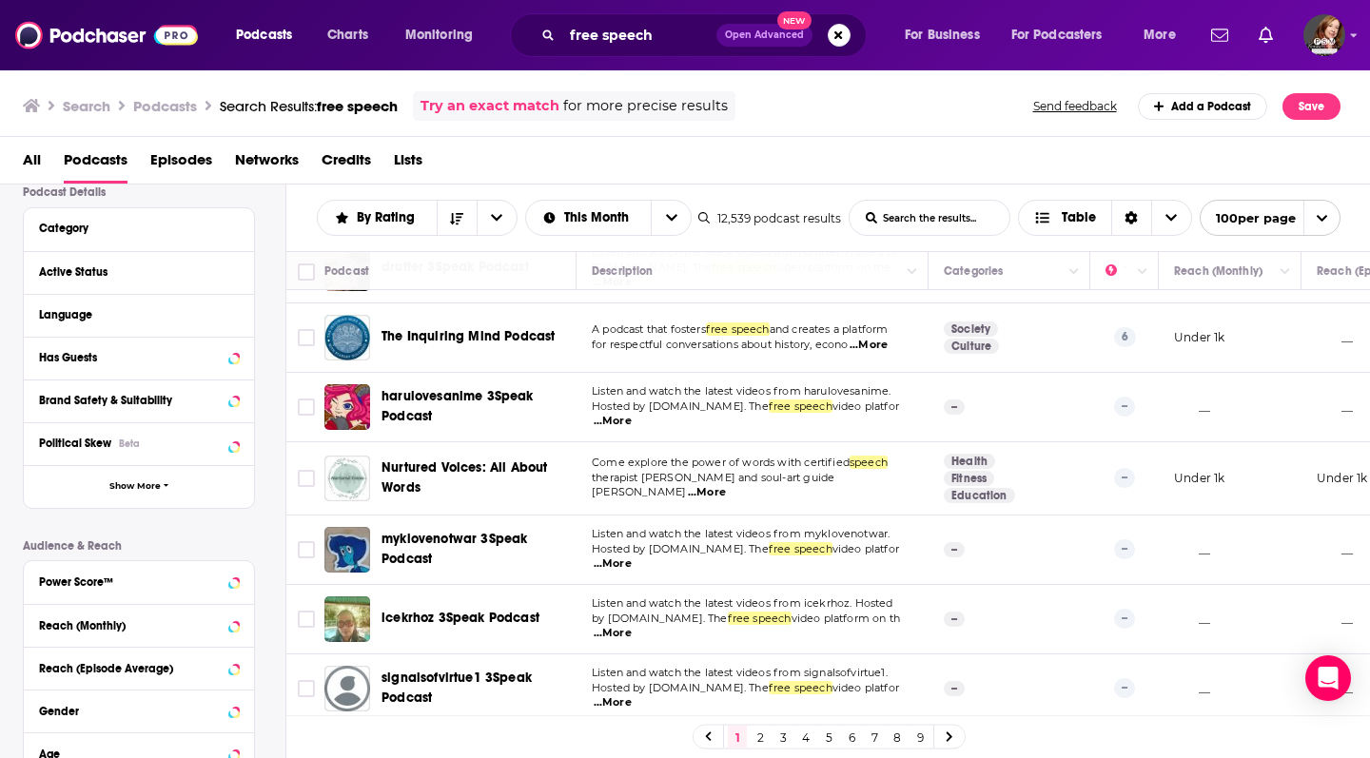
click at [405, 161] on span "Lists" at bounding box center [408, 164] width 29 height 39
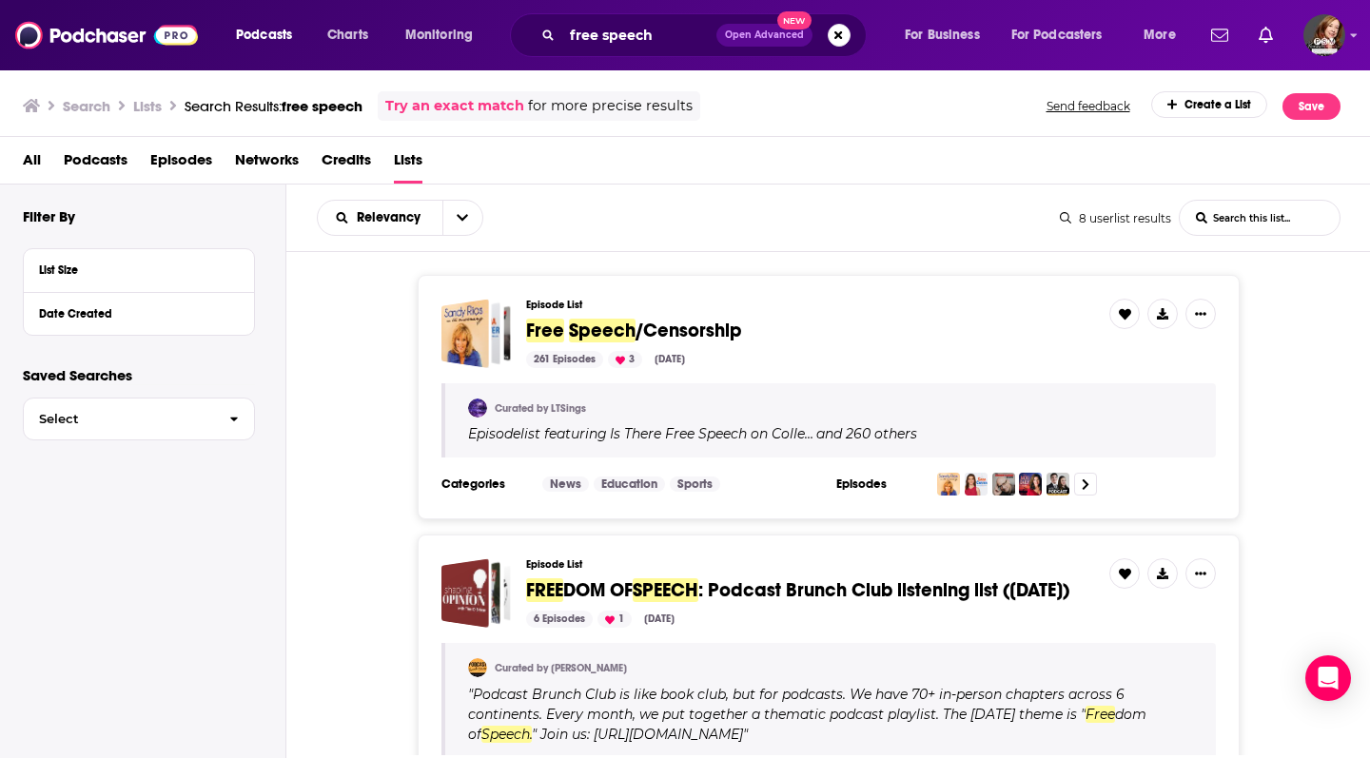
click at [152, 100] on h3 "Lists" at bounding box center [147, 106] width 29 height 18
click at [835, 38] on button "Search podcasts, credits, & more..." at bounding box center [838, 35] width 23 height 23
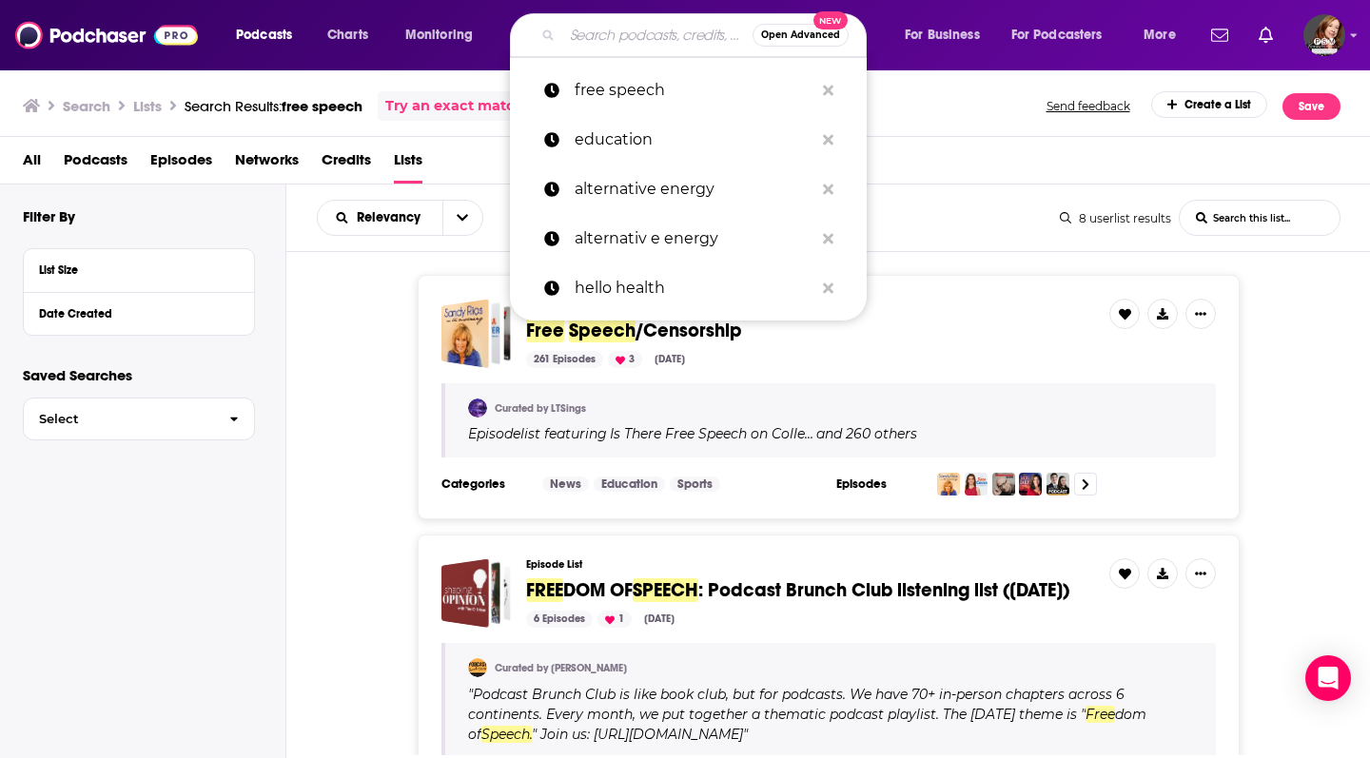
click at [397, 73] on div "Search Lists Search Results: free speech Try an exact match for more precise re…" at bounding box center [685, 102] width 1371 height 68
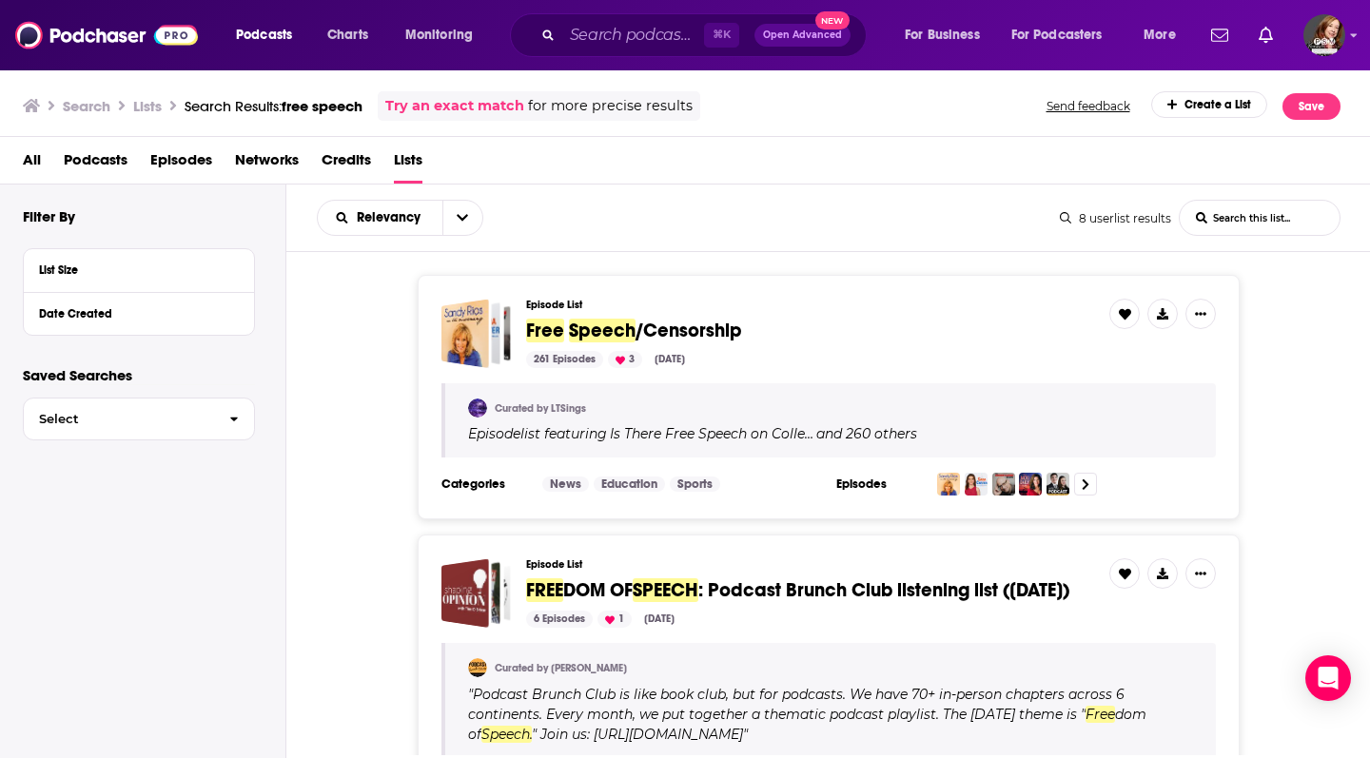
click at [111, 50] on img at bounding box center [106, 35] width 183 height 36
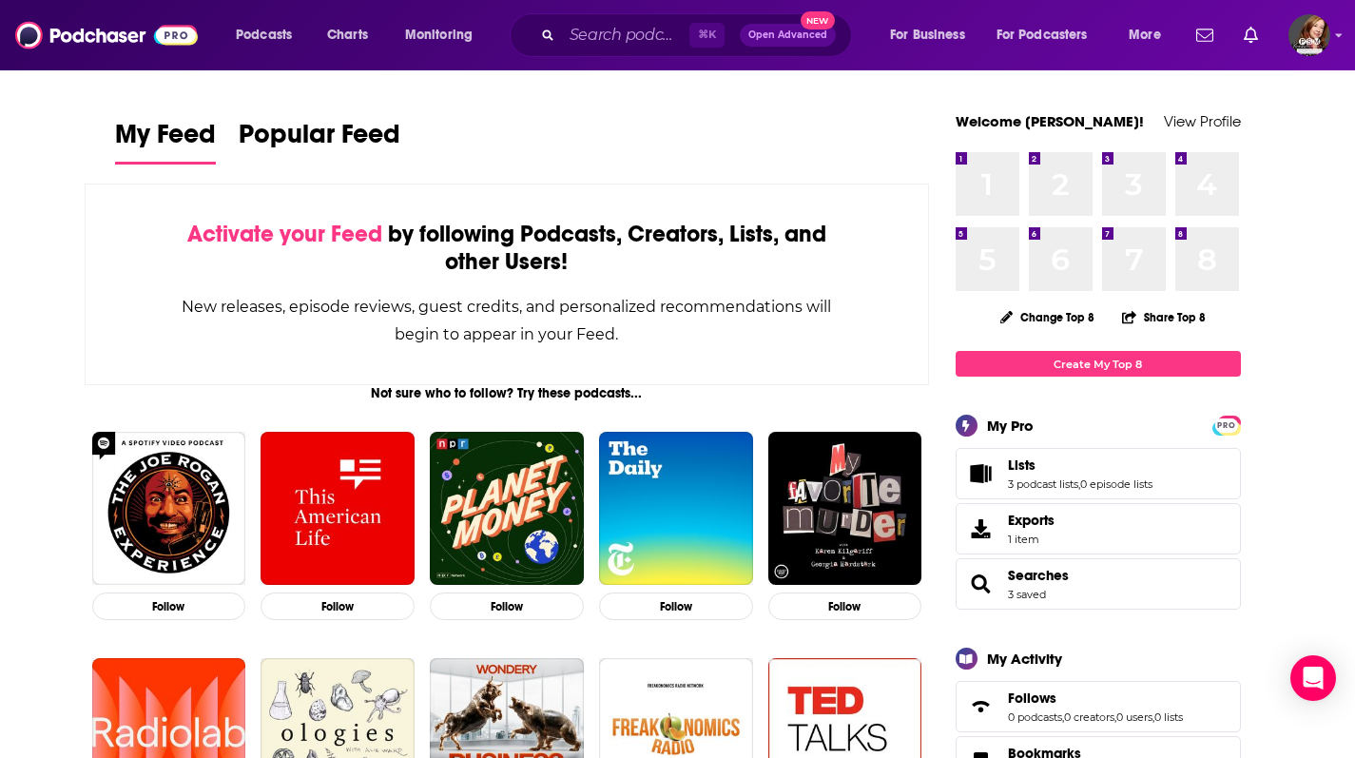
click at [110, 44] on img at bounding box center [106, 35] width 183 height 36
click at [282, 35] on span "Podcasts" at bounding box center [264, 35] width 56 height 27
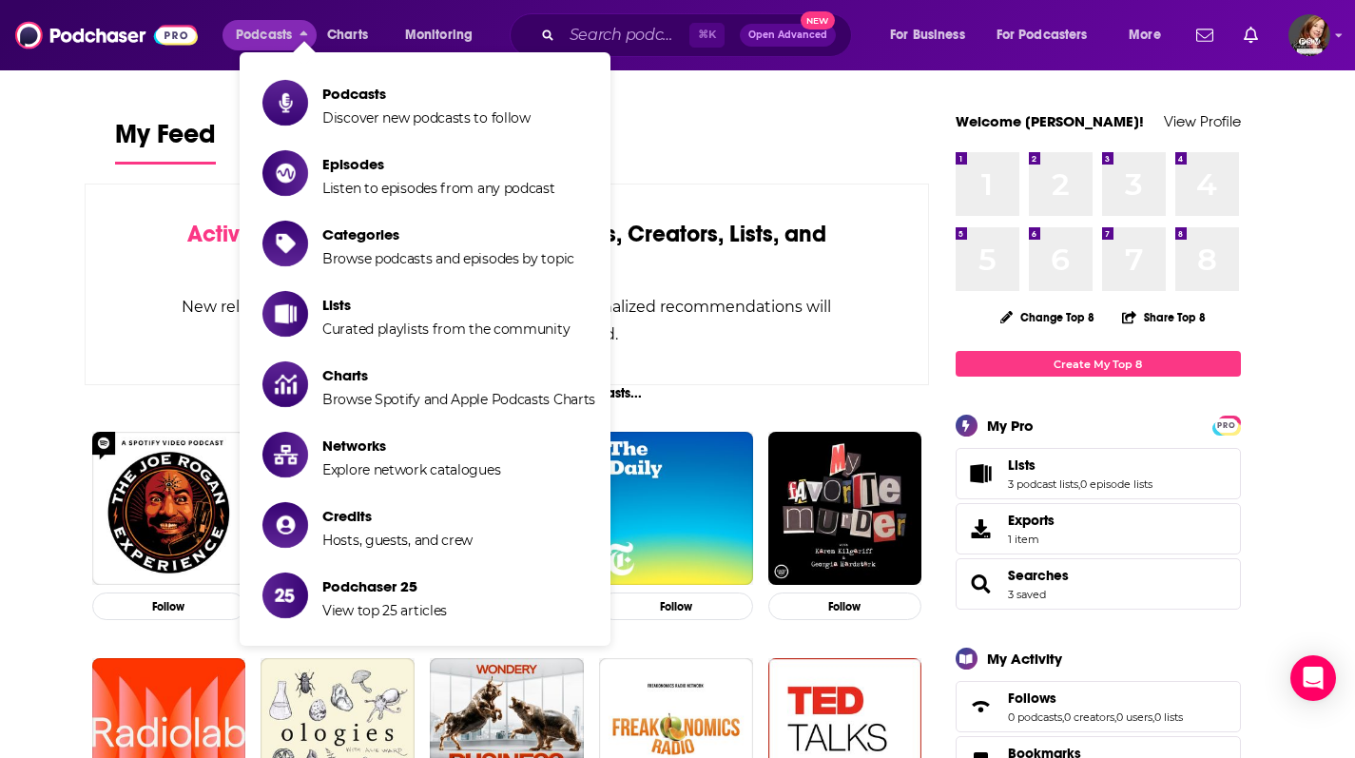
click at [282, 35] on span "Podcasts" at bounding box center [264, 35] width 56 height 27
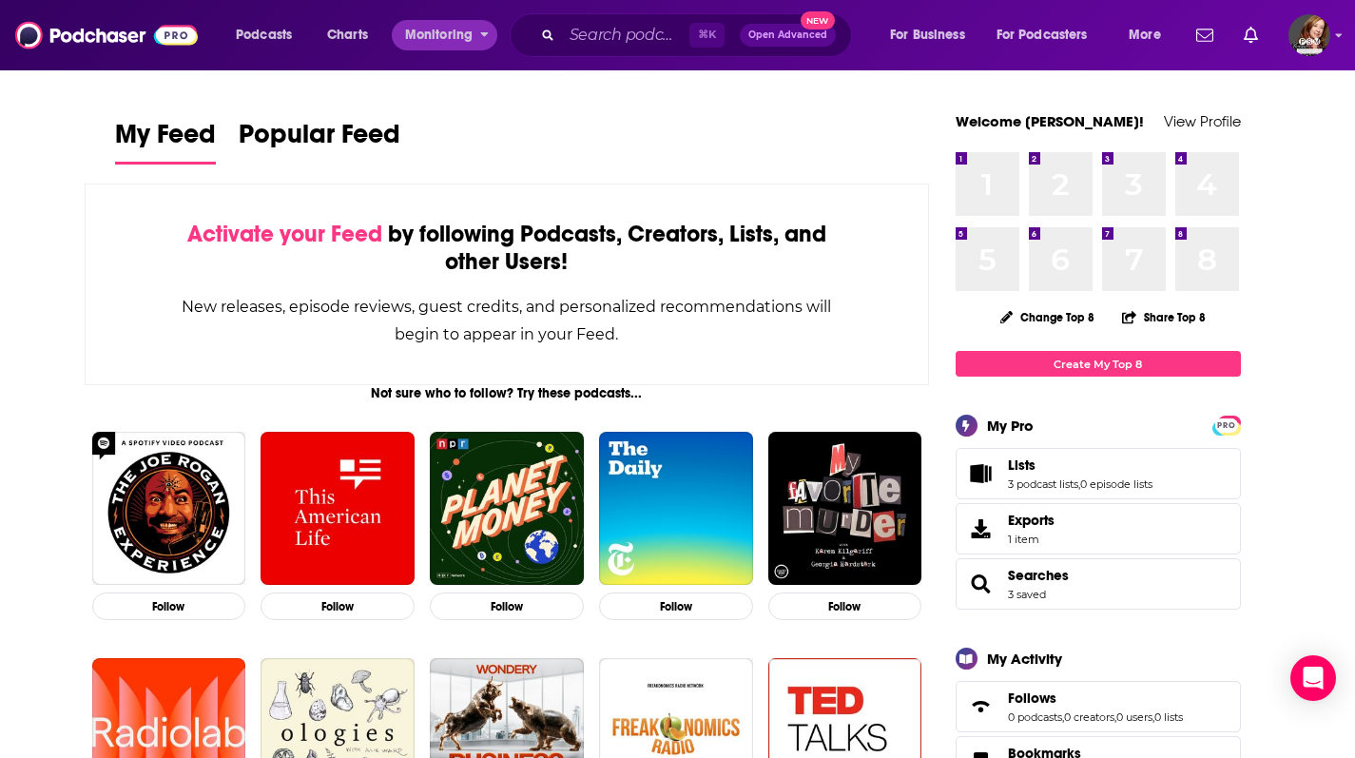
click at [455, 39] on span "Monitoring" at bounding box center [439, 35] width 68 height 27
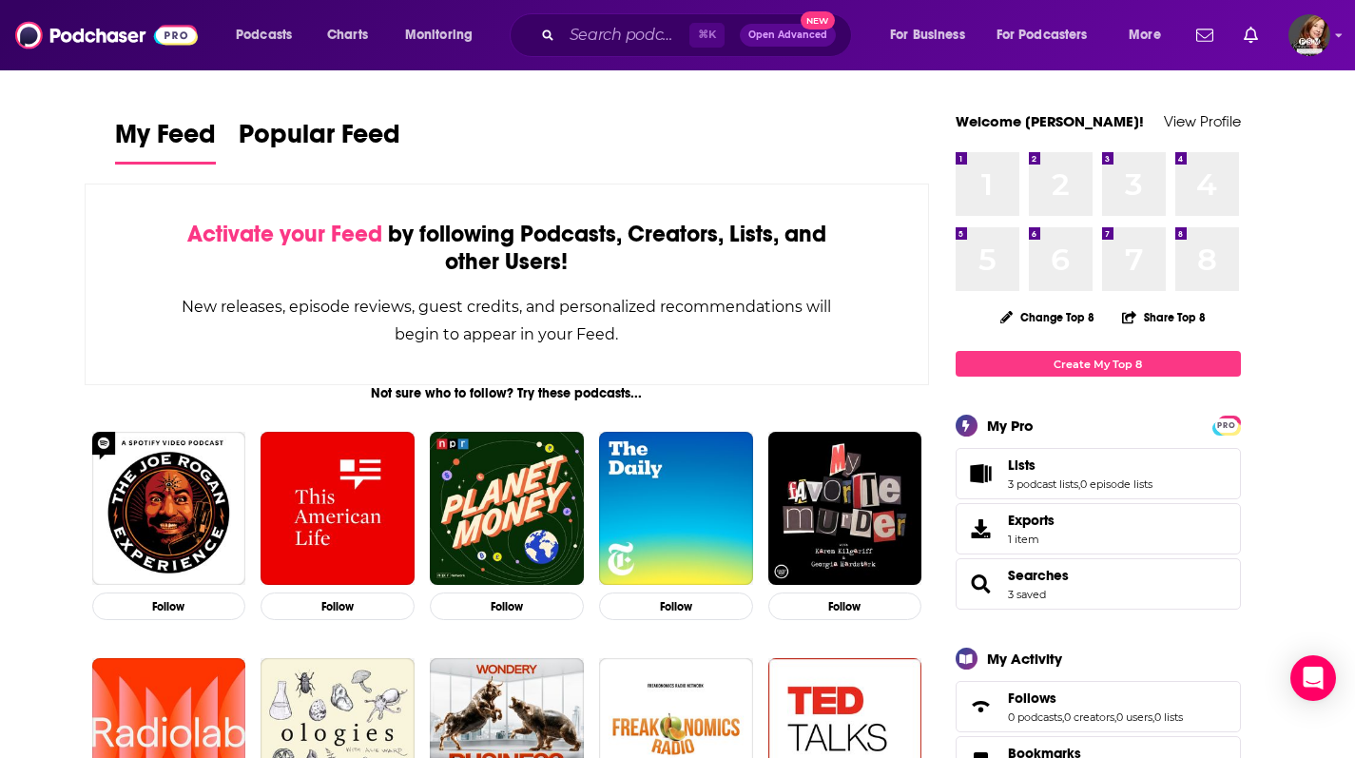
click at [1053, 492] on span "Lists 3 podcast lists , 0 episode lists" at bounding box center [1098, 473] width 285 height 51
click at [1052, 463] on link "Lists" at bounding box center [1080, 465] width 145 height 17
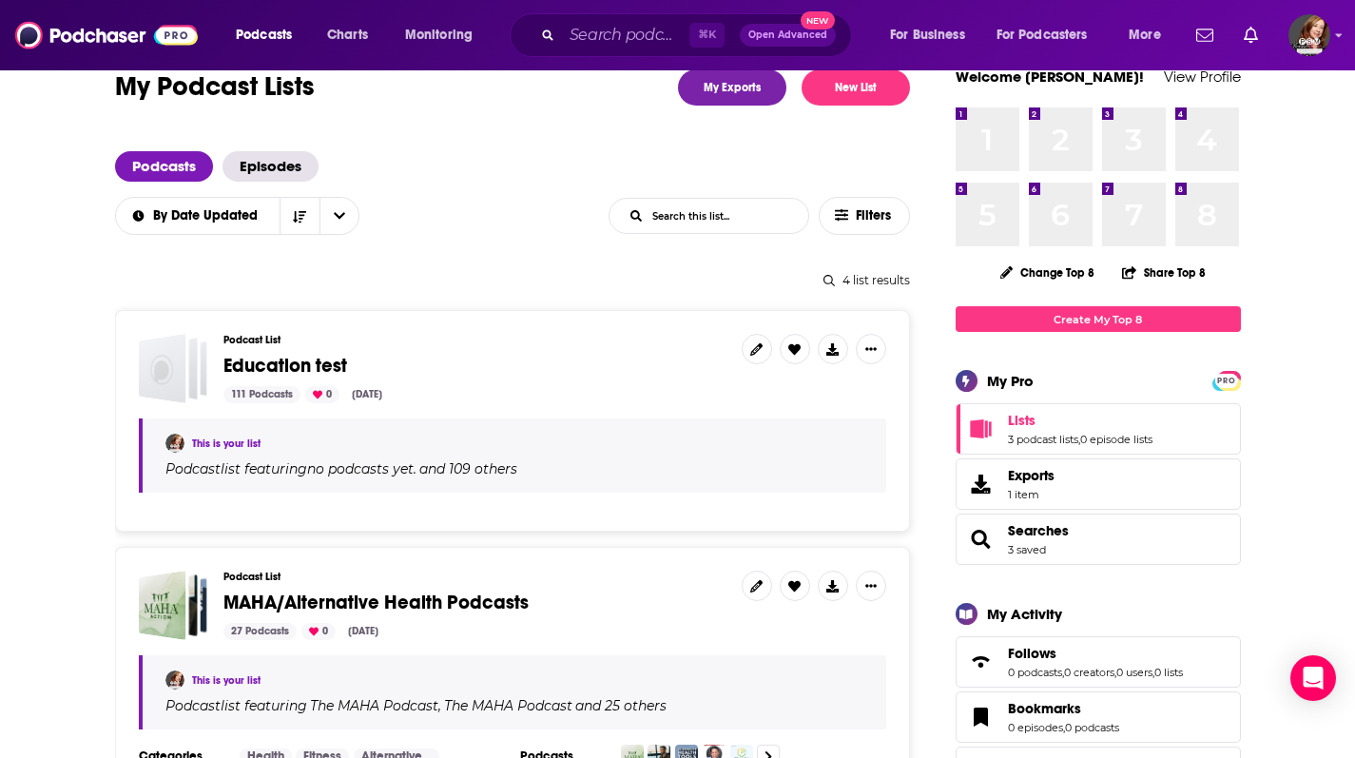
scroll to position [47, 0]
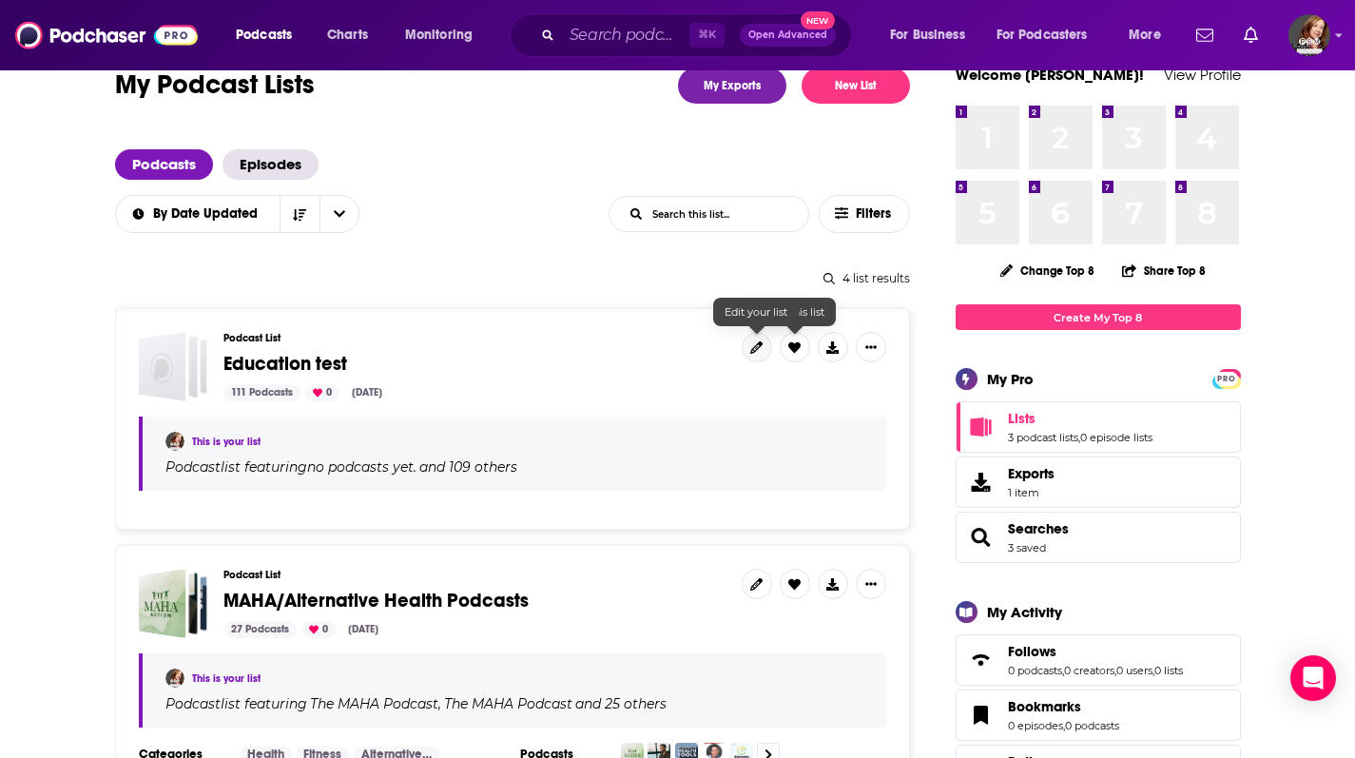
click at [762, 345] on icon at bounding box center [756, 347] width 12 height 12
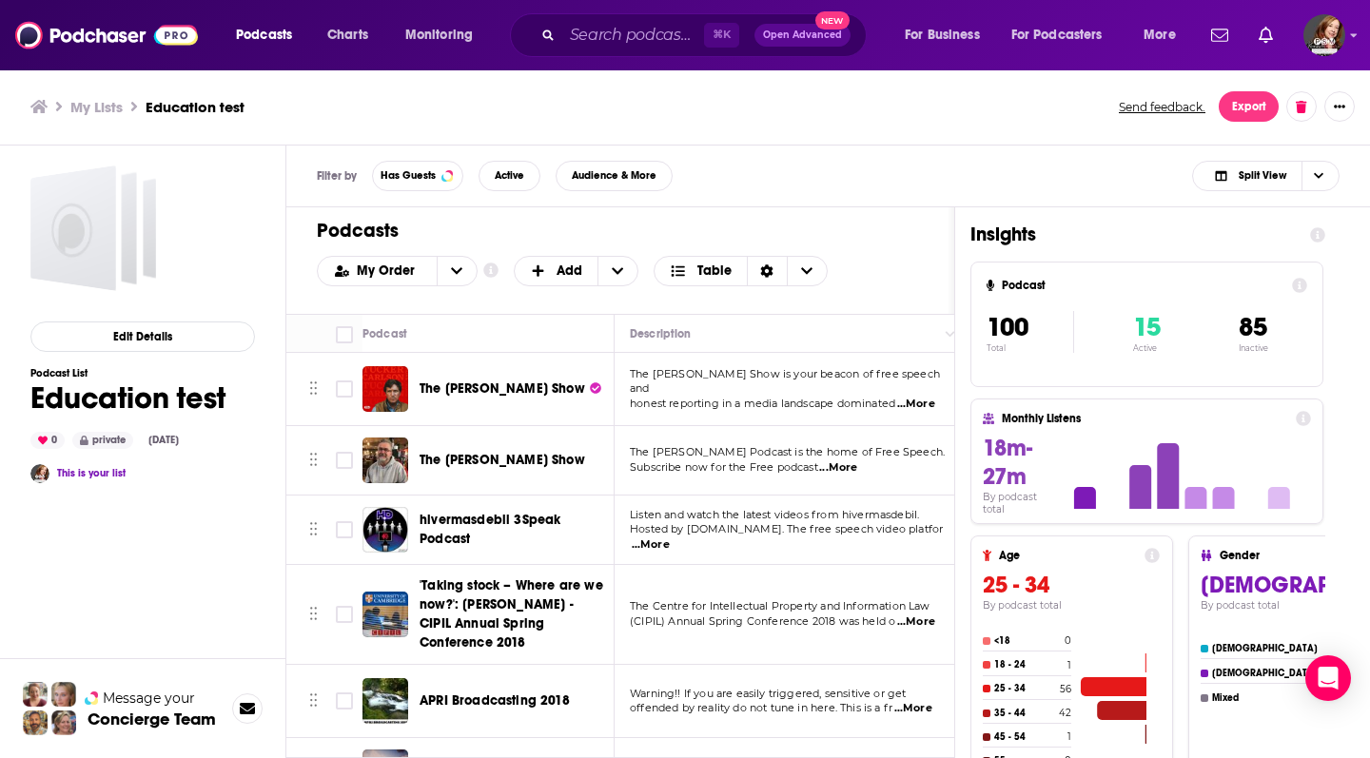
click at [65, 412] on h1 "Education test" at bounding box center [127, 398] width 195 height 37
click at [132, 339] on button "Edit Details" at bounding box center [142, 336] width 224 height 30
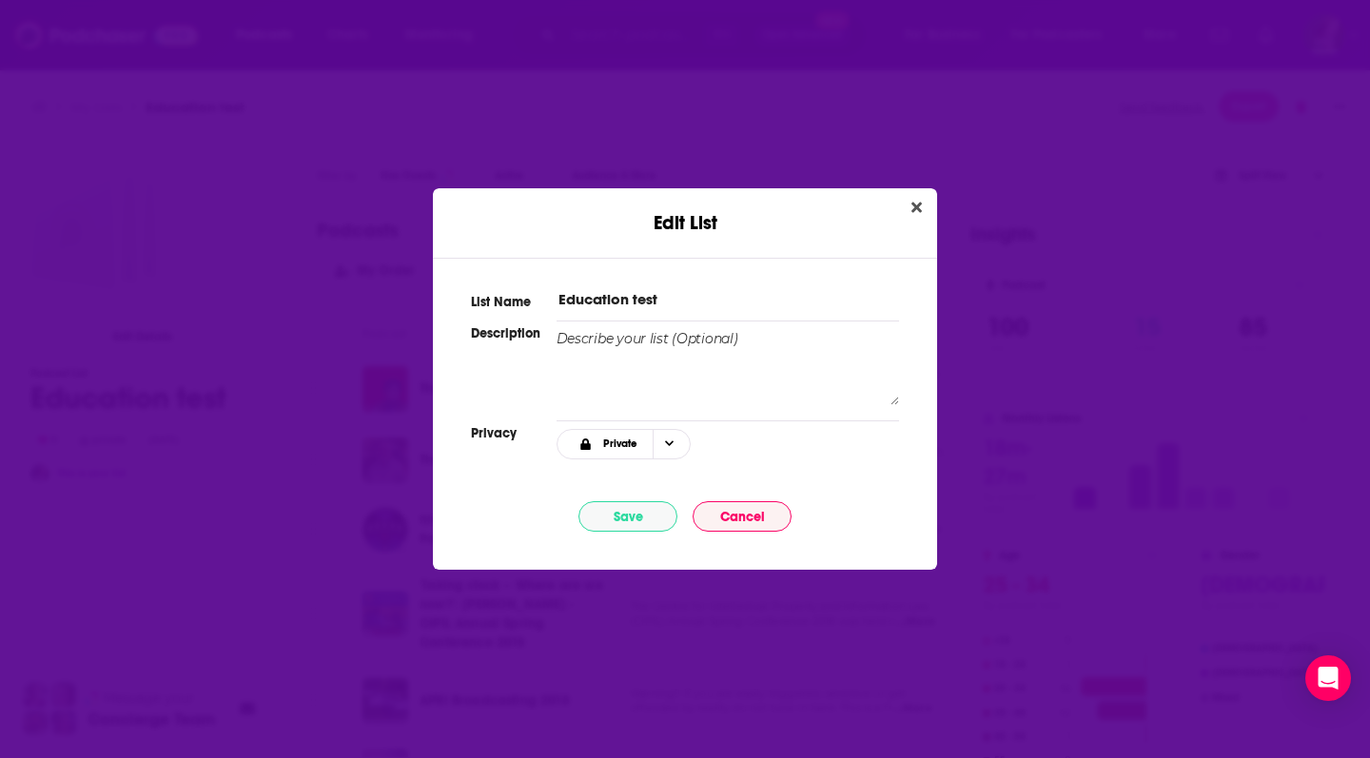
click at [587, 297] on input "Education test" at bounding box center [727, 299] width 342 height 20
type input "test"
click at [626, 512] on button "Save" at bounding box center [627, 516] width 99 height 30
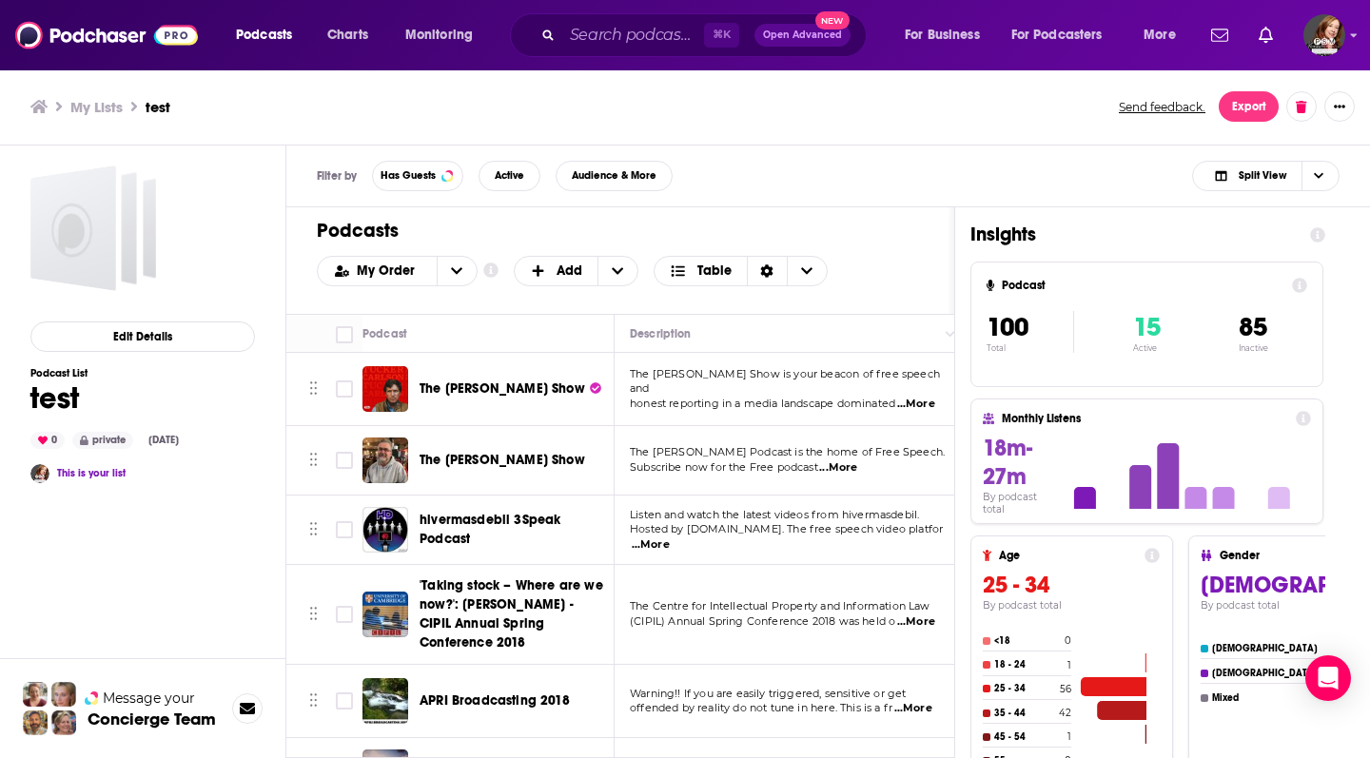
click at [640, 512] on td "Listen and watch the latest videos from hivermasdebil. Hosted by 3Speak.tv. The…" at bounding box center [790, 530] width 352 height 69
click at [1308, 173] on span "Choose View" at bounding box center [1317, 176] width 32 height 29
click at [1314, 175] on icon "Choose View" at bounding box center [1319, 175] width 10 height 10
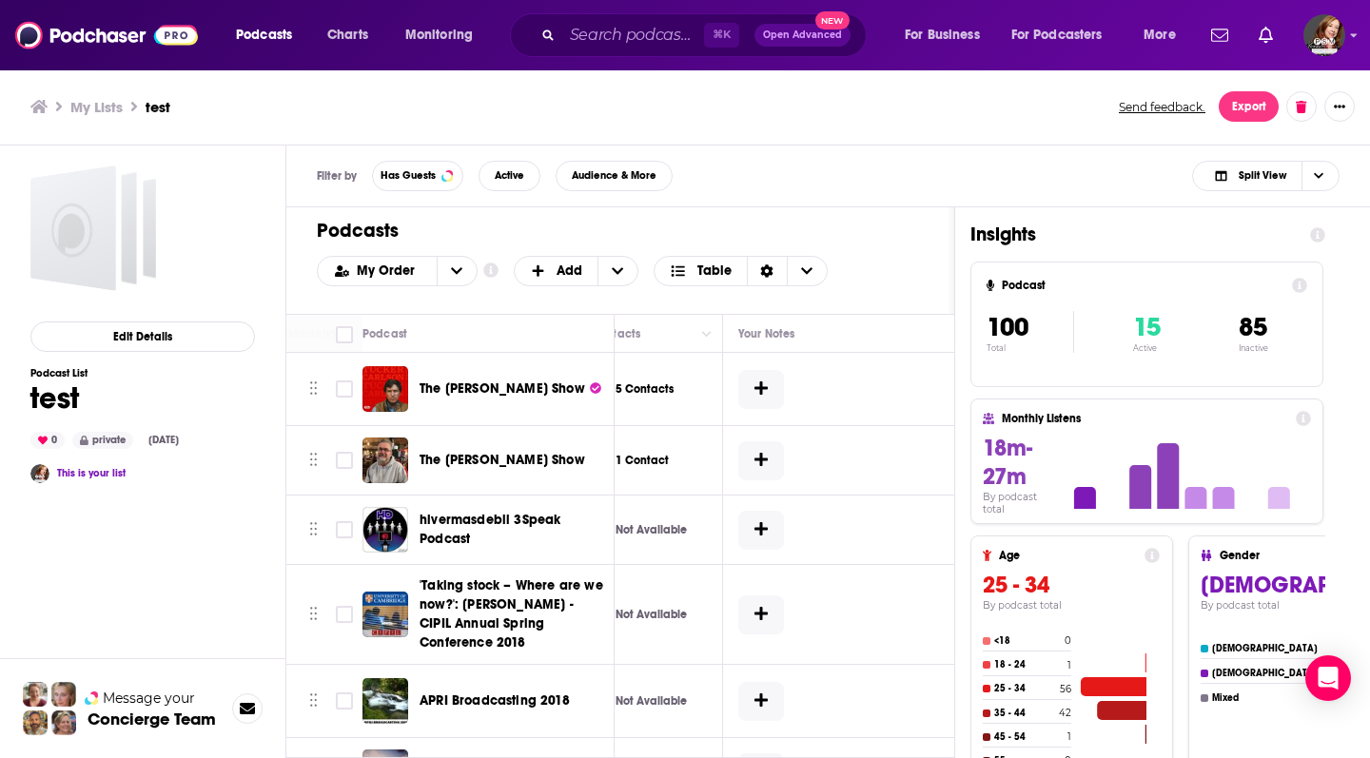
scroll to position [0, 1143]
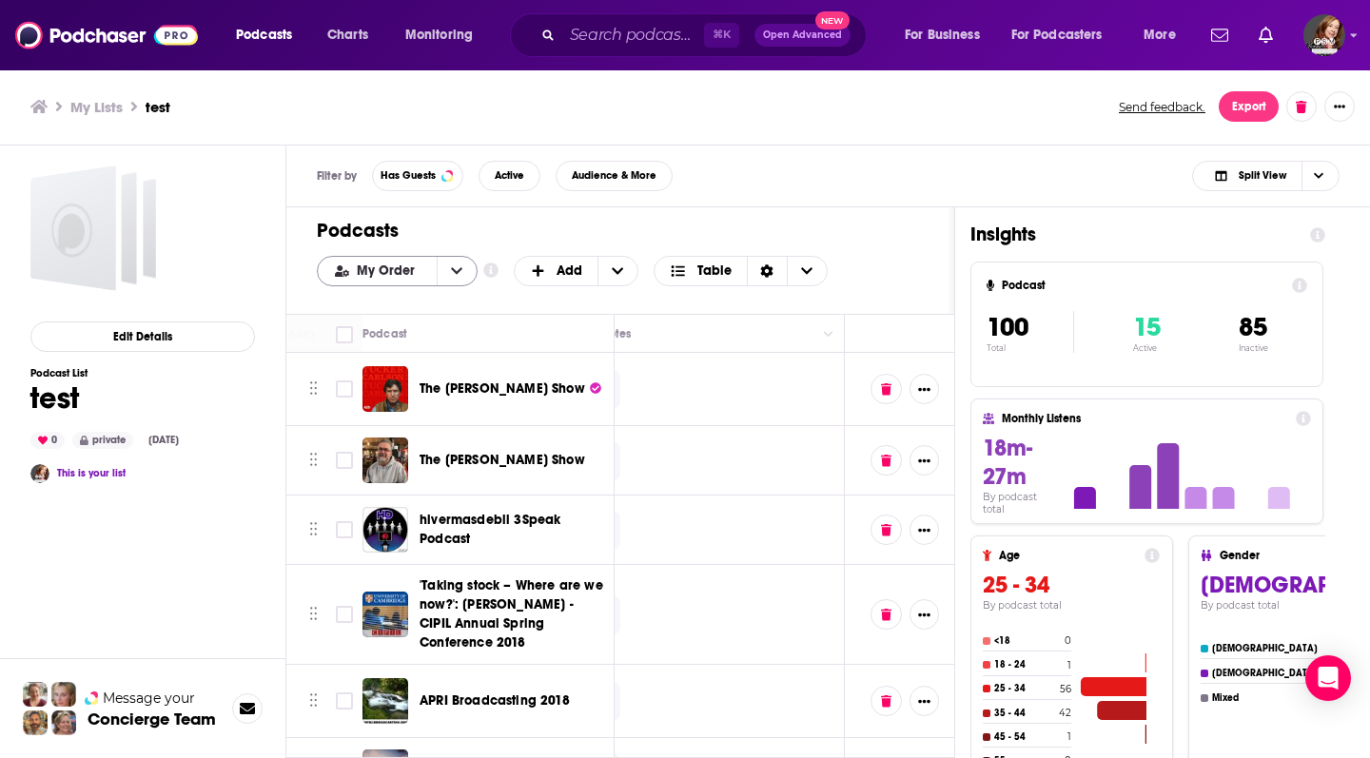
click at [461, 269] on button "open menu" at bounding box center [457, 271] width 40 height 29
click at [829, 430] on td at bounding box center [701, 460] width 285 height 69
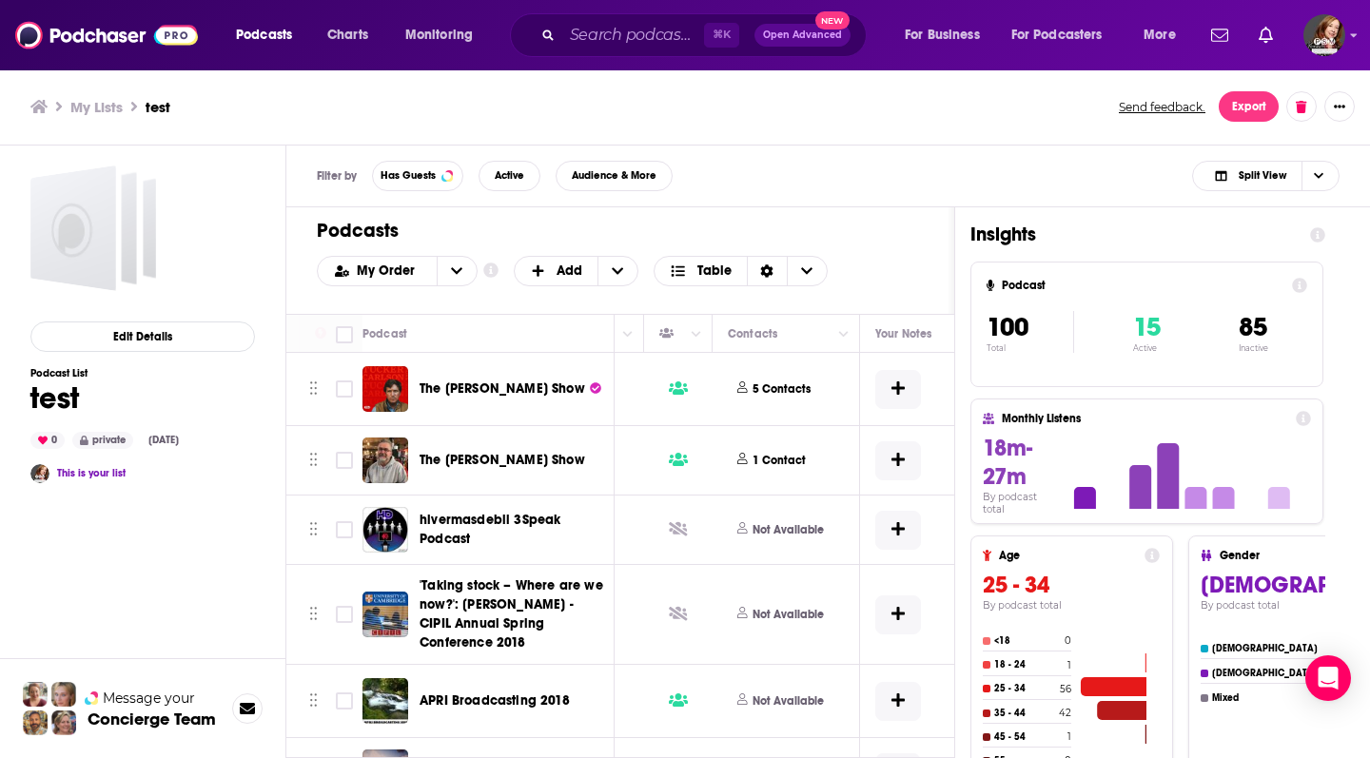
scroll to position [0, 827]
click at [783, 382] on p "5 Contacts" at bounding box center [783, 389] width 58 height 16
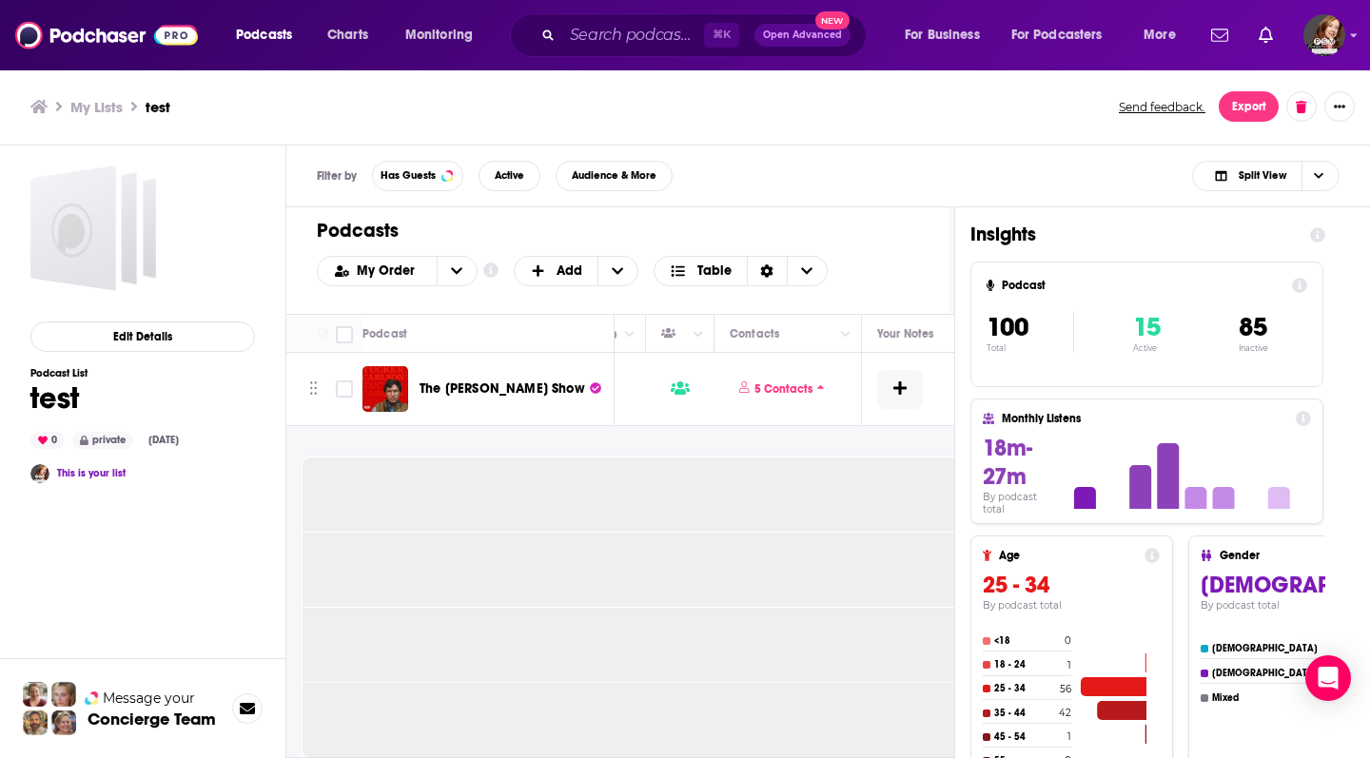
click at [1235, 114] on button "Export" at bounding box center [1248, 106] width 60 height 30
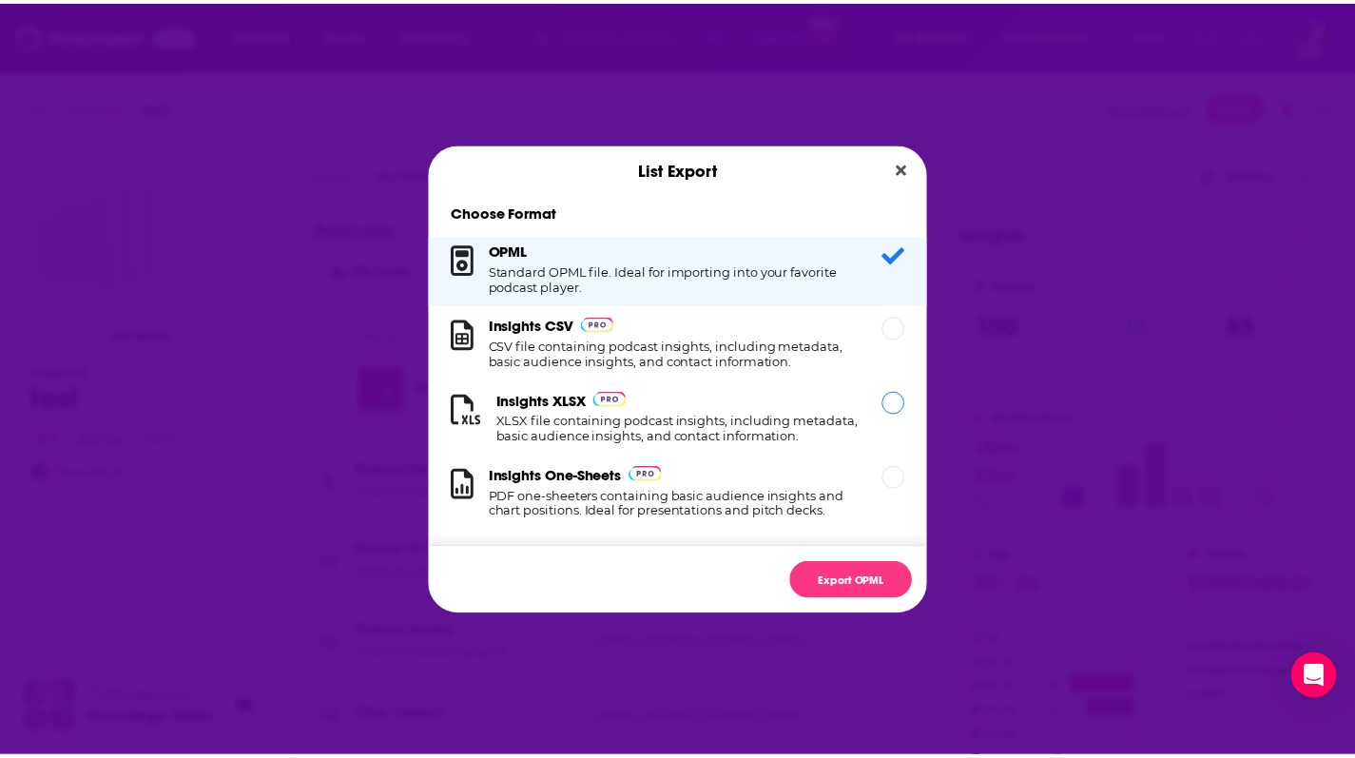
scroll to position [3, 0]
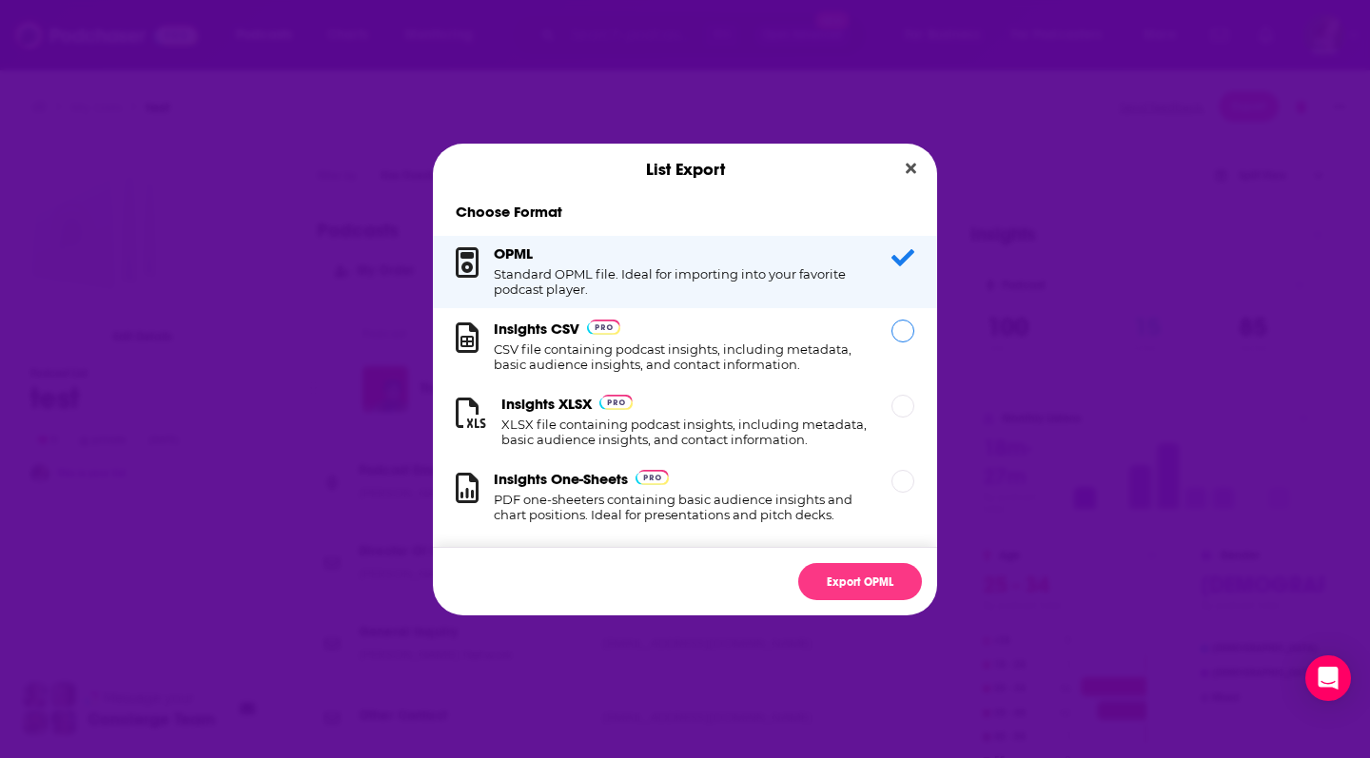
click at [796, 351] on h1 "CSV file containing podcast insights, including metadata, basic audience insigh…" at bounding box center [681, 356] width 375 height 30
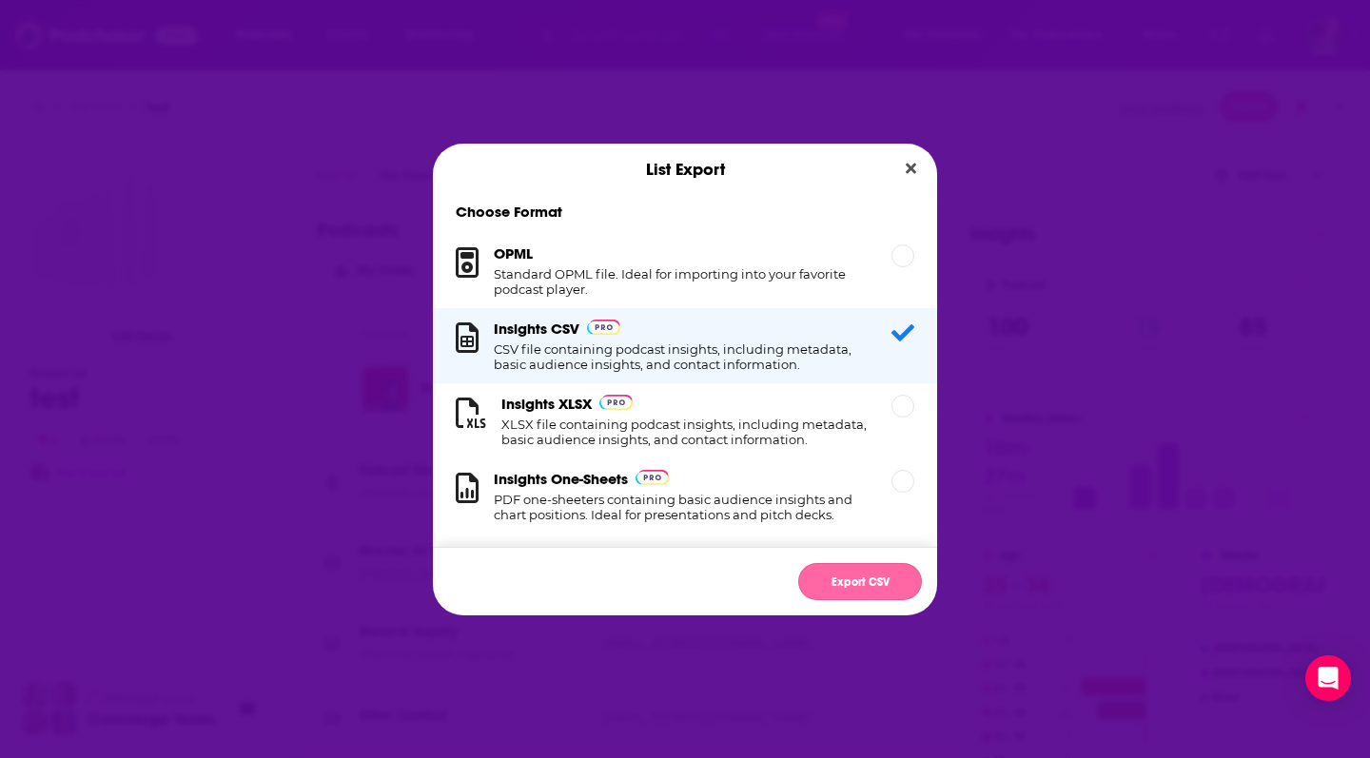
click at [822, 584] on button "Export CSV" at bounding box center [860, 581] width 124 height 37
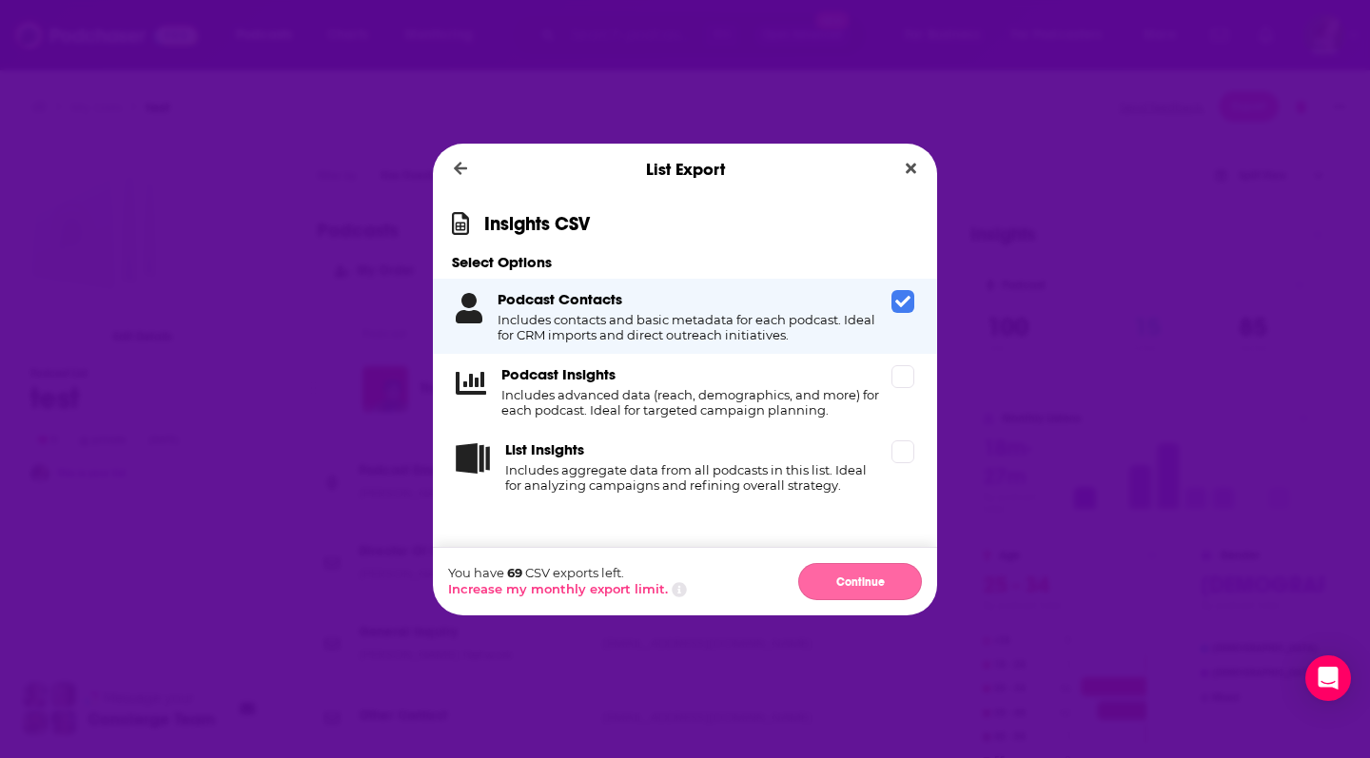
click at [846, 590] on button "Continue" at bounding box center [860, 581] width 124 height 37
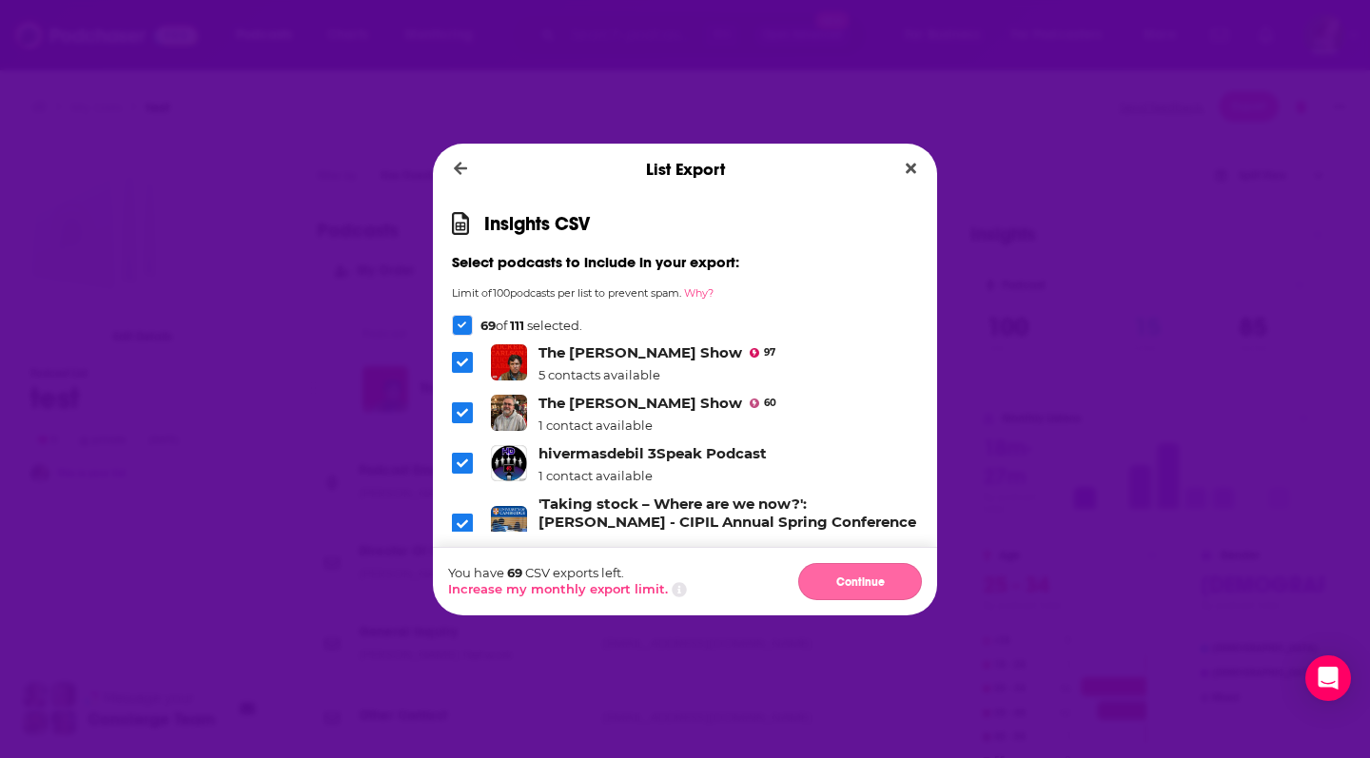
click at [844, 571] on button "Continue" at bounding box center [860, 581] width 124 height 37
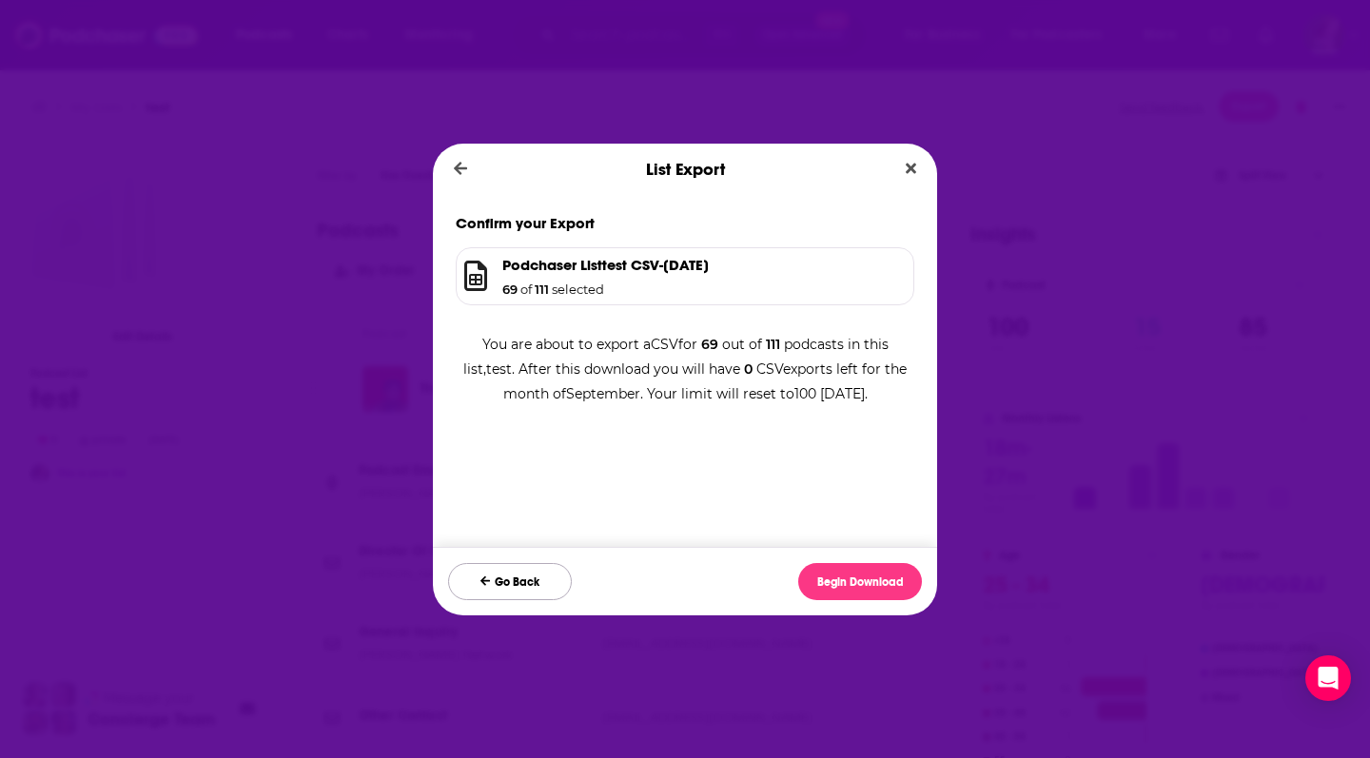
click at [499, 576] on button "Go Back" at bounding box center [510, 581] width 124 height 37
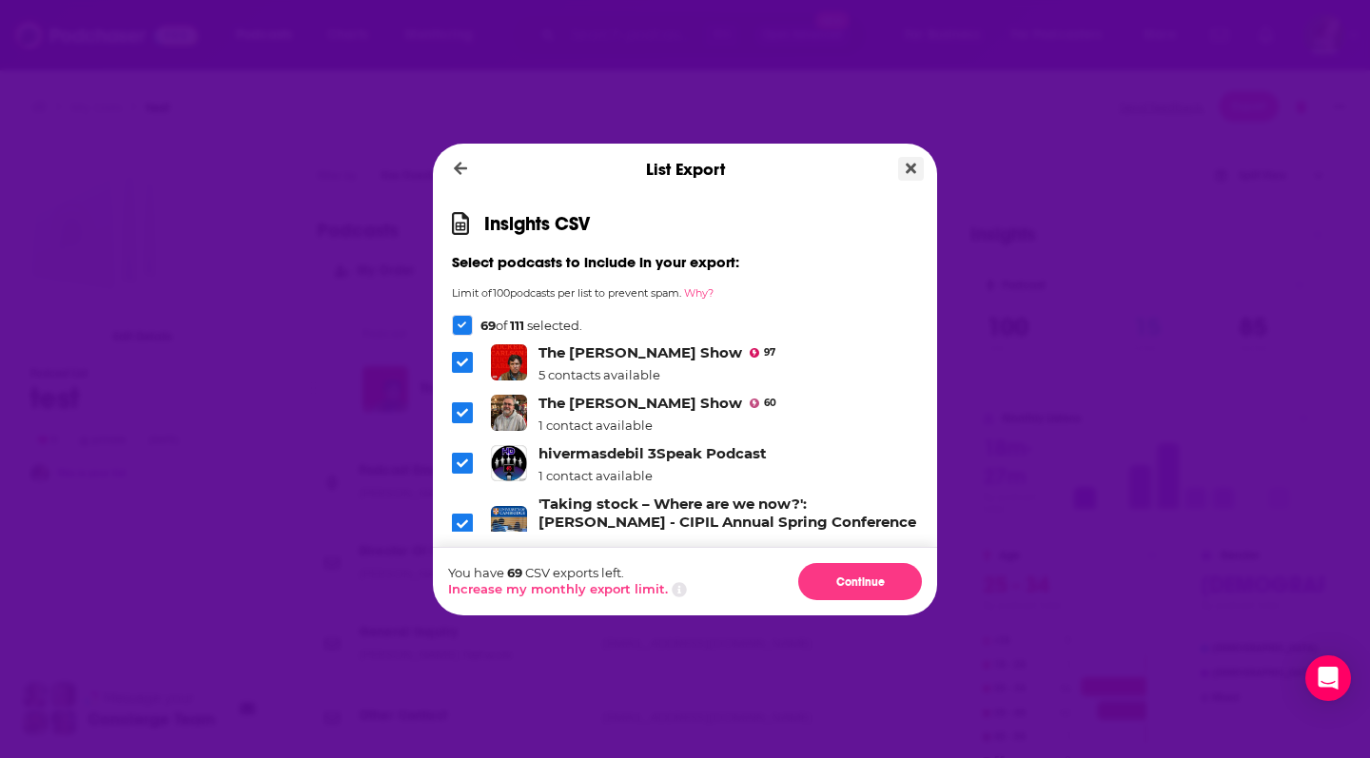
click at [906, 163] on icon "Close" at bounding box center [910, 168] width 10 height 15
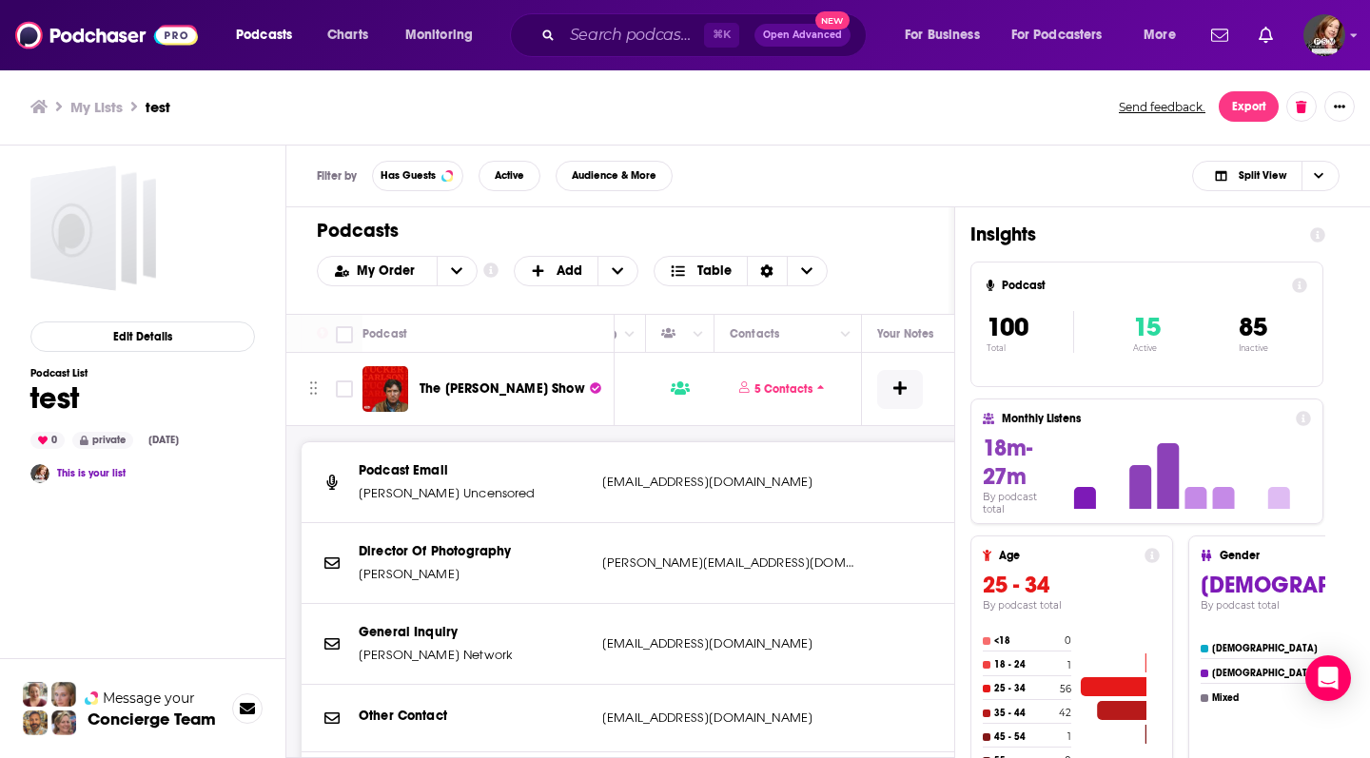
click at [83, 105] on h3 "My Lists" at bounding box center [96, 107] width 52 height 18
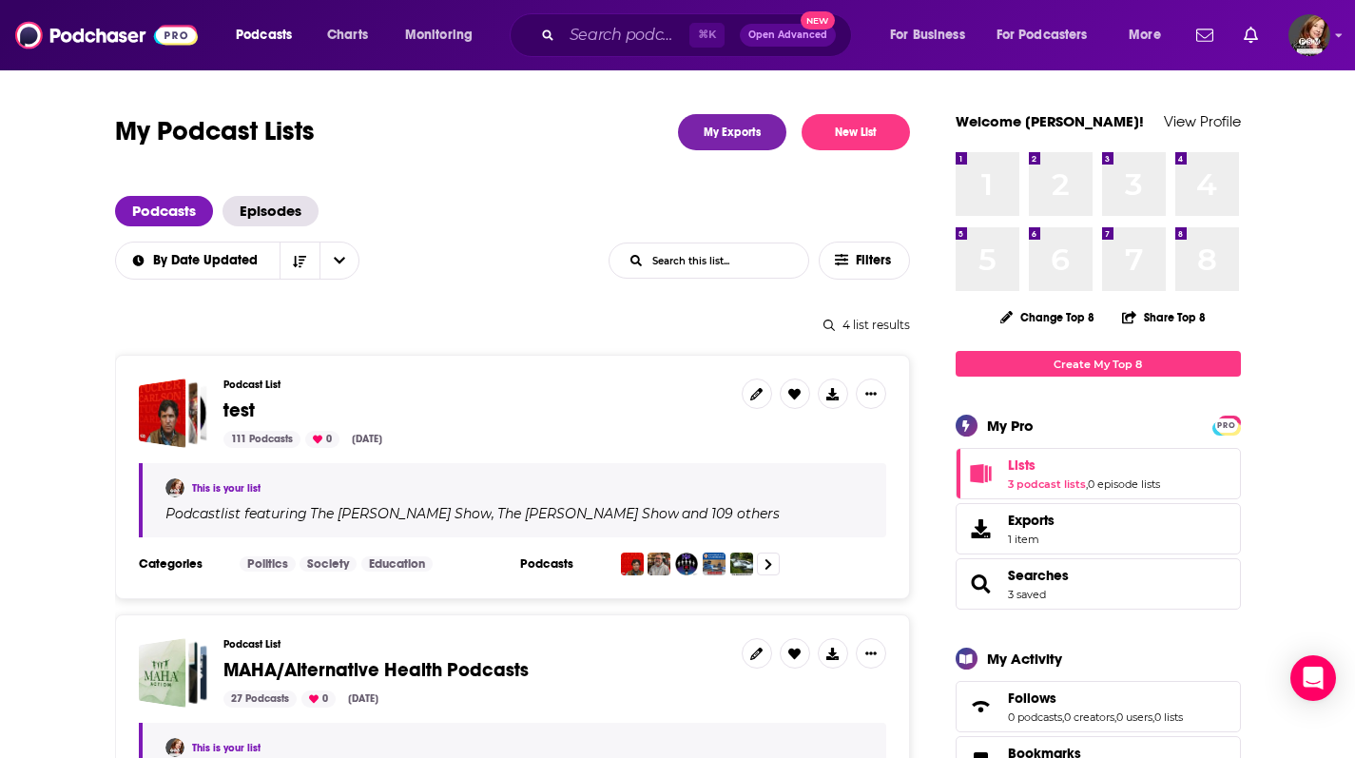
click at [1066, 527] on link "Exports 1 item" at bounding box center [1098, 528] width 285 height 51
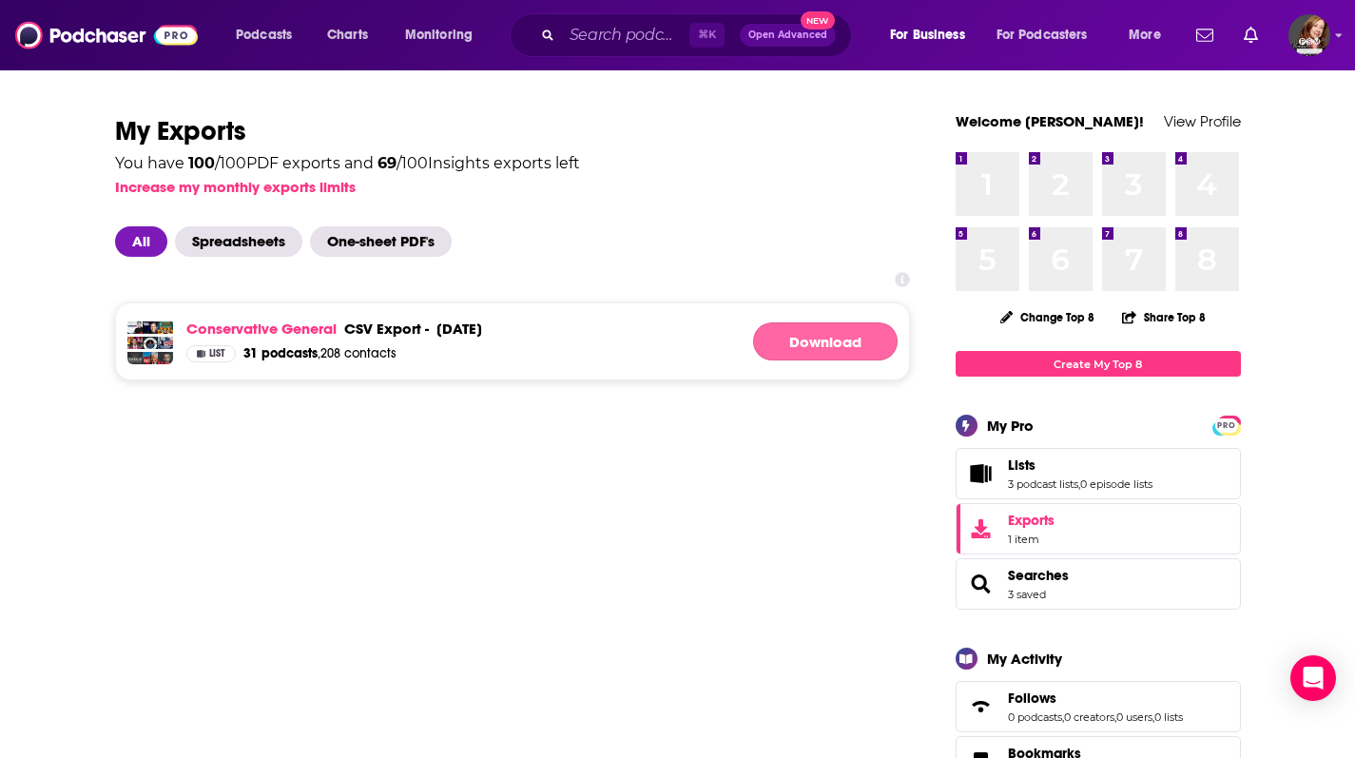
click at [778, 349] on link "Download" at bounding box center [825, 341] width 145 height 38
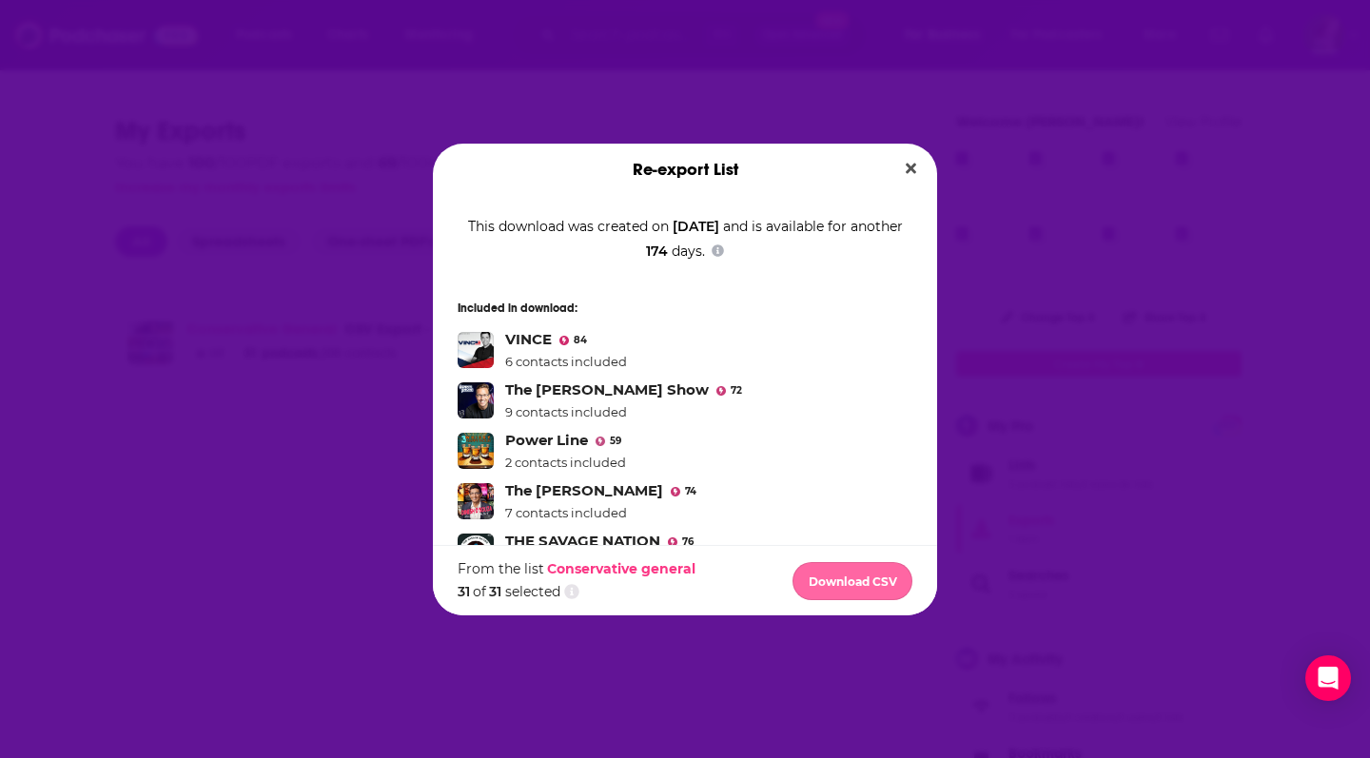
click at [824, 574] on button "Download CSV" at bounding box center [852, 581] width 120 height 38
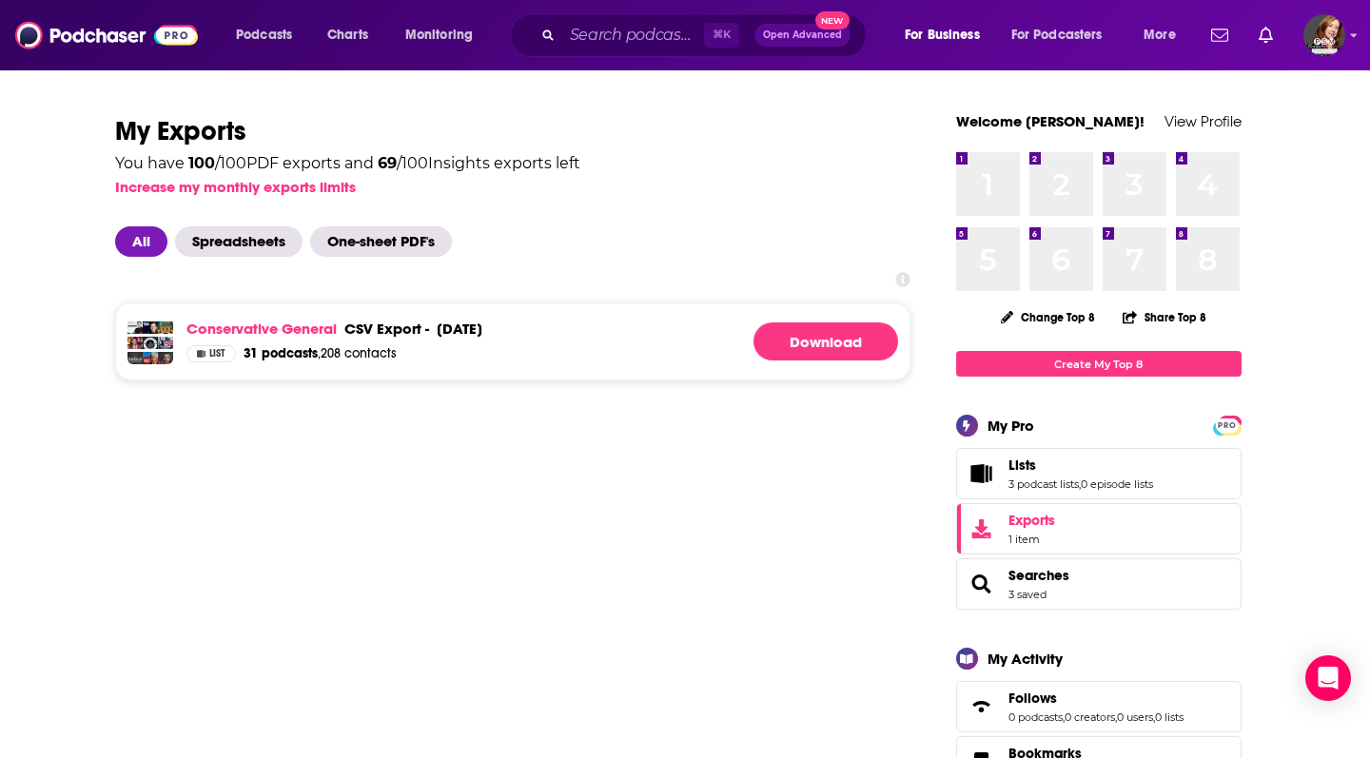
click at [915, 2] on div "Re-export List Download Started Your browser will prompt you to save the CSV fi…" at bounding box center [685, 379] width 1370 height 758
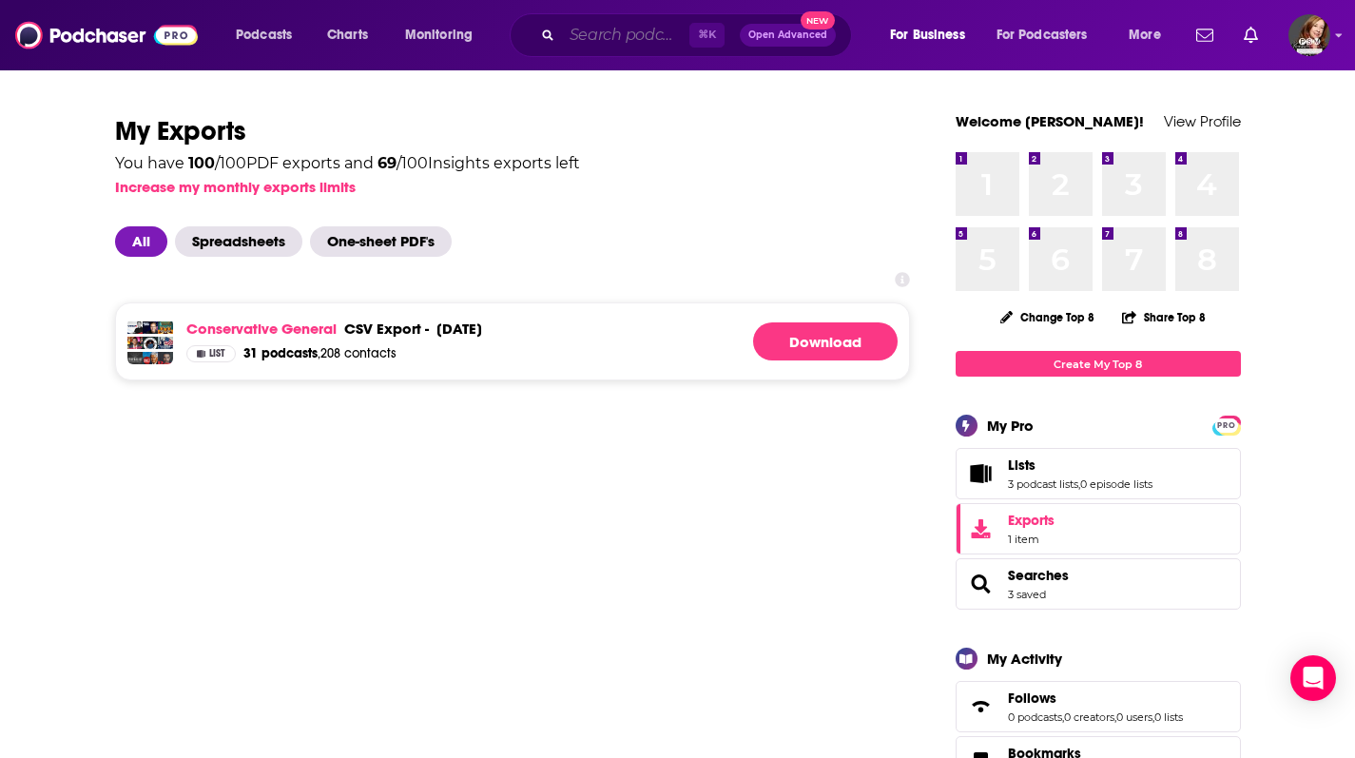
click at [580, 43] on input "Search podcasts, credits, & more..." at bounding box center [625, 35] width 127 height 30
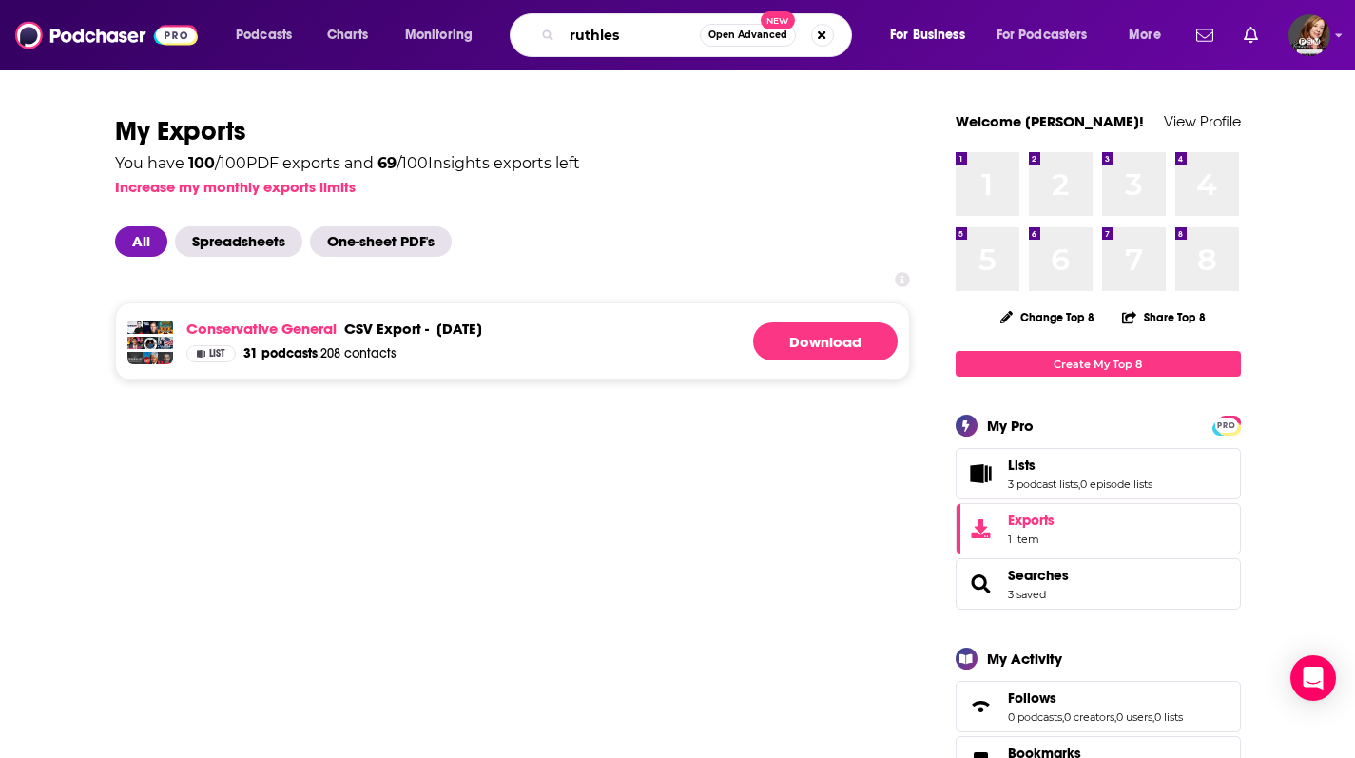
type input "ruthless"
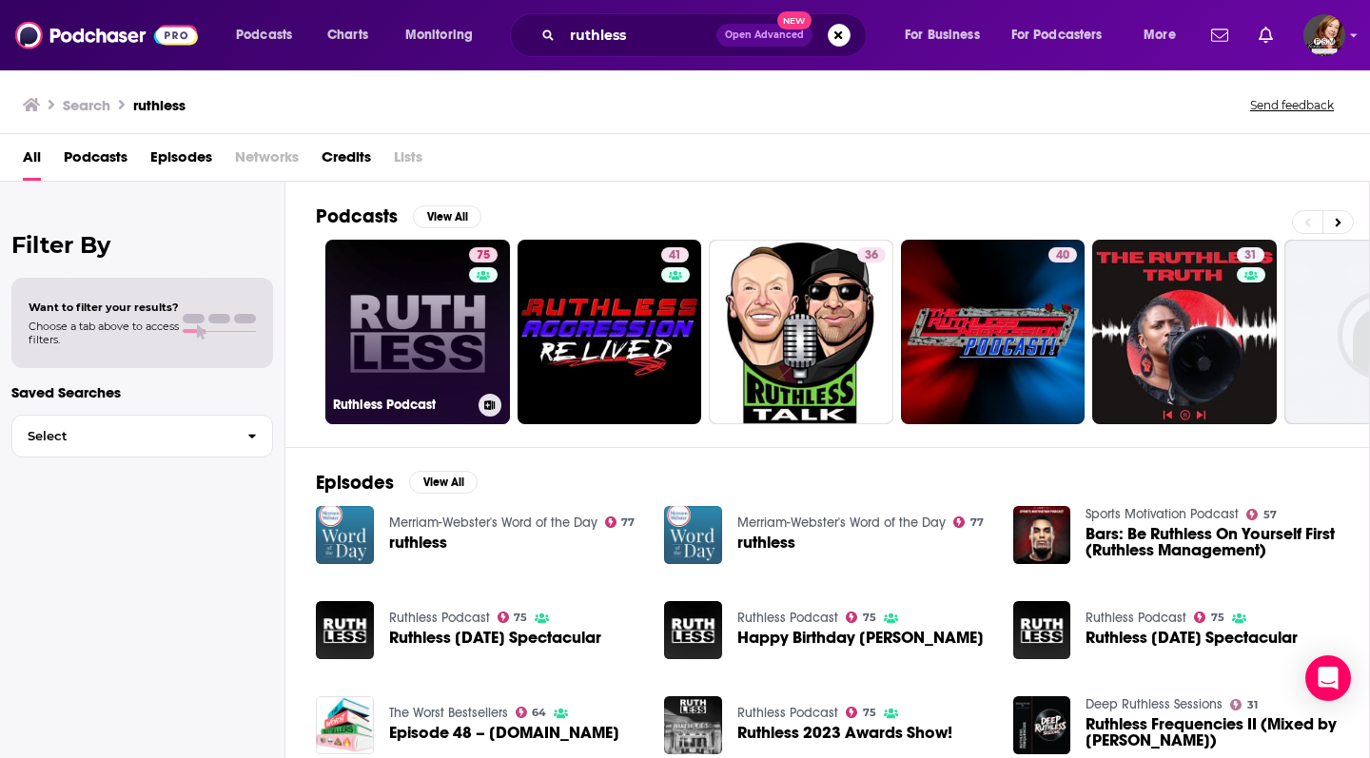
click at [397, 339] on link "75 Ruthless Podcast" at bounding box center [417, 332] width 185 height 185
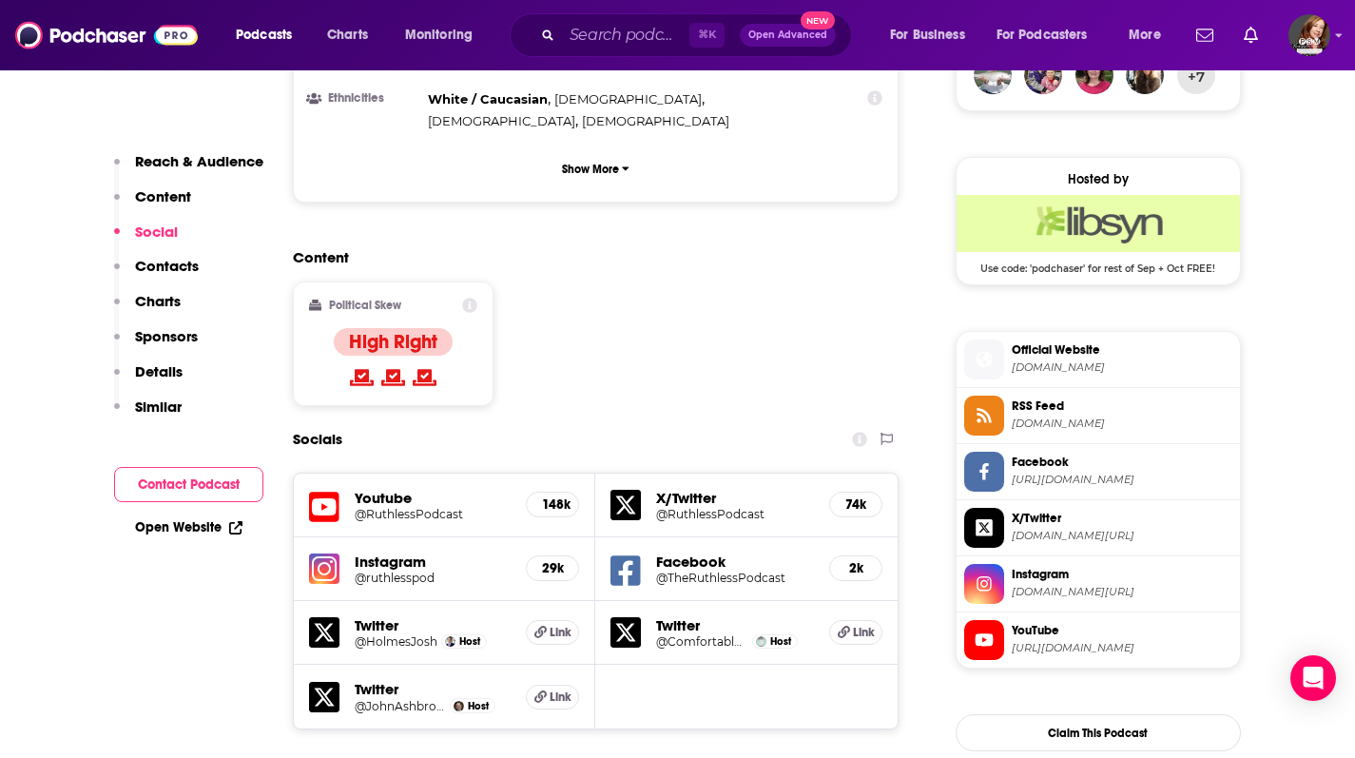
scroll to position [1580, 0]
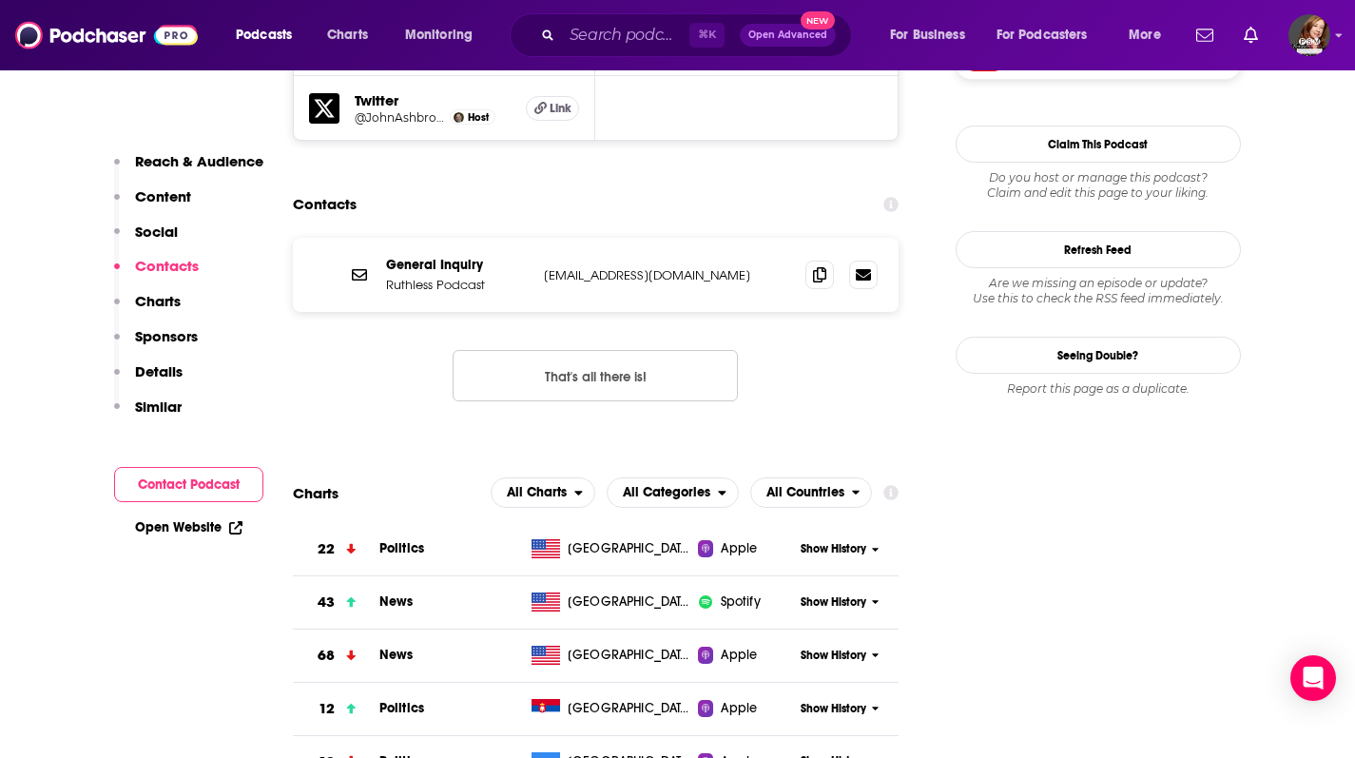
scroll to position [2051, 0]
